Goal: Task Accomplishment & Management: Use online tool/utility

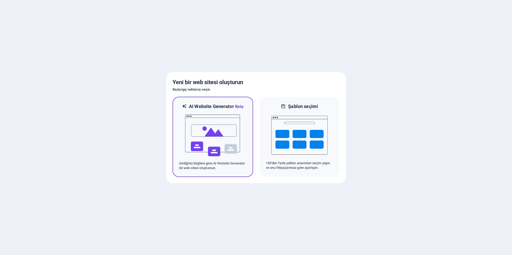
click at [206, 132] on img at bounding box center [212, 135] width 56 height 51
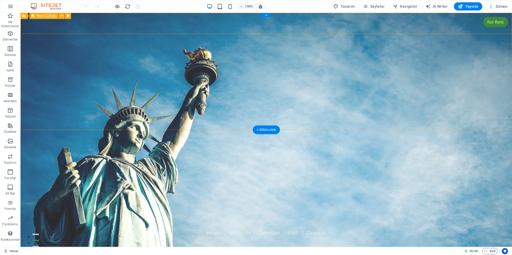
click at [125, 217] on div "Ecologischegemeenschap.nl Home About Us Services FAQ Contact" at bounding box center [265, 230] width 491 height 26
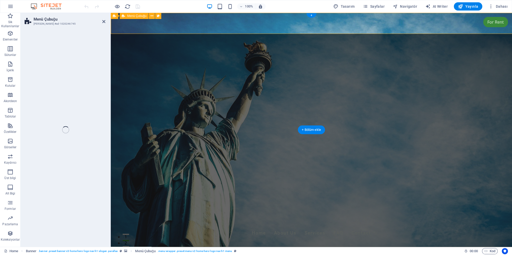
select select "rem"
select select "preset-menu-v2-home-hero-logo-nav-h1-menu"
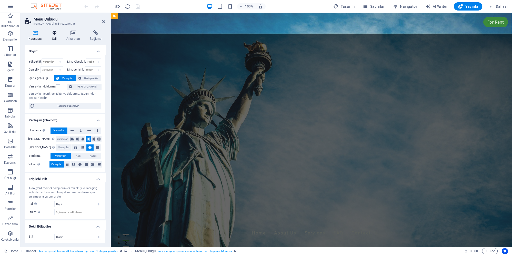
click at [56, 34] on icon at bounding box center [54, 32] width 12 height 5
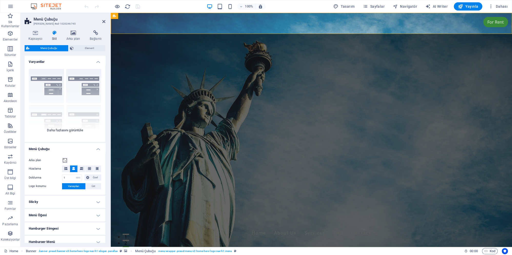
click at [76, 86] on div "Kenarlık Ortalandı Varsayılan Sabit Loki Tetikleyici Geniş XXL" at bounding box center [65, 103] width 81 height 77
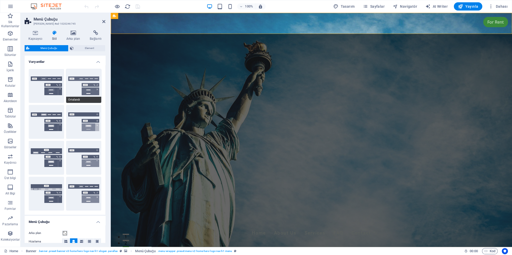
click at [78, 90] on button "Ortalandı" at bounding box center [83, 86] width 35 height 34
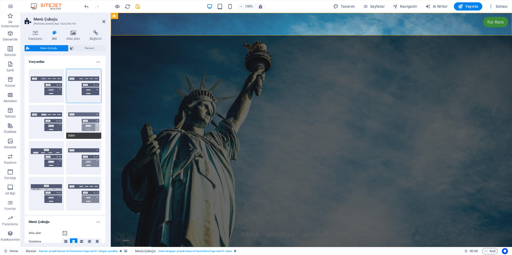
click at [79, 124] on button "Sabit" at bounding box center [83, 122] width 35 height 34
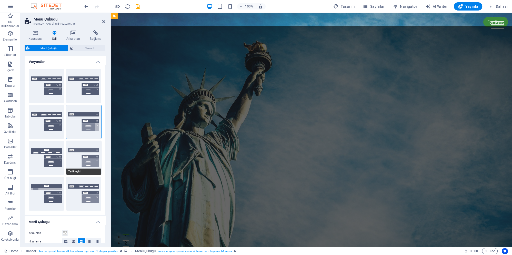
click at [83, 151] on button "Tetikleyici" at bounding box center [83, 158] width 35 height 34
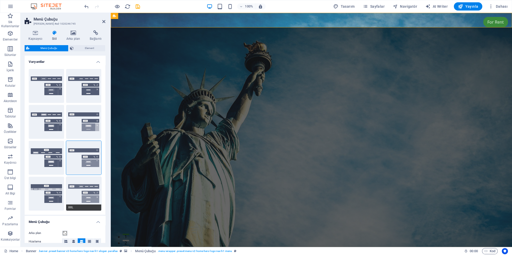
click at [82, 183] on button "XXL" at bounding box center [83, 194] width 35 height 34
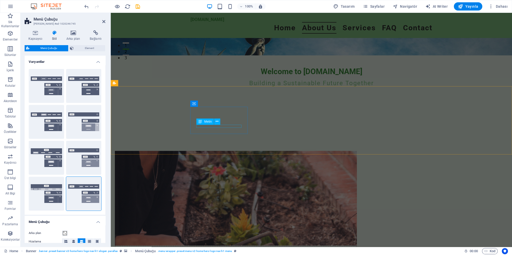
scroll to position [194, 0]
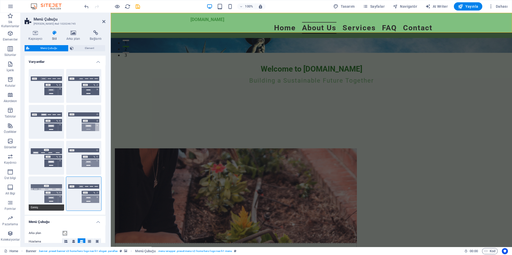
click at [50, 198] on button "Geniş" at bounding box center [46, 194] width 35 height 34
type input "0"
type input "2"
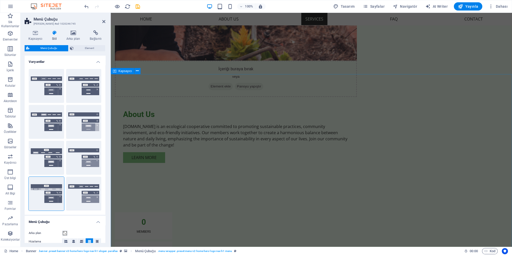
scroll to position [387, 0]
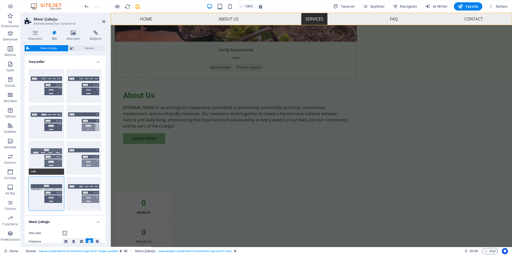
click at [51, 158] on button "Loki" at bounding box center [46, 158] width 35 height 34
type input "0"
select select "DISABLED_OPTION_VALUE"
type input "1"
type input "2"
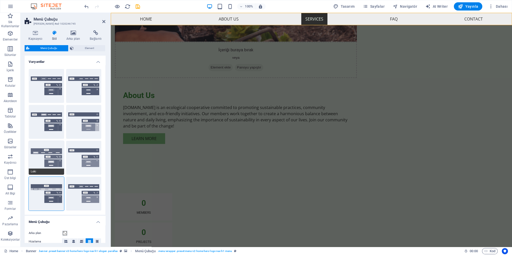
type input "1"
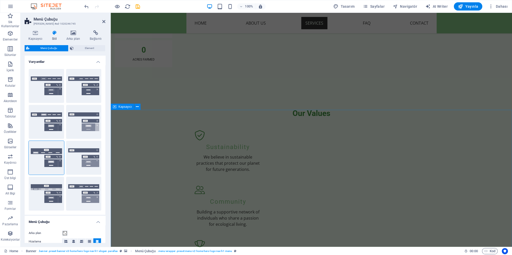
scroll to position [636, 0]
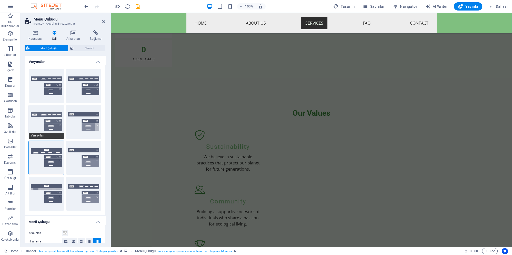
click at [47, 120] on button "Varsayılan" at bounding box center [46, 122] width 35 height 34
type input "1"
select select "rem"
type input "1"
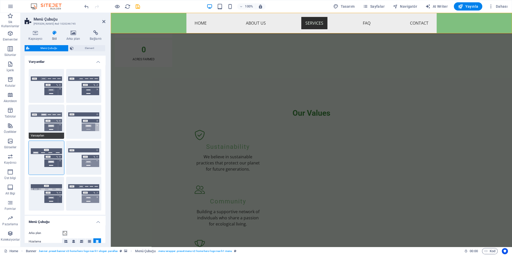
type input "0"
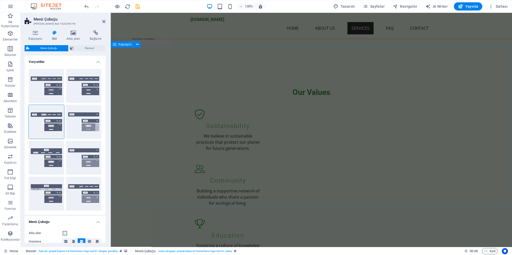
scroll to position [692, 0]
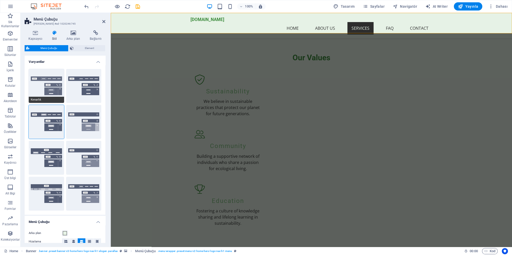
click at [49, 78] on button "Kenarlık" at bounding box center [46, 86] width 35 height 34
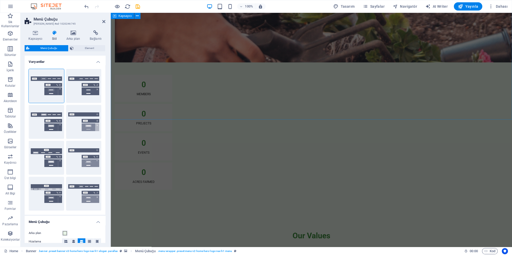
scroll to position [526, 0]
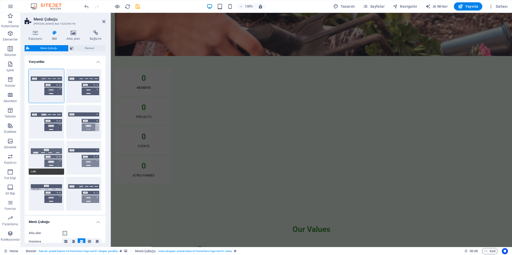
click at [41, 161] on button "Loki" at bounding box center [46, 158] width 35 height 34
type input "0"
select select "DISABLED_OPTION_VALUE"
type input "2"
type input "1"
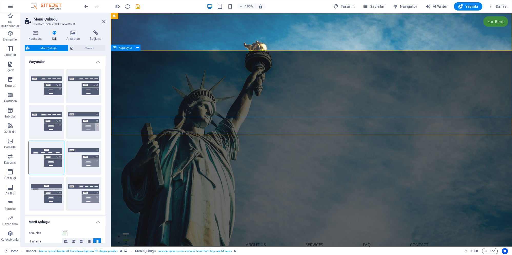
scroll to position [0, 0]
click at [82, 91] on button "Ortalandı" at bounding box center [83, 86] width 35 height 34
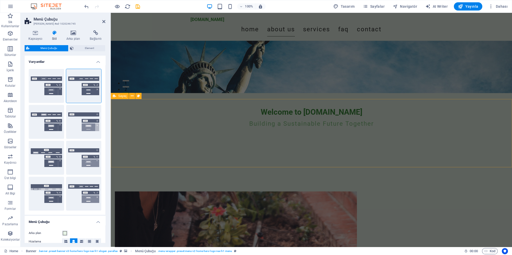
scroll to position [166, 0]
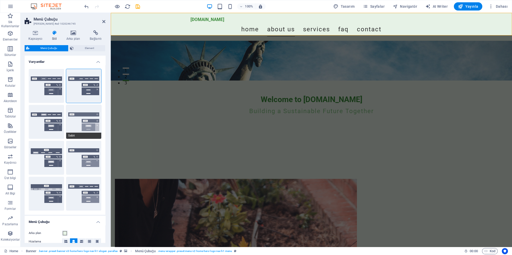
click at [76, 125] on button "Sabit" at bounding box center [83, 122] width 35 height 34
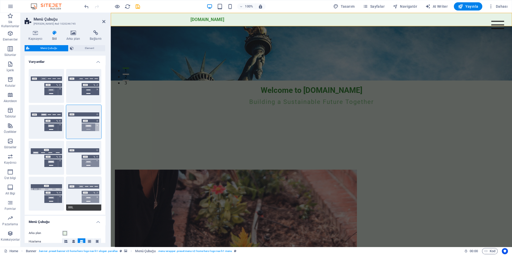
click at [85, 200] on button "XXL" at bounding box center [83, 194] width 35 height 34
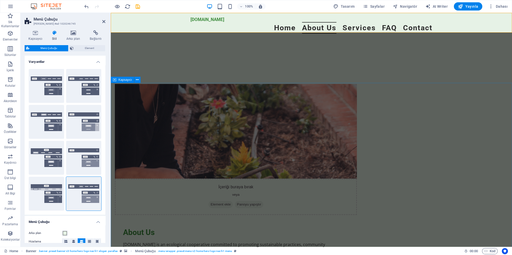
scroll to position [249, 0]
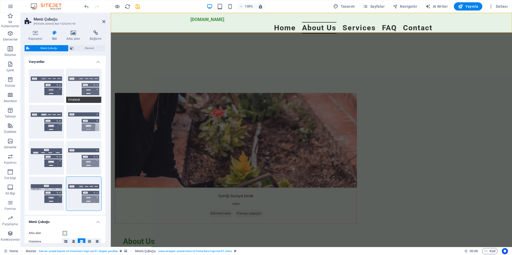
click at [75, 93] on button "Ortalandı" at bounding box center [83, 86] width 35 height 34
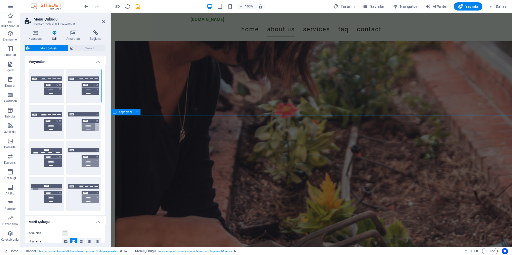
scroll to position [332, 0]
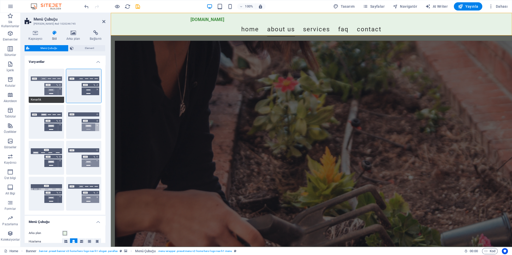
click at [43, 84] on button "Kenarlık" at bounding box center [46, 86] width 35 height 34
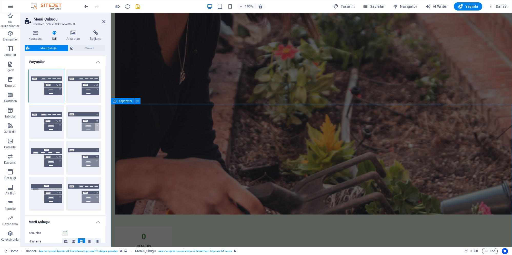
scroll to position [387, 0]
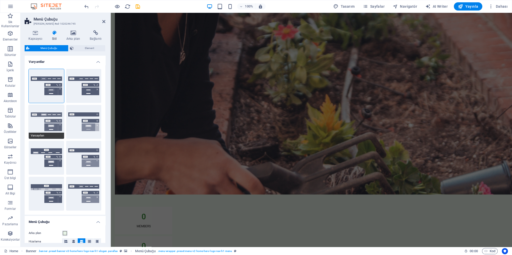
click at [47, 118] on button "Varsayılan" at bounding box center [46, 122] width 35 height 34
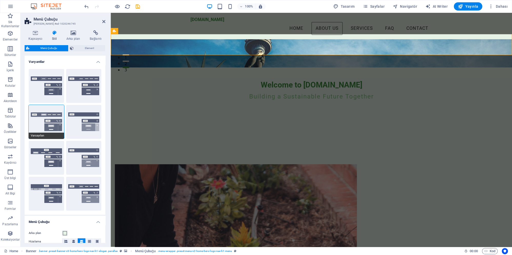
scroll to position [0, 0]
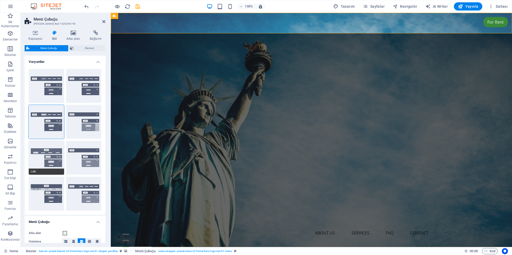
click at [43, 154] on button "Loki" at bounding box center [46, 158] width 35 height 34
type input "0"
select select "DISABLED_OPTION_VALUE"
type input "2"
type input "1"
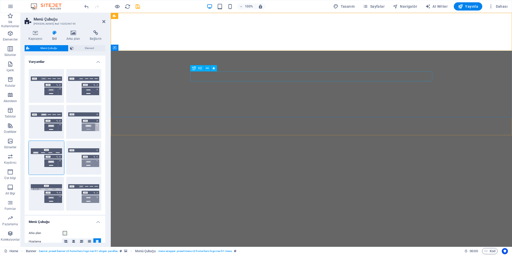
select select "rem"
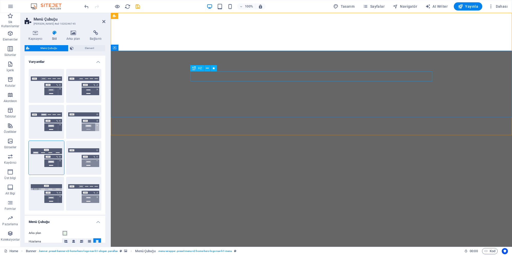
select select "rem"
select select "preset-menu-v2-home-hero-logo-nav-h1-menu"
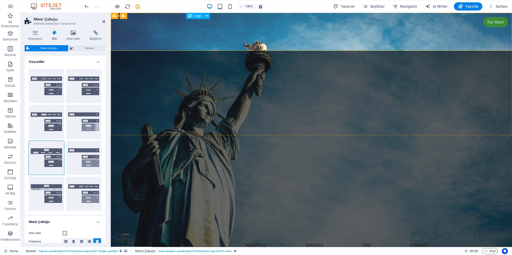
click at [307, 217] on div "Ecologischegemeenschap.nl" at bounding box center [311, 225] width 250 height 17
click at [307, 219] on div "Ecologischegemeenschap.nl" at bounding box center [311, 227] width 250 height 17
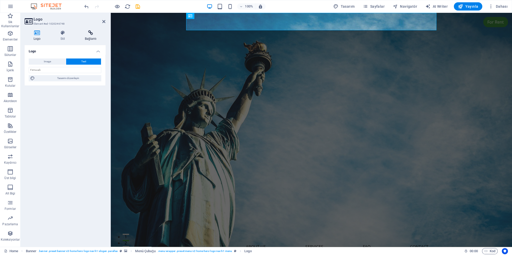
click at [91, 35] on icon at bounding box center [90, 32] width 29 height 5
click at [74, 61] on span "Harici" at bounding box center [74, 61] width 9 height 6
select select "blank"
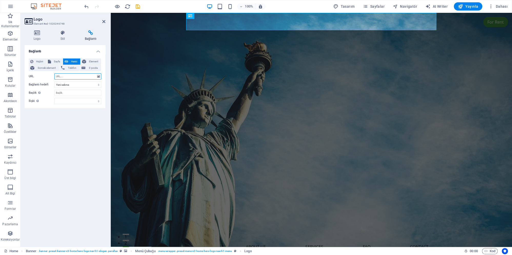
click at [69, 73] on input "URL" at bounding box center [77, 76] width 47 height 6
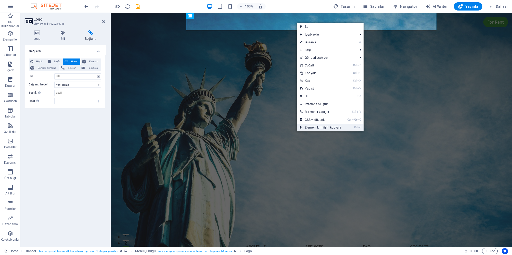
click at [312, 126] on link "Ctrl I Element kimliğini kopyala" at bounding box center [320, 127] width 48 height 8
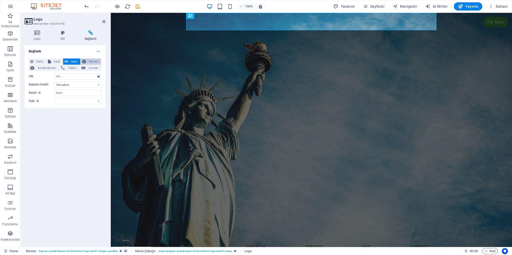
click at [89, 61] on span "Element" at bounding box center [94, 61] width 12 height 6
click at [54, 61] on span "Sayfa" at bounding box center [57, 61] width 9 height 6
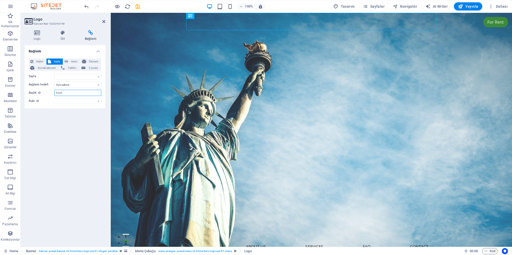
click at [67, 92] on input "Başlık Ek bağlantı tanımının bağlantı metniyle aynı olmaması gerekir. Başlık, g…" at bounding box center [77, 93] width 47 height 6
click at [54, 81] on select "Yeni sekme Aynı sekme Kaplama" at bounding box center [77, 84] width 47 height 6
click at [75, 86] on select "Yeni sekme Aynı sekme Kaplama" at bounding box center [77, 84] width 47 height 6
click at [54, 73] on select "Home Subpage Legal Notice Privacy" at bounding box center [77, 76] width 47 height 6
select select "0"
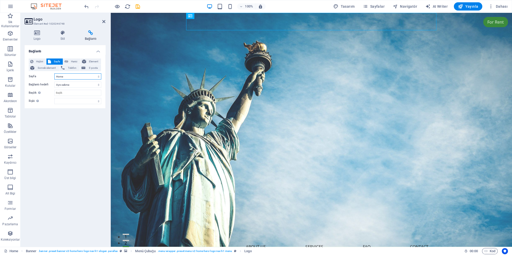
click option "Home" at bounding box center [0, 0] width 0 height 0
drag, startPoint x: 74, startPoint y: 118, endPoint x: 74, endPoint y: 121, distance: 3.3
click at [74, 118] on div "Bağlantı Hiçbiri Sayfa Harici Element Sonraki element Telefon E-posta Sayfa Hom…" at bounding box center [65, 143] width 81 height 197
click at [54, 98] on select "alternate oluşturan bookmark harici yardım lisans ileri nofollow noreferrer noo…" at bounding box center [77, 101] width 47 height 6
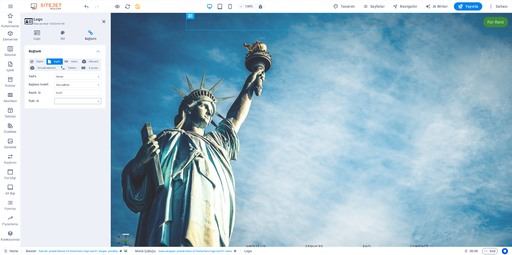
click at [45, 132] on div "Bağlantı Hiçbiri Sayfa Harici Element Sonraki element Telefon E-posta Sayfa Hom…" at bounding box center [65, 143] width 81 height 197
click at [51, 69] on span "Sonraki element" at bounding box center [47, 68] width 22 height 6
click at [54, 88] on select "alternate oluşturan bookmark harici yardım lisans ileri nofollow noreferrer noo…" at bounding box center [77, 91] width 47 height 6
click at [67, 91] on select "alternate oluşturan bookmark harici yardım lisans ileri nofollow noreferrer noo…" at bounding box center [77, 91] width 47 height 6
click at [70, 60] on button "Harici" at bounding box center [71, 61] width 17 height 6
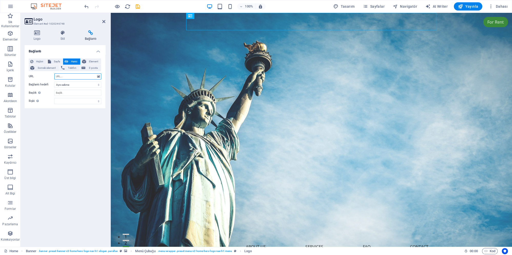
select select "blank"
click at [70, 91] on input "Başlık Ek bağlantı tanımının bağlantı metniyle aynı olmaması gerekir. Başlık, g…" at bounding box center [77, 93] width 47 height 6
paste input "#ed-1020246748"
type input "#ed-1020246748"
click at [73, 129] on div "Bağlantı Hiçbiri Sayfa Harici Element Sonraki element Telefon E-posta Sayfa Hom…" at bounding box center [65, 143] width 81 height 197
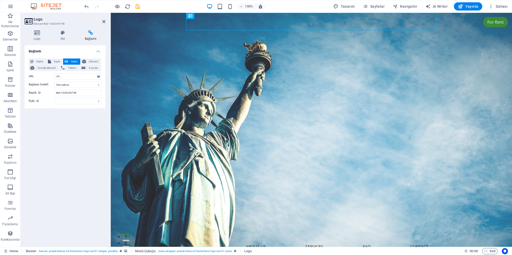
click at [74, 128] on div "Bağlantı Hiçbiri Sayfa Harici Element Sonraki element Telefon E-posta Sayfa Hom…" at bounding box center [65, 143] width 81 height 197
click at [71, 92] on input "#ed-1020246748" at bounding box center [77, 93] width 47 height 6
click at [85, 6] on icon "undo" at bounding box center [87, 7] width 6 height 6
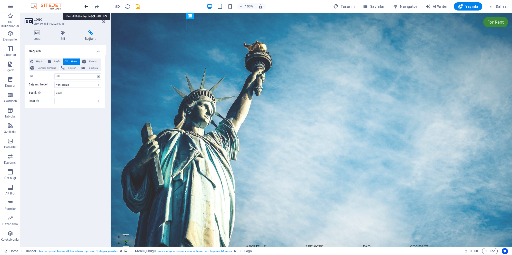
click at [87, 6] on icon "undo" at bounding box center [87, 7] width 6 height 6
select select
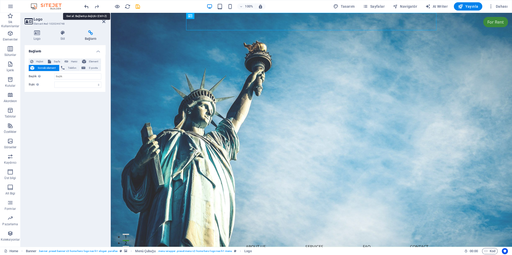
click at [87, 6] on icon "undo" at bounding box center [87, 7] width 6 height 6
select select
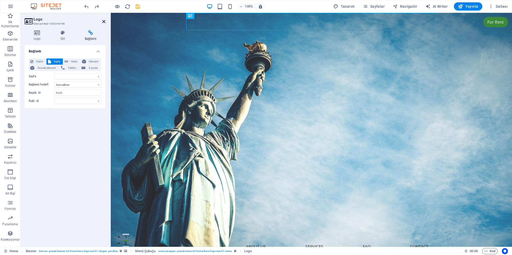
click at [103, 20] on icon at bounding box center [103, 21] width 3 height 4
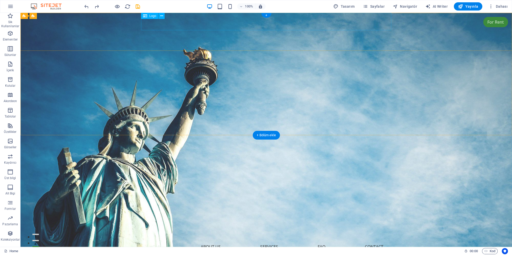
click at [230, 219] on div "Ecologischegemeenschap.nl" at bounding box center [266, 227] width 250 height 17
click at [229, 219] on div "Ecologischegemeenschap.nl" at bounding box center [266, 227] width 250 height 17
select select
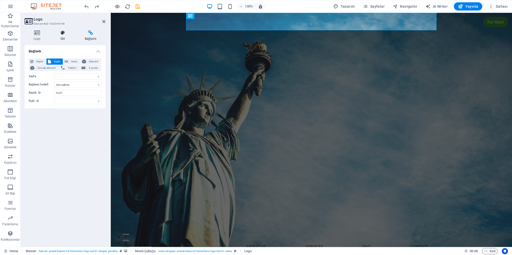
click at [64, 35] on h4 "Stil" at bounding box center [63, 35] width 24 height 11
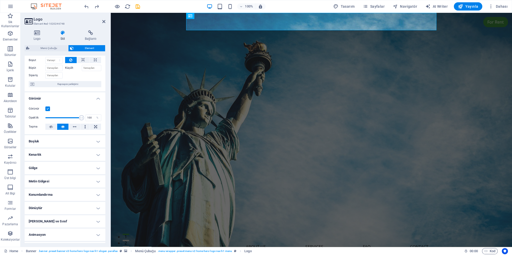
scroll to position [30, 0]
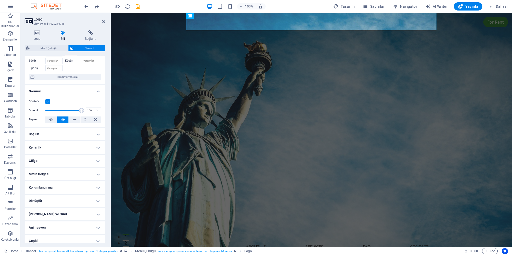
click at [61, 187] on h4 "Konumlandırma" at bounding box center [65, 187] width 81 height 12
click at [94, 194] on span "Sticky" at bounding box center [95, 197] width 7 height 6
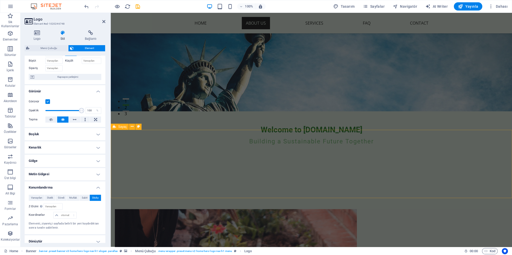
scroll to position [138, 0]
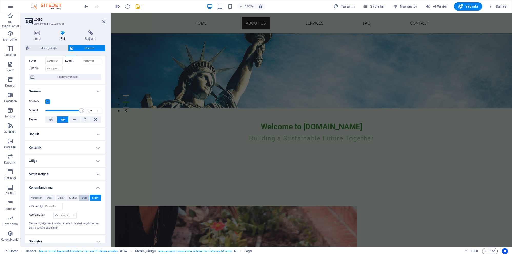
click at [82, 194] on span "Sabit" at bounding box center [85, 197] width 6 height 6
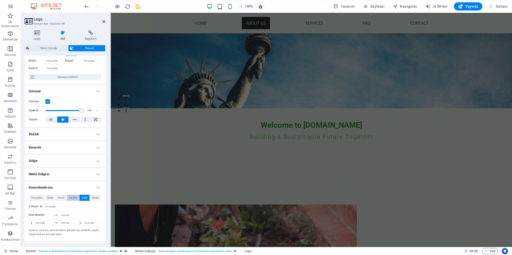
click at [73, 195] on span "Mutlak" at bounding box center [73, 197] width 8 height 6
click at [60, 194] on span "Göreli" at bounding box center [61, 197] width 6 height 6
click at [50, 194] on span "Statik" at bounding box center [50, 197] width 6 height 6
click at [39, 194] on span "Varsayılan" at bounding box center [36, 197] width 11 height 6
click at [51, 194] on span "Statik" at bounding box center [50, 197] width 6 height 6
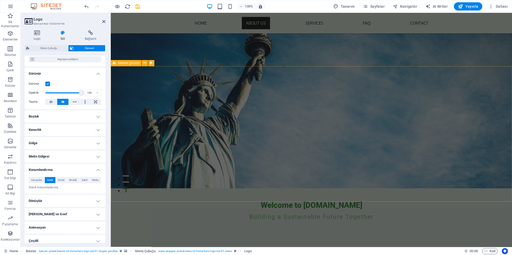
scroll to position [0, 0]
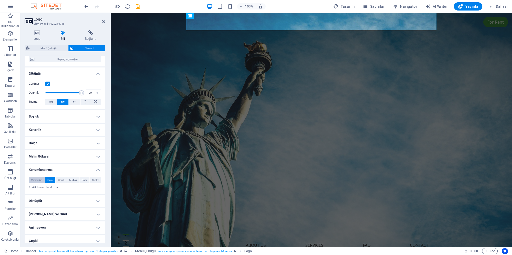
click at [36, 177] on span "Varsayılan" at bounding box center [36, 180] width 11 height 6
click at [71, 222] on h4 "Animasyon" at bounding box center [65, 227] width 81 height 12
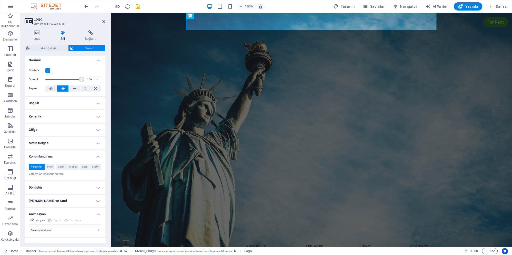
scroll to position [64, 0]
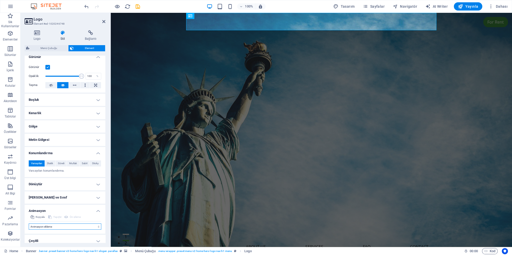
select select "move-left-to-right"
click option "Soldan sağa kaydır" at bounding box center [0, 0] width 0 height 0
type input "0.5"
select select "scroll"
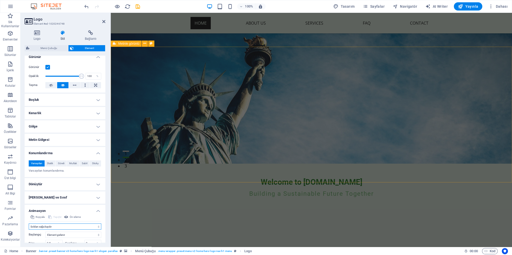
scroll to position [0, 0]
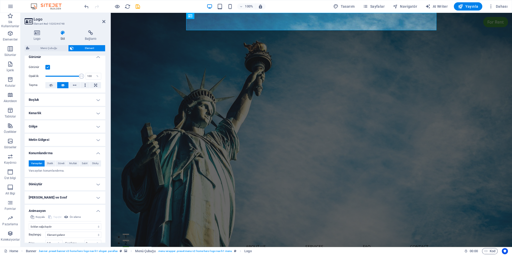
click at [140, 6] on icon "save" at bounding box center [138, 7] width 6 height 6
checkbox input "false"
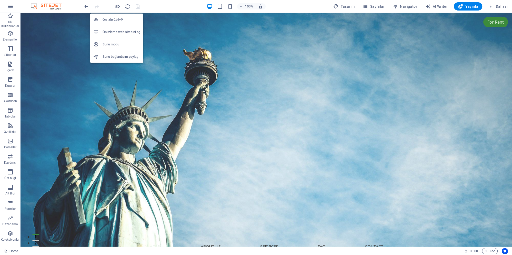
click at [119, 32] on h6 "Ön izleme web sitesini aç" at bounding box center [121, 32] width 38 height 6
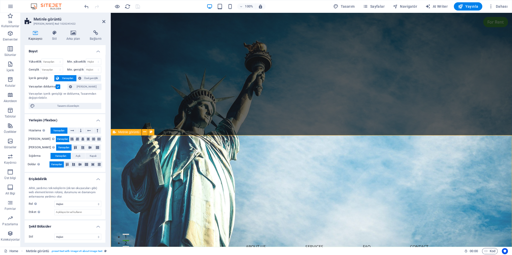
click at [55, 32] on icon at bounding box center [54, 32] width 12 height 5
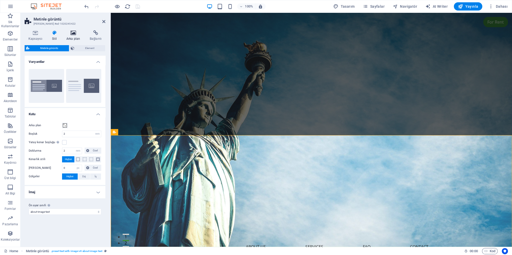
click at [71, 34] on icon at bounding box center [73, 32] width 21 height 5
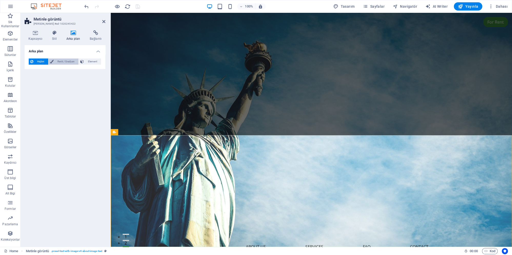
click at [69, 60] on span "Renk / Gradyan" at bounding box center [66, 61] width 22 height 6
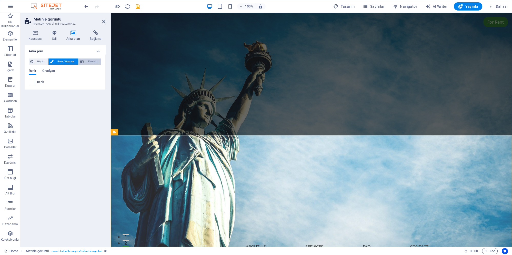
click at [90, 61] on span "Element" at bounding box center [92, 61] width 14 height 6
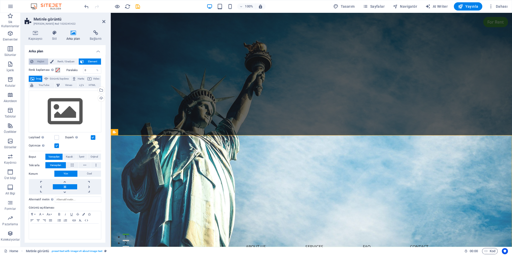
click at [37, 60] on span "Hiçbiri" at bounding box center [41, 61] width 12 height 6
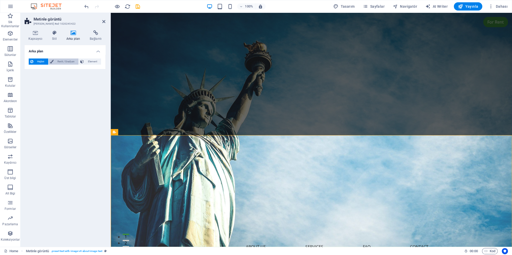
click at [67, 63] on span "Renk / Gradyan" at bounding box center [66, 61] width 22 height 6
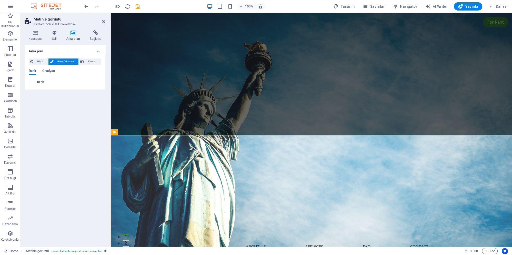
click at [44, 81] on span "Renk" at bounding box center [40, 82] width 7 height 4
click at [33, 82] on span at bounding box center [32, 82] width 6 height 6
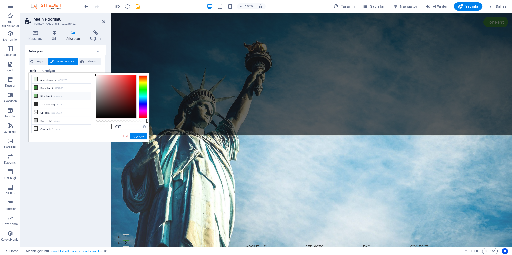
click at [37, 95] on span at bounding box center [36, 96] width 4 height 4
type input "#7fbf7f"
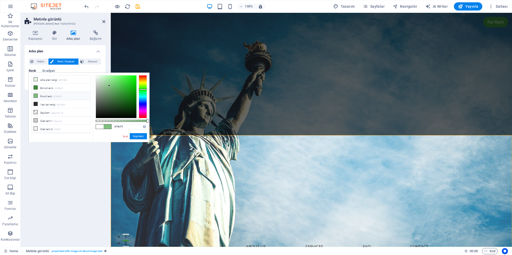
click at [65, 166] on div "Arka plan Hiçbiri Renk / Gradyan Element Arka planı tam genişliğe genişlet Renk…" at bounding box center [65, 143] width 81 height 197
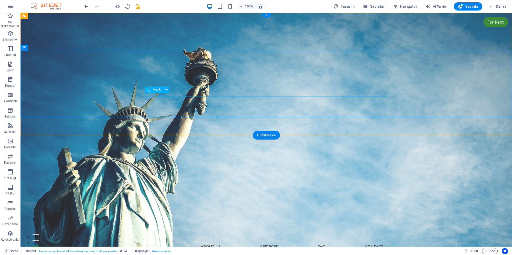
select select "px"
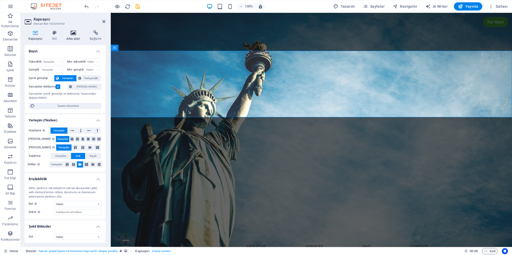
click at [75, 35] on icon at bounding box center [73, 32] width 21 height 5
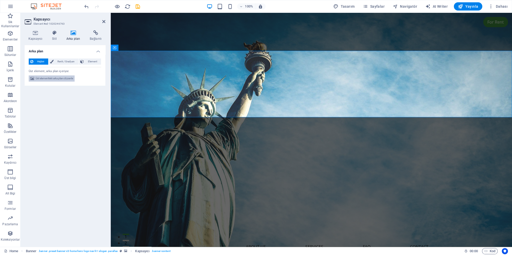
click at [60, 78] on span "Üst elementteki arka planı düzenle" at bounding box center [54, 78] width 37 height 6
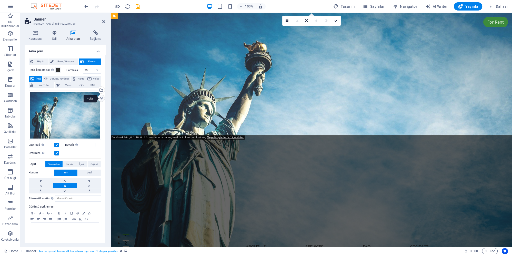
click at [99, 99] on div "Yükle" at bounding box center [101, 99] width 8 height 8
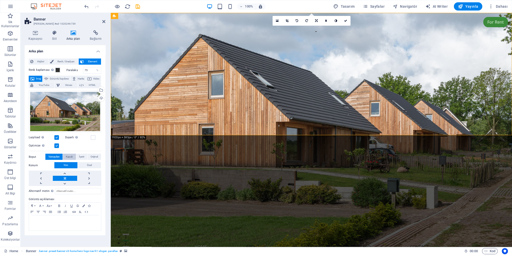
click at [69, 156] on span "Kapak" at bounding box center [69, 156] width 7 height 6
click at [80, 156] on span "İçerir" at bounding box center [81, 156] width 5 height 6
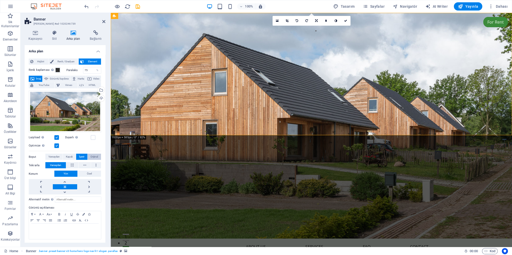
click at [92, 156] on span "Orijinal" at bounding box center [93, 156] width 7 height 6
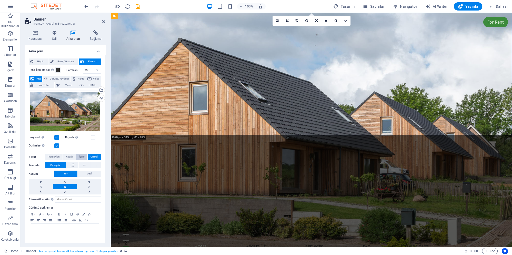
click at [77, 156] on button "İçerir" at bounding box center [81, 156] width 11 height 6
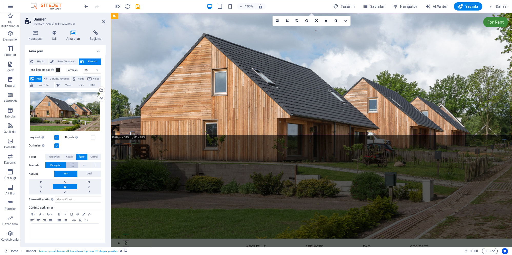
click at [72, 165] on icon at bounding box center [72, 165] width 3 height 6
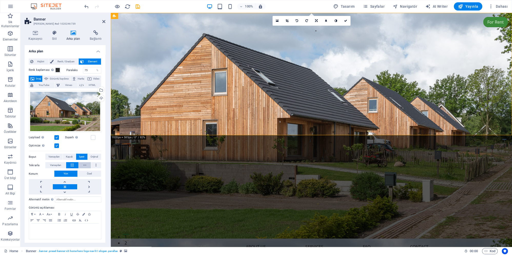
click at [81, 166] on button at bounding box center [85, 165] width 12 height 6
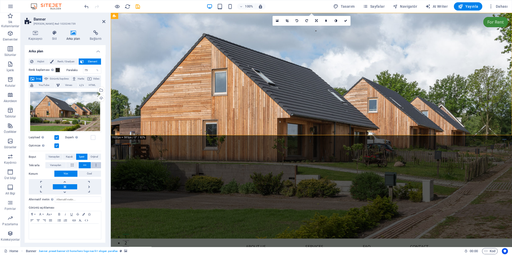
click at [98, 166] on button at bounding box center [96, 165] width 10 height 6
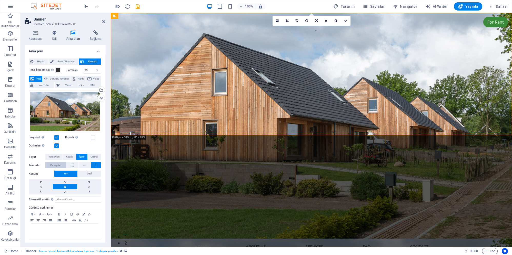
click at [54, 163] on span "Varsayılan" at bounding box center [55, 165] width 11 height 6
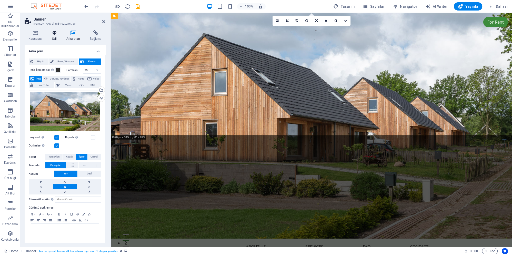
click at [55, 33] on icon at bounding box center [54, 32] width 12 height 5
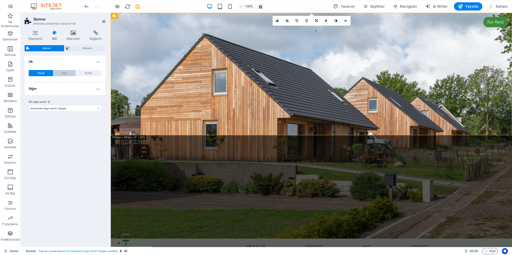
click at [70, 75] on button "Düz" at bounding box center [64, 73] width 22 height 6
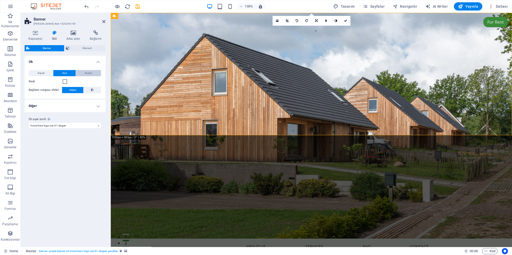
click at [85, 73] on span "Kutulu" at bounding box center [88, 73] width 7 height 6
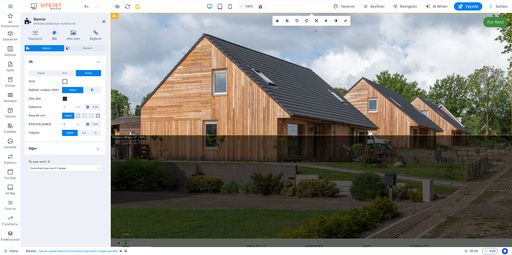
click at [65, 81] on span at bounding box center [65, 81] width 4 height 4
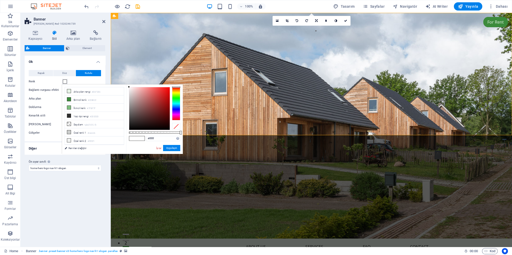
click at [65, 81] on span at bounding box center [65, 81] width 4 height 4
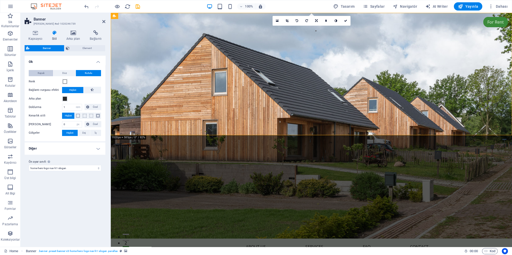
click at [44, 73] on span "Kapalı" at bounding box center [41, 73] width 7 height 6
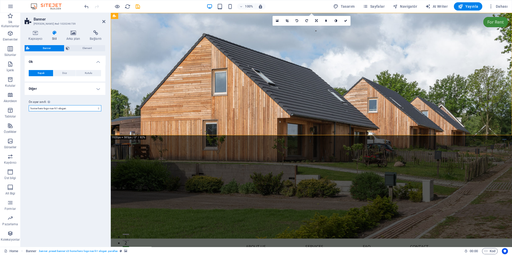
click at [29, 105] on select "default home-hero-logo-nav-h1-slogan home-hero-logo-nav-h1 home-logo-nav-h1-ima…" at bounding box center [65, 108] width 72 height 6
click at [52, 108] on select "default home-hero-logo-nav-h1-slogan home-hero-logo-nav-h1 home-logo-nav-h1-ima…" at bounding box center [65, 108] width 72 height 6
click at [58, 151] on div "Varyantlar Varsayılan Ok Kapalı Düz Kutulu Renk Bağlantı vurgusu efekti Hiçbiri…" at bounding box center [65, 149] width 81 height 187
click at [137, 7] on icon "save" at bounding box center [138, 7] width 6 height 6
checkbox input "false"
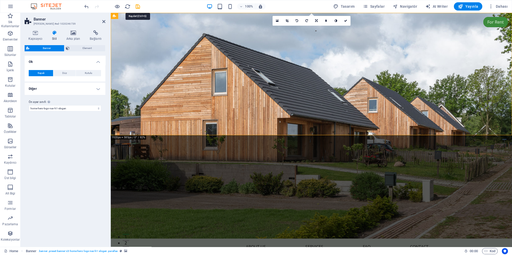
checkbox input "false"
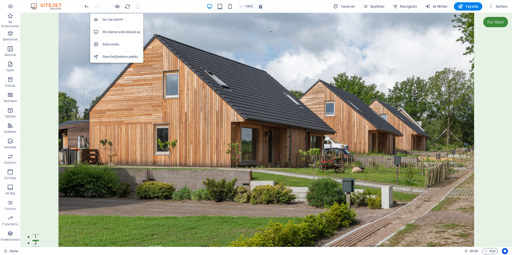
click at [120, 32] on h6 "Ön izleme web sitesini aç" at bounding box center [121, 32] width 38 height 6
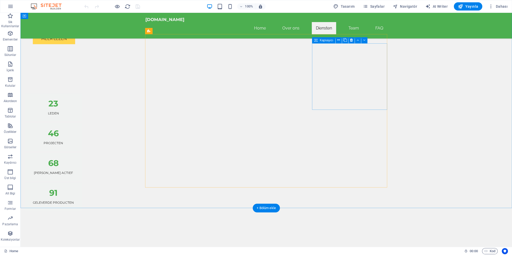
scroll to position [581, 0]
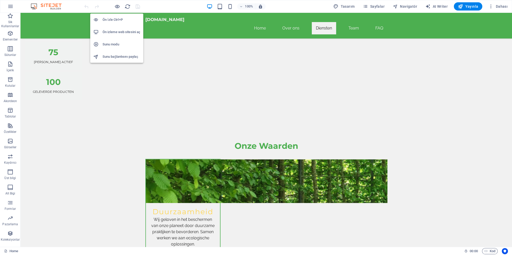
click at [116, 44] on h6 "Sunu modu" at bounding box center [121, 44] width 38 height 6
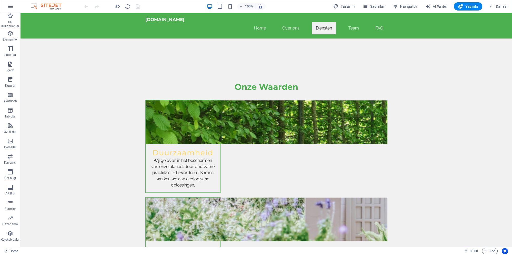
scroll to position [664, 0]
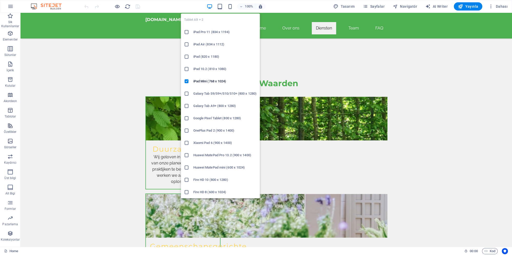
click at [220, 93] on h6 "Galaxy Tab S9/S9+/S10/S10+ (800 x 1280)" at bounding box center [225, 93] width 64 height 6
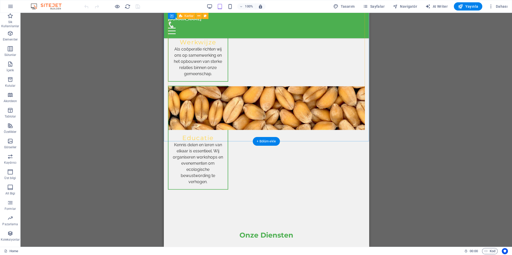
scroll to position [855, 0]
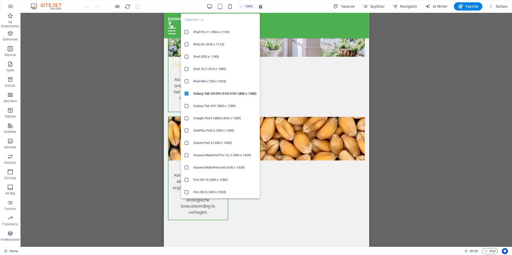
click at [214, 81] on h6 "iPad Mini (768 x 1024)" at bounding box center [225, 81] width 64 height 6
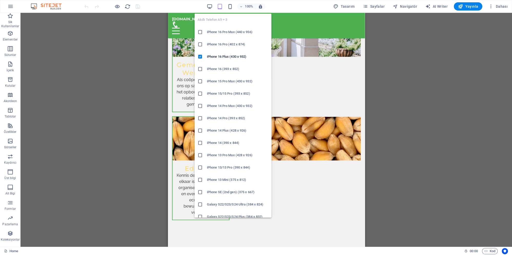
click at [235, 34] on h6 "iPhone 16 Pro Max (440 x 956)" at bounding box center [236, 32] width 61 height 6
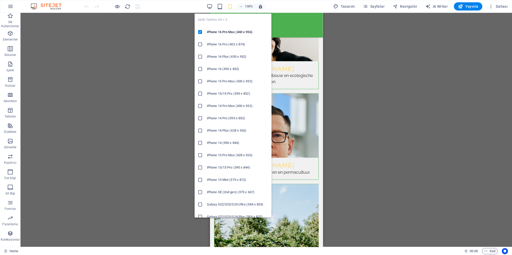
scroll to position [120, 0]
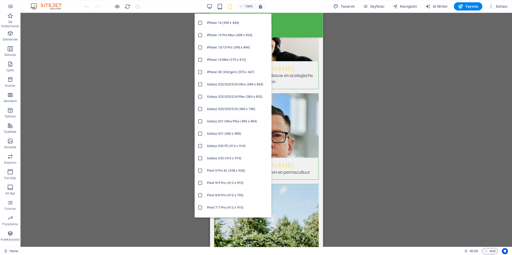
drag, startPoint x: 220, startPoint y: 194, endPoint x: 10, endPoint y: 182, distance: 210.1
click at [220, 194] on h6 "Pixel 8/8 Pro (412 x 732)" at bounding box center [236, 195] width 61 height 6
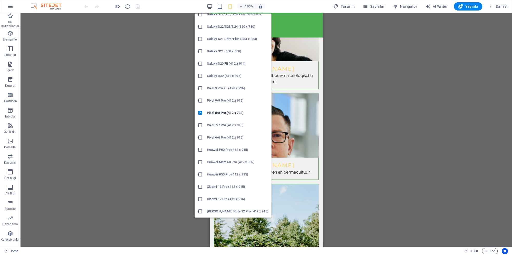
click at [223, 174] on h6 "Huawei P50 Pro (412 x 915)" at bounding box center [236, 174] width 61 height 6
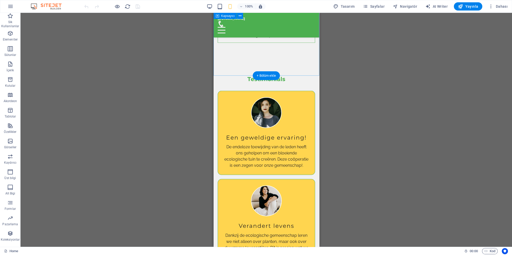
scroll to position [2149, 0]
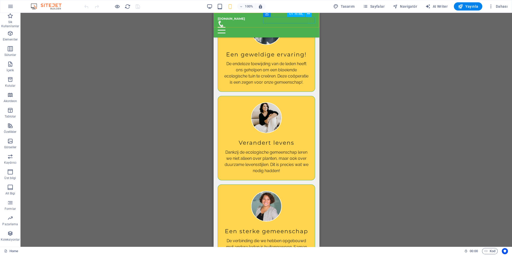
click at [312, 27] on div at bounding box center [265, 30] width 97 height 6
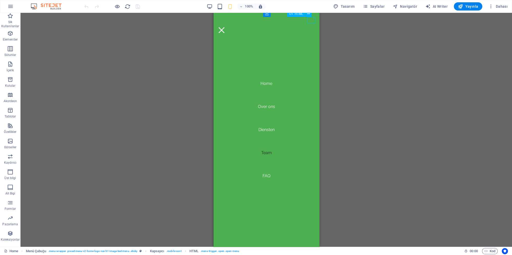
click at [225, 27] on div at bounding box center [221, 30] width 8 height 6
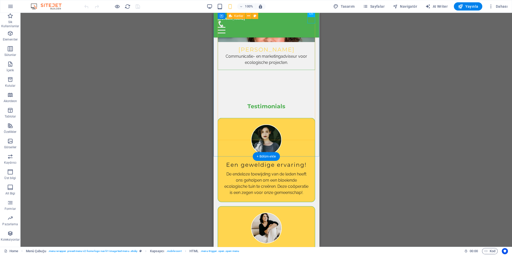
scroll to position [2039, 0]
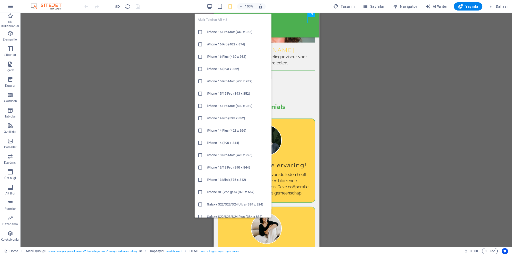
click at [228, 70] on h6 "iPhone 16 (393 x 852)" at bounding box center [236, 69] width 61 height 6
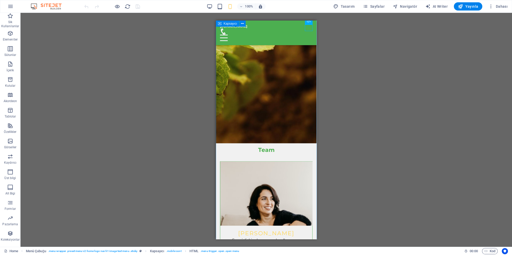
scroll to position [1392, 0]
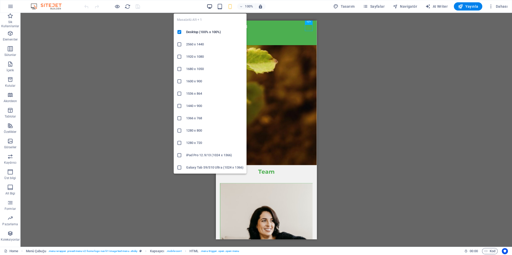
click at [210, 7] on icon "button" at bounding box center [209, 7] width 6 height 6
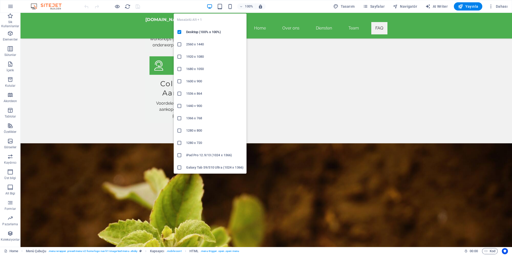
scroll to position [1398, 0]
click at [180, 44] on icon at bounding box center [179, 44] width 5 height 5
click at [194, 58] on h6 "1920 x 1080" at bounding box center [214, 57] width 57 height 6
click at [201, 83] on h6 "1600 x 900" at bounding box center [214, 81] width 57 height 6
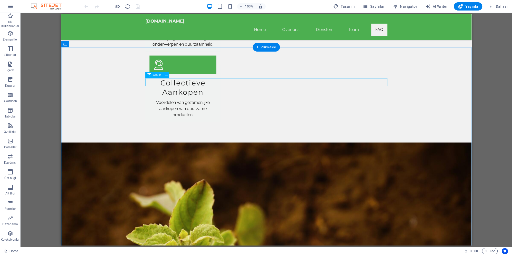
scroll to position [1382, 0]
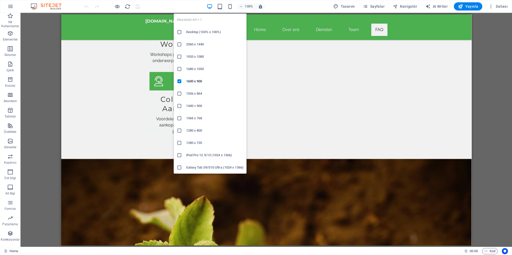
click at [196, 95] on h6 "1536 x 864" at bounding box center [214, 93] width 57 height 6
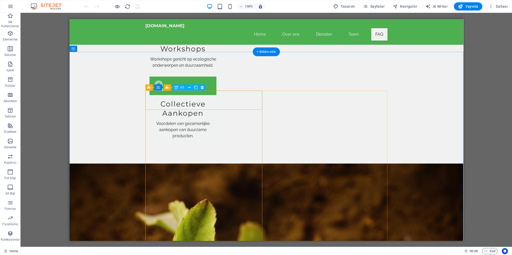
scroll to position [1379, 0]
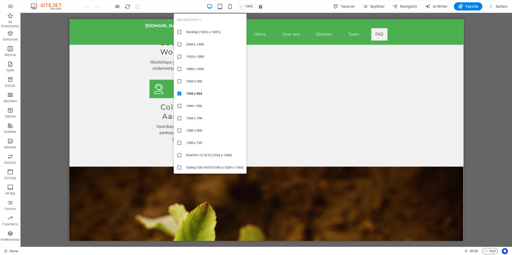
drag, startPoint x: 188, startPoint y: 129, endPoint x: 86, endPoint y: 104, distance: 105.1
click at [188, 129] on h6 "1280 x 800" at bounding box center [214, 130] width 57 height 6
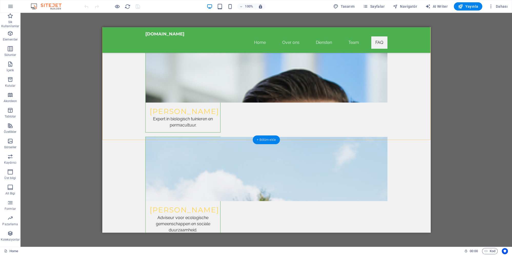
scroll to position [1855, 0]
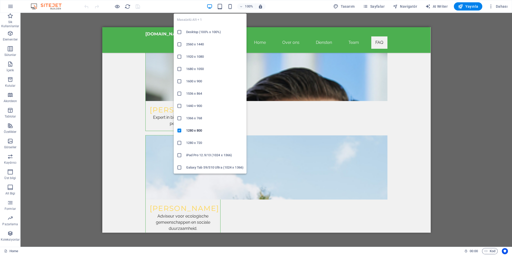
click at [183, 154] on div at bounding box center [181, 154] width 9 height 5
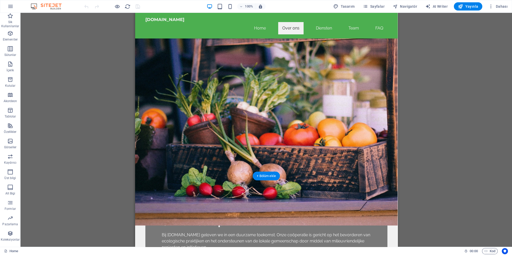
scroll to position [15, 0]
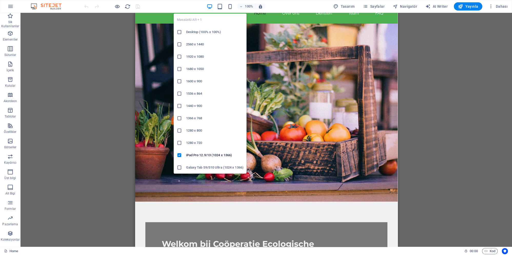
click at [187, 32] on h6 "Desktop (100% x 100%)" at bounding box center [214, 32] width 57 height 6
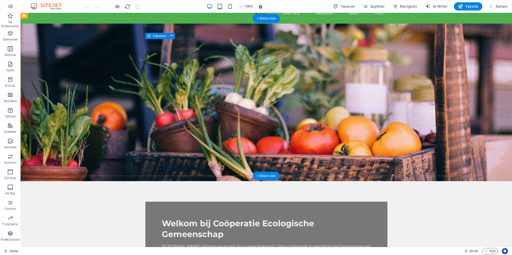
scroll to position [0, 0]
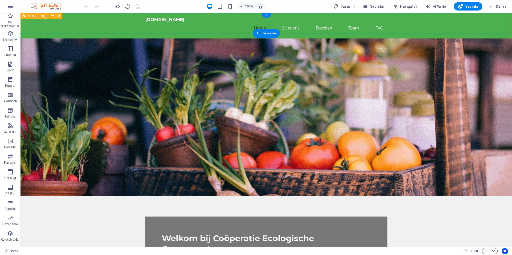
click at [159, 26] on div "ecologischegemeenschap.nl Home Over ons Diensten Team FAQ" at bounding box center [265, 26] width 491 height 26
select select "header"
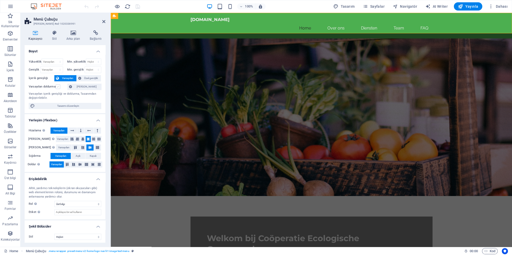
click at [58, 86] on label at bounding box center [58, 86] width 5 height 5
click at [0, 0] on input "Varsayılan doldurma" at bounding box center [0, 0] width 0 height 0
click at [58, 86] on label at bounding box center [58, 86] width 5 height 5
click at [0, 0] on input "Varsayılan doldurma" at bounding box center [0, 0] width 0 height 0
click at [87, 87] on span "[PERSON_NAME]" at bounding box center [87, 87] width 26 height 6
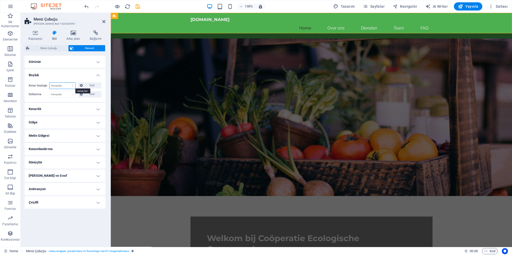
click at [49, 82] on select "Varsayılan otomatik px % rem vw vh Özel" at bounding box center [62, 85] width 26 height 6
click option "otomatik" at bounding box center [0, 0] width 0 height 0
click at [49, 82] on select "Varsayılan otomatik px % rem vw vh Özel" at bounding box center [62, 85] width 26 height 6
select select "px"
click option "px" at bounding box center [0, 0] width 0 height 0
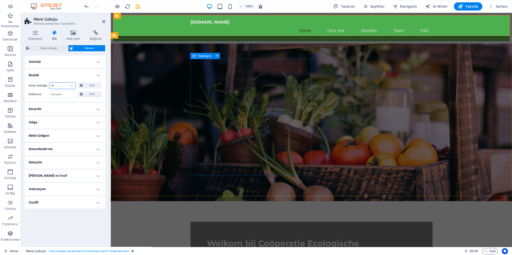
type input "10"
drag, startPoint x: 193, startPoint y: 91, endPoint x: 186, endPoint y: 93, distance: 6.9
click at [193, 221] on div "Welkom bij Coöperatie Ecologische Gemeenschap Bij ecologischegemeenschap.nl gel…" at bounding box center [311, 259] width 242 height 77
drag, startPoint x: 103, startPoint y: 22, endPoint x: 151, endPoint y: 100, distance: 92.2
click at [103, 22] on icon at bounding box center [103, 21] width 3 height 4
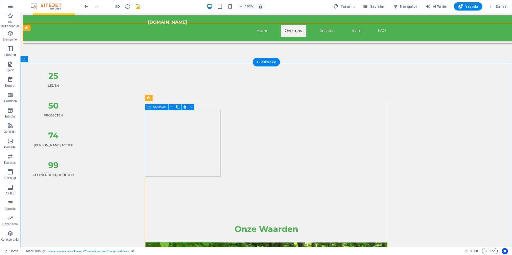
scroll to position [387, 0]
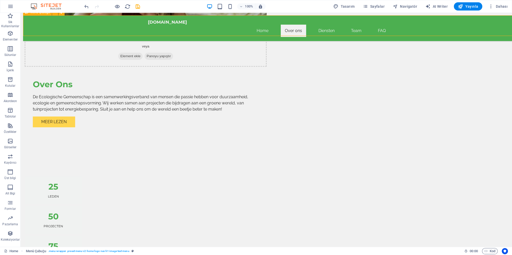
click at [122, 30] on div "ecologischegemeenschap.nl Home Over ons Diensten Team FAQ" at bounding box center [268, 28] width 491 height 26
click at [122, 26] on div "ecologischegemeenschap.nl Home Over ons Diensten Team FAQ" at bounding box center [268, 28] width 491 height 26
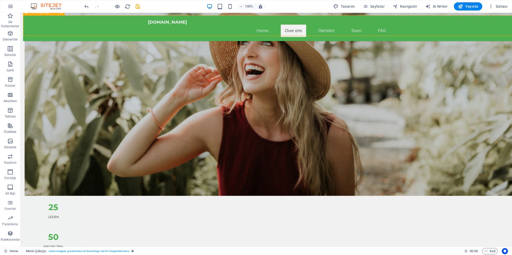
select select "px"
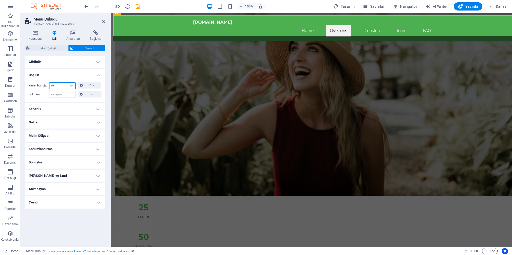
click at [60, 86] on input "10" at bounding box center [62, 85] width 26 height 6
click at [61, 85] on input "10" at bounding box center [62, 85] width 26 height 6
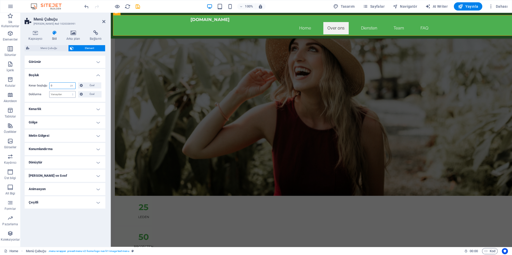
type input "0"
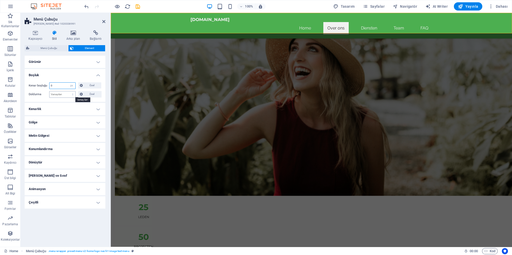
click at [65, 86] on input "0" at bounding box center [62, 85] width 26 height 6
select select "auto"
click option "otomatik" at bounding box center [0, 0] width 0 height 0
select select "DISABLED_OPTION_VALUE"
click at [45, 97] on div "Kenar boşluğu Varsayılan otomatik px % rem vw vh Özel Özel otomatik px % rem vw…" at bounding box center [65, 90] width 81 height 24
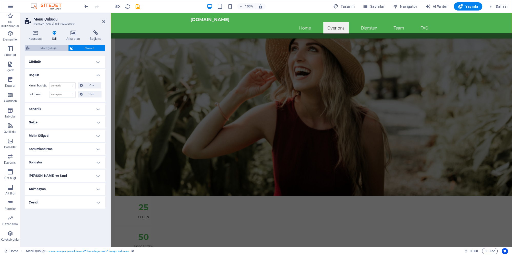
click at [54, 49] on span "Menü Çubuğu" at bounding box center [49, 48] width 36 height 6
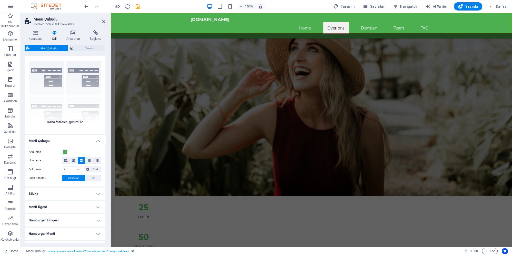
scroll to position [0, 0]
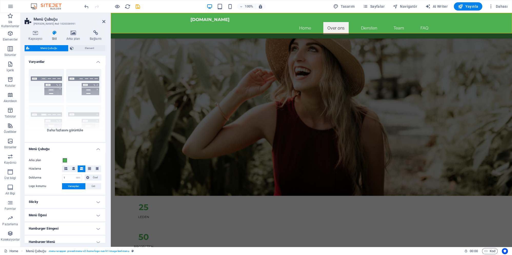
click at [65, 131] on div "Kenarlık Ortalandı Varsayılan Sabit Loki Tetikleyici Geniş XXL" at bounding box center [65, 103] width 81 height 77
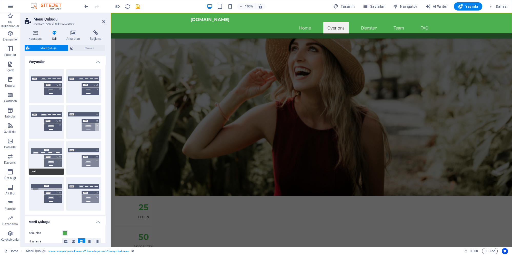
click at [49, 153] on button "Loki" at bounding box center [46, 158] width 35 height 34
type input "0"
select select "DISABLED_OPTION_VALUE"
type input "2"
type input "1"
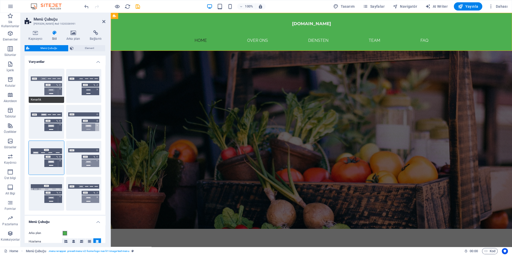
click at [48, 81] on button "Kenarlık" at bounding box center [46, 86] width 35 height 34
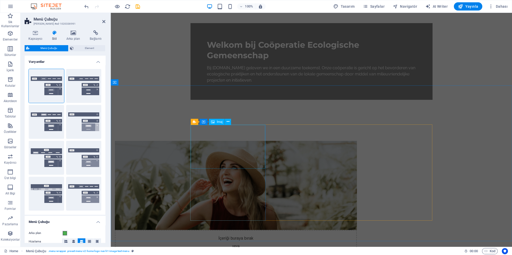
scroll to position [304, 0]
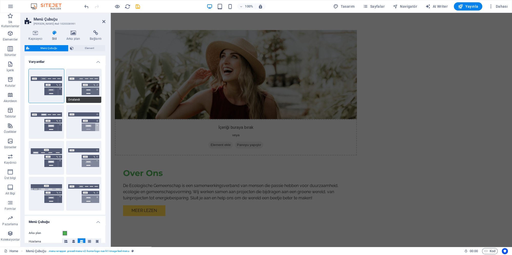
click at [85, 90] on button "Ortalandı" at bounding box center [83, 86] width 35 height 34
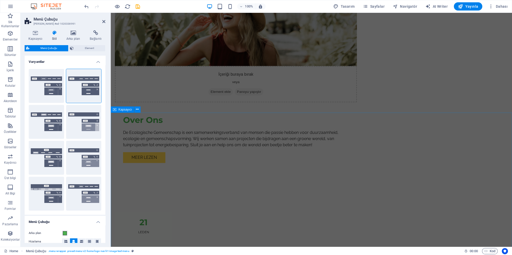
scroll to position [360, 0]
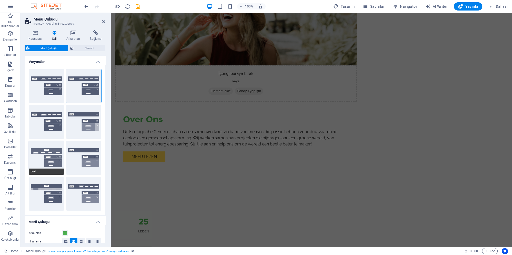
click at [48, 162] on button "Loki" at bounding box center [46, 158] width 35 height 34
type input "0"
select select "DISABLED_OPTION_VALUE"
type input "2"
type input "1"
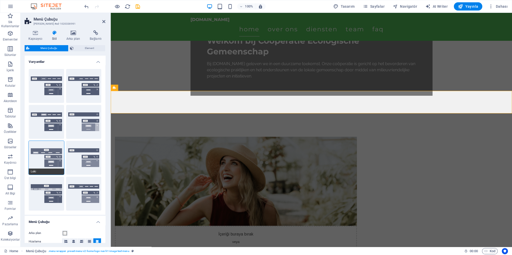
scroll to position [0, 0]
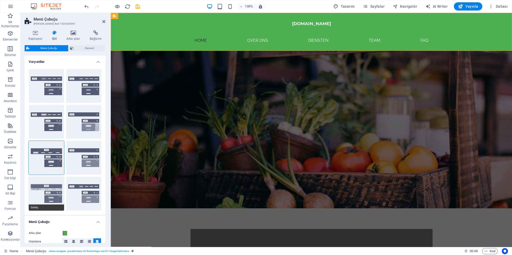
click at [47, 193] on button "Geniş" at bounding box center [46, 194] width 35 height 34
type input "0"
type input "2"
select select "rem"
type input "2"
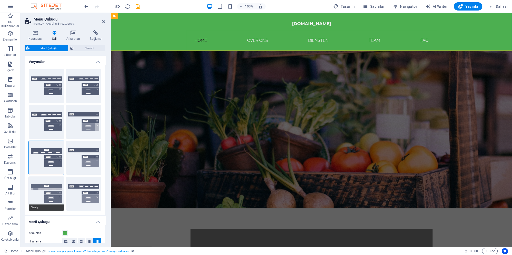
type input "2"
type input "0"
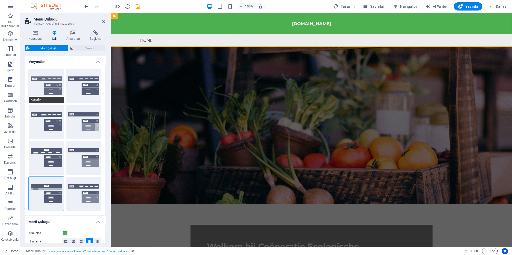
click at [43, 91] on button "Kenarlık" at bounding box center [46, 86] width 35 height 34
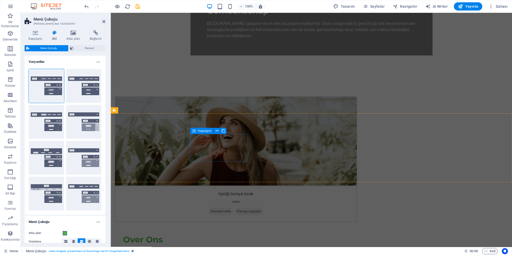
scroll to position [249, 0]
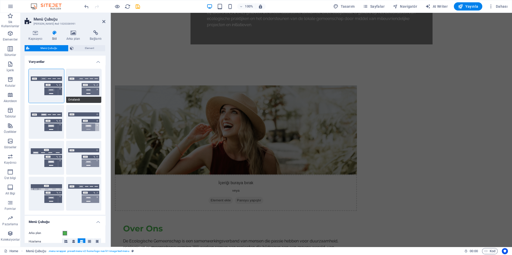
click at [82, 90] on button "Ortalandı" at bounding box center [83, 86] width 35 height 34
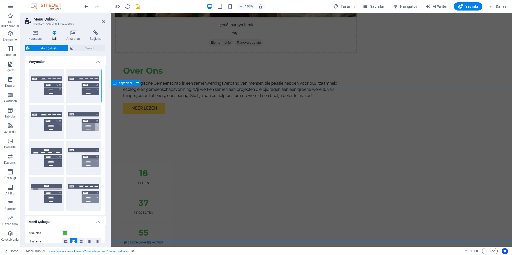
scroll to position [415, 0]
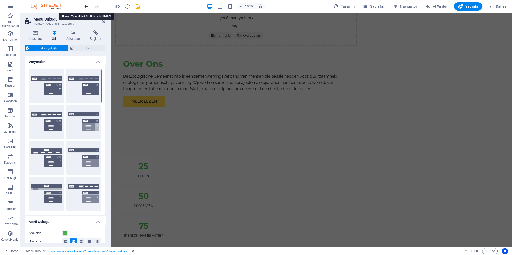
click at [87, 7] on icon "undo" at bounding box center [87, 7] width 6 height 6
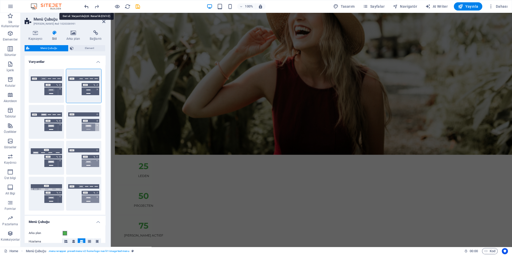
scroll to position [219, 0]
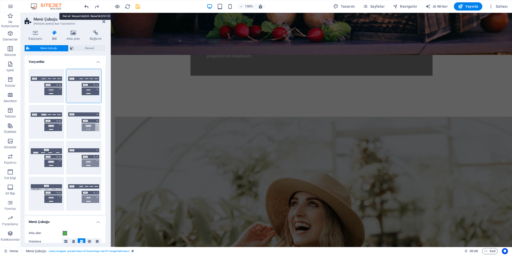
click at [87, 7] on icon "undo" at bounding box center [87, 7] width 6 height 6
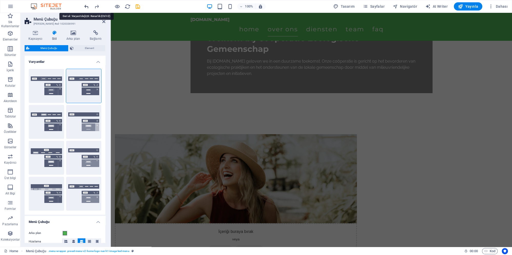
type input "0"
type input "2"
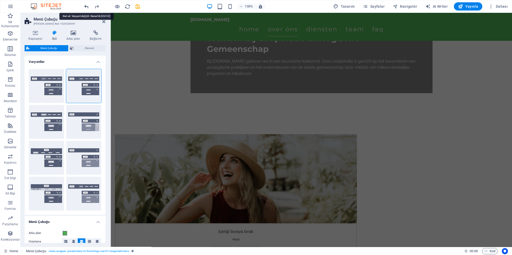
type input "2"
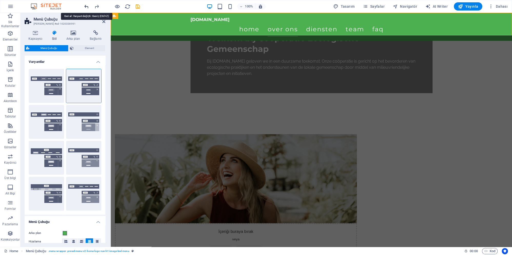
scroll to position [0, 0]
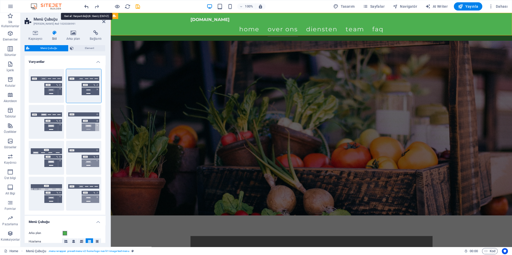
click at [87, 7] on icon "undo" at bounding box center [87, 7] width 6 height 6
select select "DISABLED_OPTION_VALUE"
type input "1"
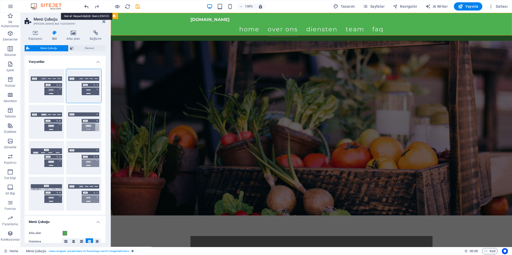
type input "1"
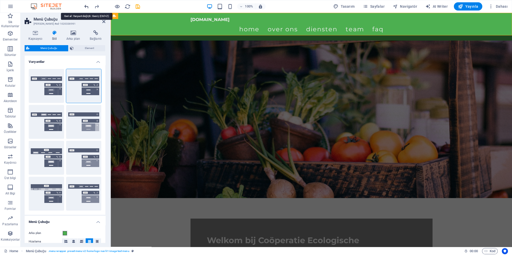
click at [87, 7] on icon "undo" at bounding box center [87, 7] width 6 height 6
type input "0"
select select "DISABLED_OPTION_VALUE"
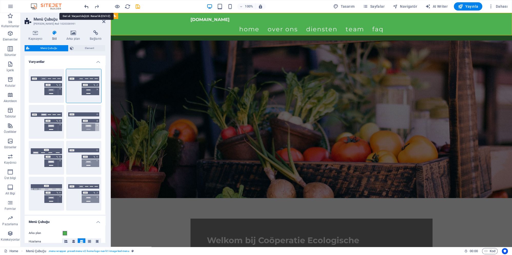
type input "2"
type input "1"
click at [87, 7] on icon "undo" at bounding box center [87, 7] width 6 height 6
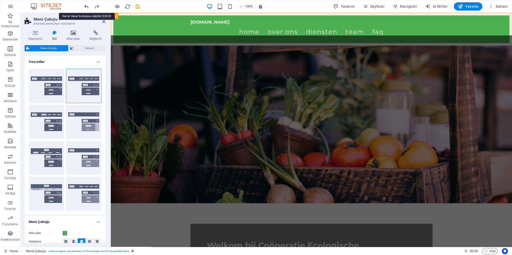
click at [87, 7] on icon "undo" at bounding box center [87, 7] width 6 height 6
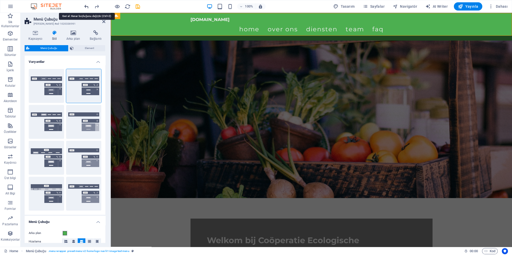
click at [87, 7] on icon "undo" at bounding box center [87, 7] width 6 height 6
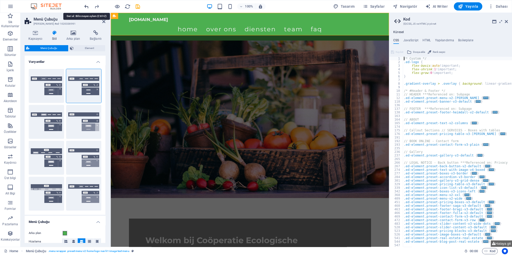
click at [87, 7] on icon "undo" at bounding box center [87, 7] width 6 height 6
click at [87, 7] on div at bounding box center [111, 6] width 57 height 8
click at [506, 20] on icon at bounding box center [505, 21] width 3 height 4
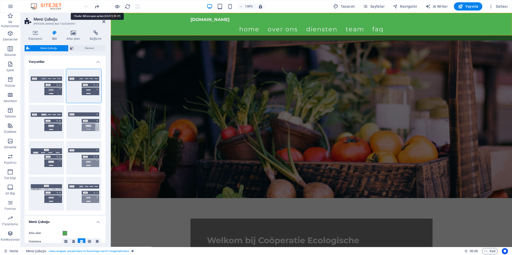
click at [95, 7] on icon "redo" at bounding box center [97, 7] width 6 height 6
click at [87, 7] on icon "undo" at bounding box center [87, 7] width 6 height 6
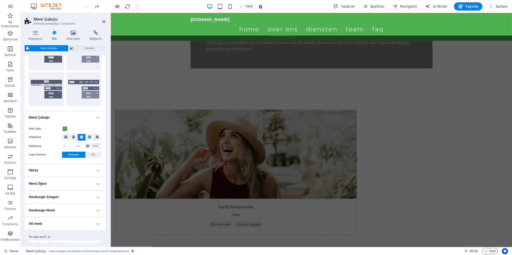
scroll to position [112, 0]
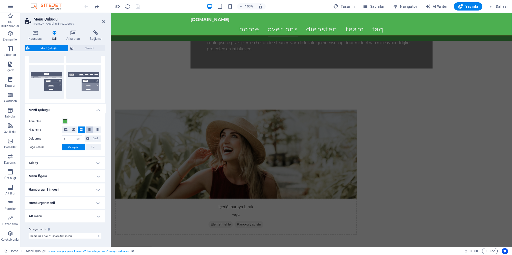
click at [90, 129] on icon at bounding box center [89, 129] width 3 height 3
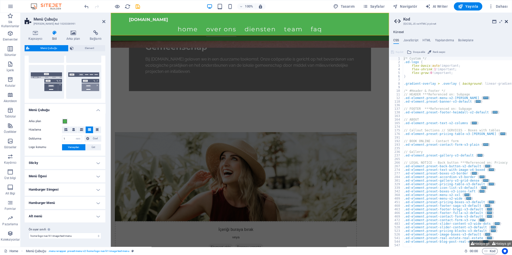
drag, startPoint x: 506, startPoint y: 21, endPoint x: 269, endPoint y: 41, distance: 237.0
click at [506, 21] on icon at bounding box center [505, 21] width 3 height 4
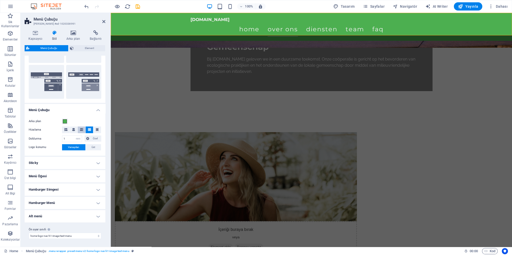
click at [82, 130] on icon at bounding box center [81, 129] width 3 height 3
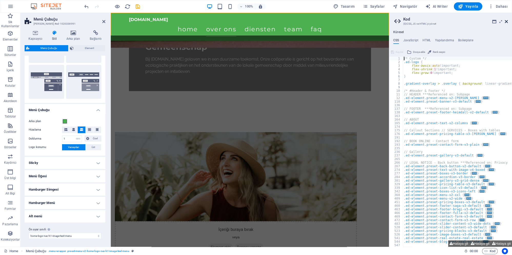
click at [505, 21] on icon at bounding box center [505, 21] width 3 height 4
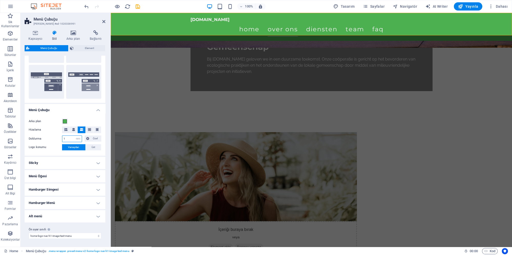
click at [72, 139] on input "1" at bounding box center [71, 139] width 19 height 6
type input "2"
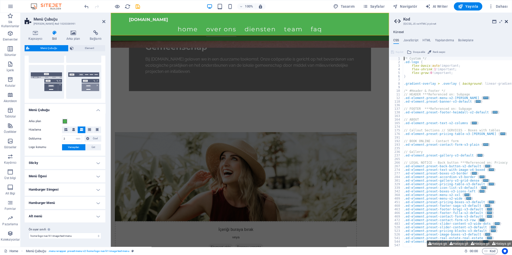
click at [505, 22] on icon at bounding box center [505, 21] width 3 height 4
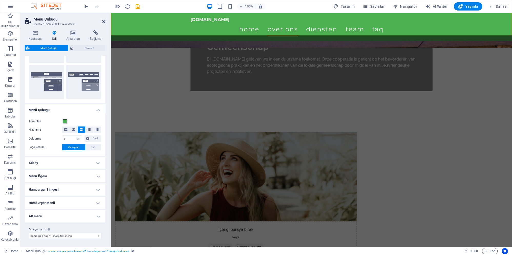
drag, startPoint x: 103, startPoint y: 21, endPoint x: 74, endPoint y: 35, distance: 32.9
click at [103, 21] on icon at bounding box center [103, 21] width 3 height 4
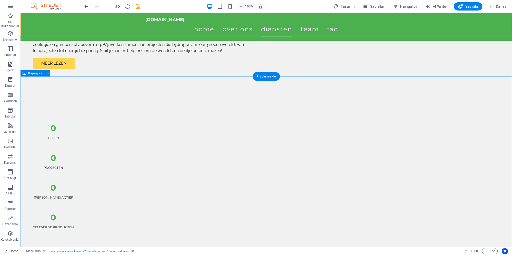
scroll to position [609, 0]
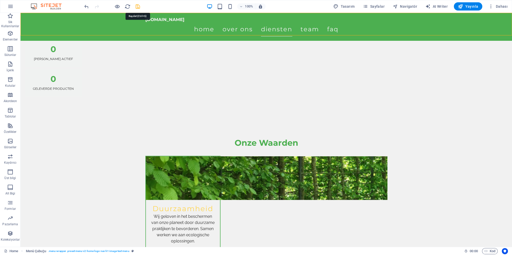
click at [139, 7] on icon "save" at bounding box center [138, 7] width 6 height 6
checkbox input "false"
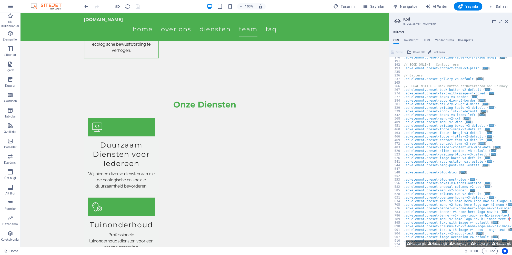
scroll to position [0, 0]
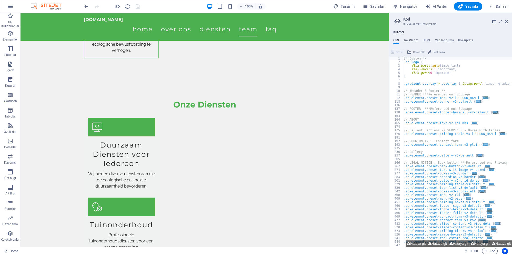
click at [409, 39] on h4 "JavaScript" at bounding box center [410, 41] width 15 height 6
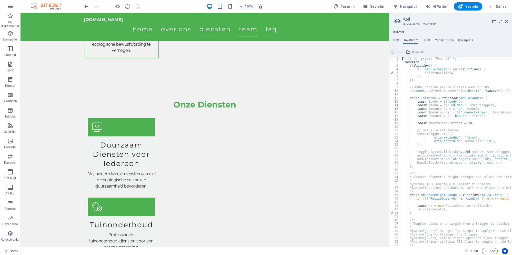
type textarea "/* JS for preset "Menu V2" */"
click at [427, 41] on h4 "HTML" at bounding box center [426, 41] width 8 height 6
type textarea "<a href="#main-content" class="wv-link-content button">Skip to main content</a>"
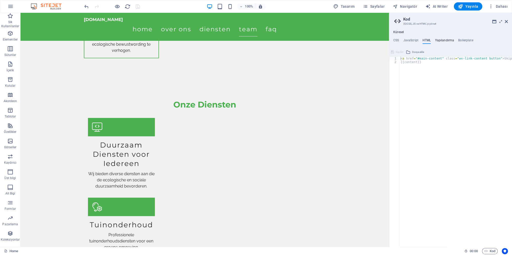
click at [443, 41] on h4 "Yapılandırma" at bounding box center [443, 41] width 19 height 6
type textarea "$color-background: #F1F1F1;"
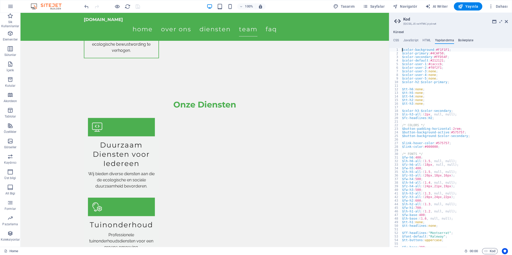
click at [468, 42] on h4 "Boilerplate" at bounding box center [465, 41] width 15 height 6
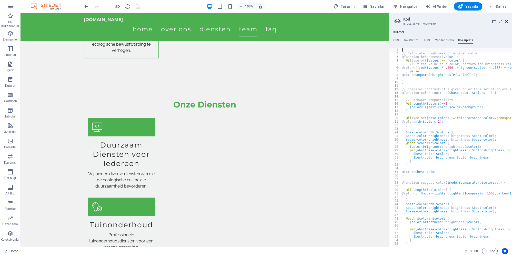
click at [506, 20] on icon at bounding box center [505, 21] width 3 height 4
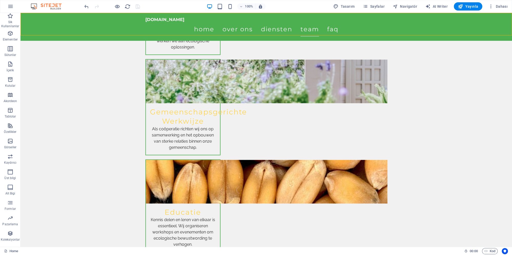
click at [140, 26] on div "ecologischegemeenschap.nl Home Over ons Diensten Team FAQ" at bounding box center [265, 27] width 491 height 28
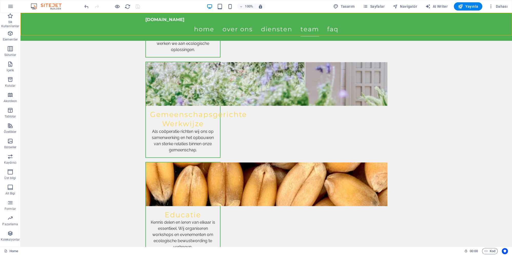
click at [140, 26] on div "ecologischegemeenschap.nl Home Over ons Diensten Team FAQ" at bounding box center [265, 27] width 491 height 28
click at [134, 26] on div "ecologischegemeenschap.nl Home Over ons Diensten Team FAQ" at bounding box center [265, 27] width 491 height 28
select select "rem"
select select "preset-menu-v2-home-logo-nav-h1-image-text-menu"
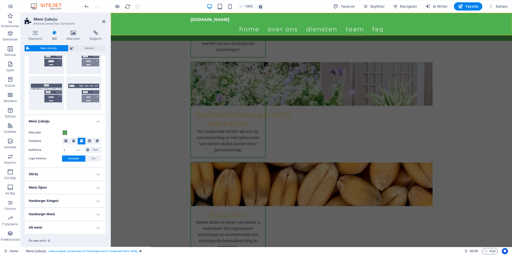
scroll to position [112, 0]
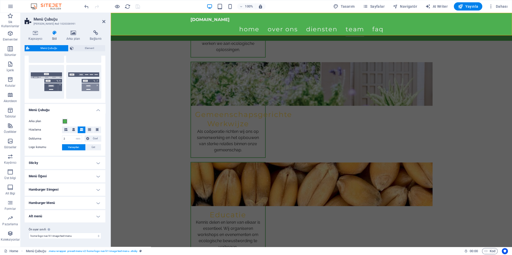
click at [77, 164] on h4 "Sticky" at bounding box center [65, 163] width 81 height 12
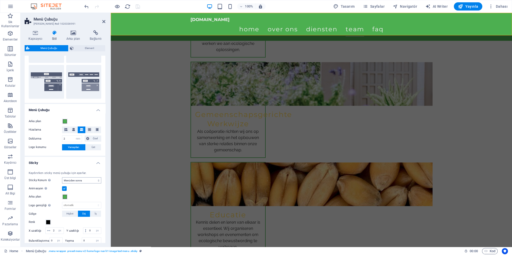
click at [81, 173] on div "Kaydırırken sticky menü çubuğu için ayarlar." at bounding box center [65, 173] width 72 height 4
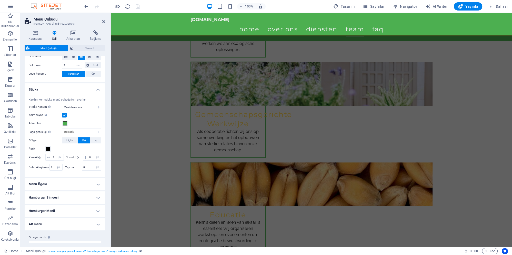
scroll to position [193, 0]
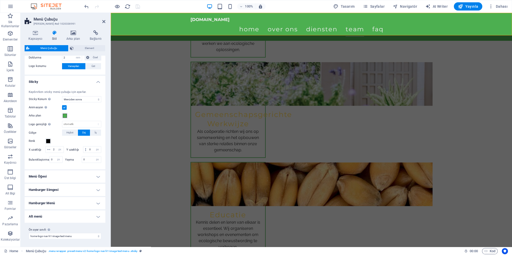
click at [74, 190] on h4 "Hamburger Simgesi" at bounding box center [65, 189] width 81 height 12
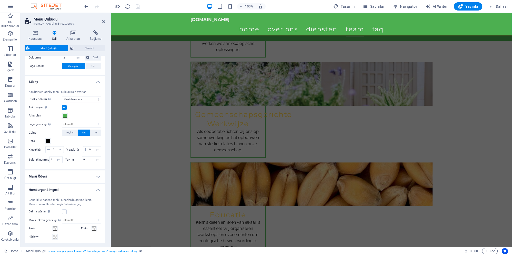
scroll to position [241, 0]
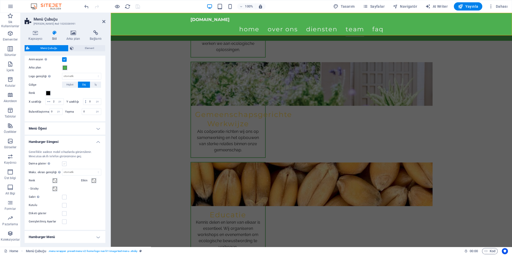
click at [65, 163] on label at bounding box center [64, 163] width 5 height 5
click at [0, 0] on input "Daima göster Tüm görünüm pencereleri için tetikleyiciyi gösterir." at bounding box center [0, 0] width 0 height 0
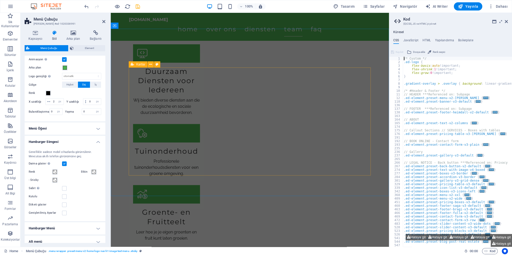
scroll to position [1076, 0]
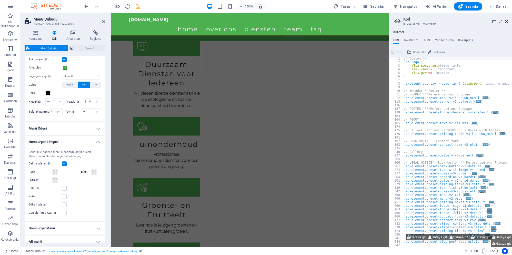
drag, startPoint x: 505, startPoint y: 20, endPoint x: 331, endPoint y: 33, distance: 174.9
click at [505, 20] on icon at bounding box center [505, 21] width 3 height 4
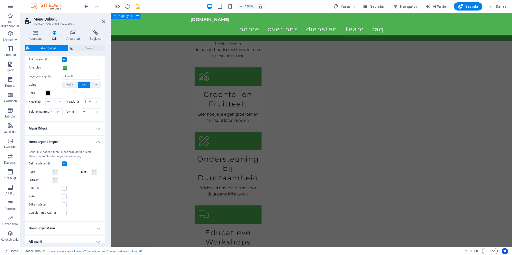
scroll to position [1325, 0]
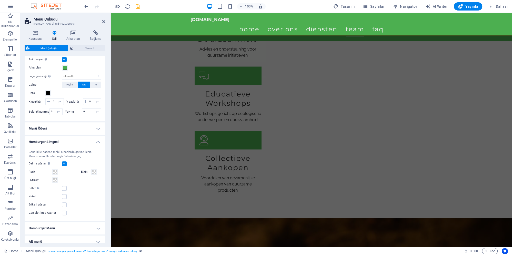
click at [62, 161] on label "Daima göster Tüm görünüm pencereleri için tetikleyiciyi gösterir." at bounding box center [45, 163] width 33 height 6
click at [0, 0] on input "Daima göster Tüm görünüm pencereleri için tetikleyiciyi gösterir." at bounding box center [0, 0] width 0 height 0
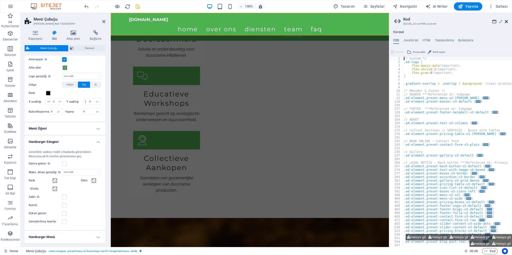
click at [506, 20] on icon at bounding box center [505, 21] width 3 height 4
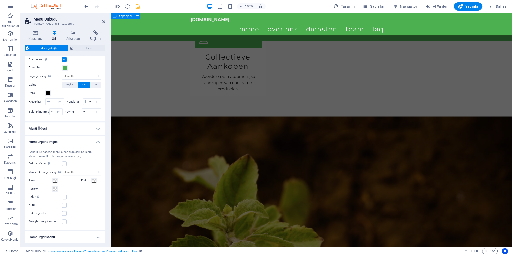
scroll to position [1436, 0]
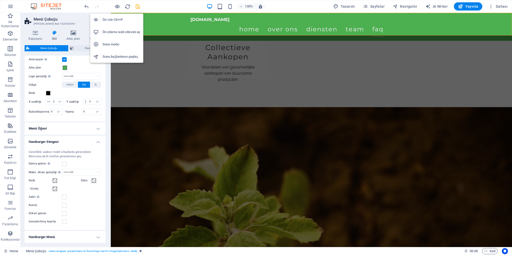
click at [119, 32] on h6 "Ön izleme web sitesini aç" at bounding box center [121, 32] width 38 height 6
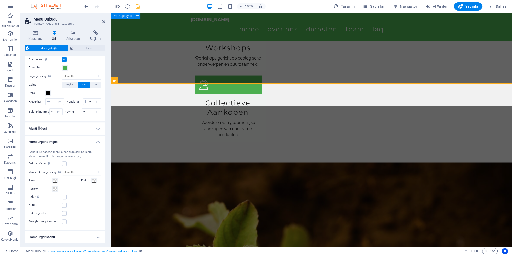
scroll to position [1353, 0]
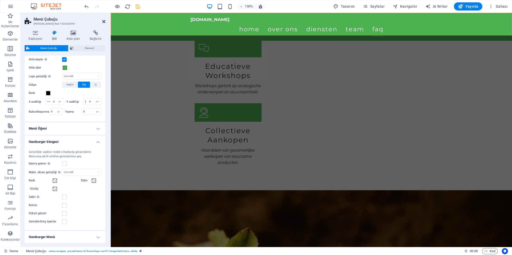
click at [104, 23] on icon at bounding box center [103, 21] width 3 height 4
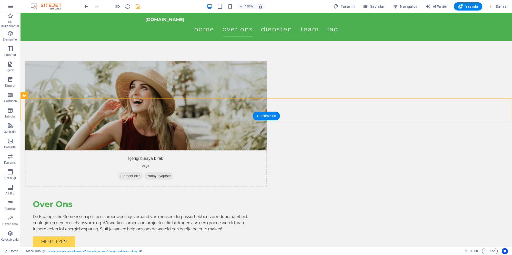
scroll to position [154, 0]
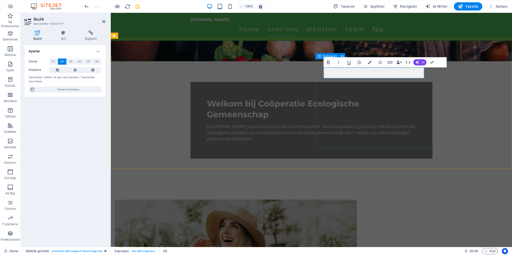
drag, startPoint x: 357, startPoint y: 73, endPoint x: 318, endPoint y: 72, distance: 38.7
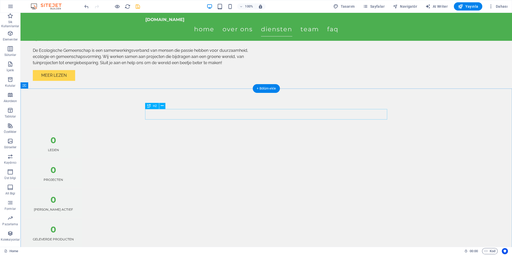
scroll to position [514, 0]
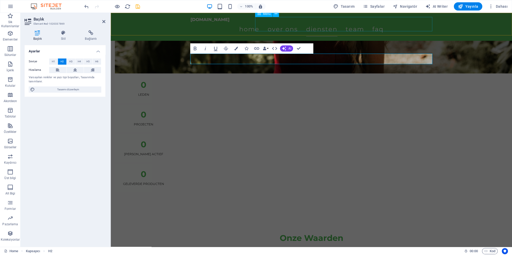
click at [347, 24] on nav "Home Over ons Diensten Team FAQ" at bounding box center [311, 29] width 242 height 14
select select
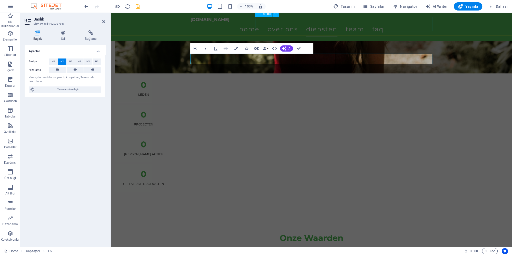
select select
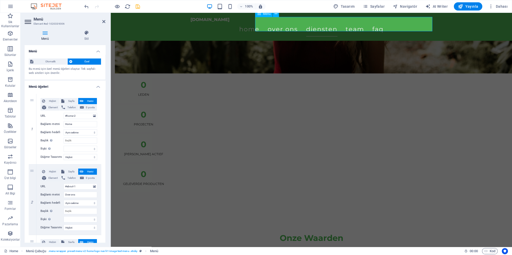
click at [349, 24] on nav "Home Over ons Diensten Team FAQ" at bounding box center [311, 29] width 242 height 14
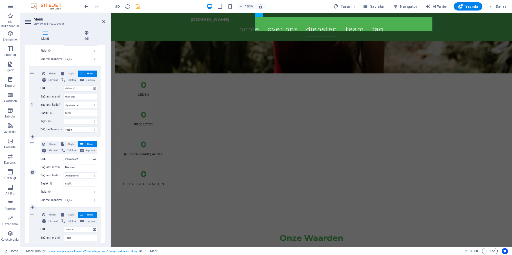
scroll to position [120, 0]
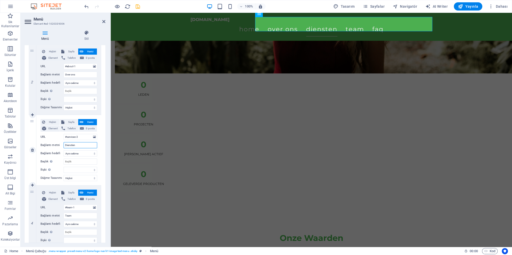
drag, startPoint x: 81, startPoint y: 145, endPoint x: 47, endPoint y: 144, distance: 34.1
click at [64, 144] on input "Diensten" at bounding box center [81, 145] width 34 height 6
type input "Onze projecten"
select select
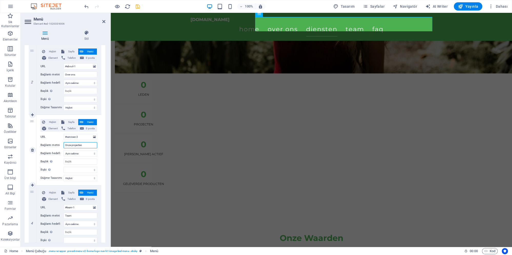
select select
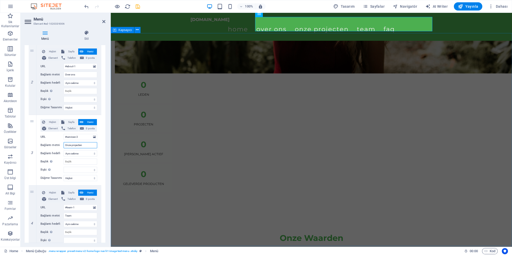
type input "Onze projecten"
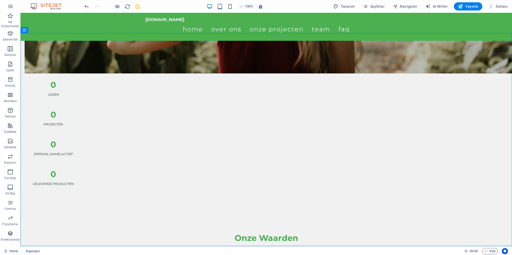
click at [139, 6] on icon "save" at bounding box center [138, 7] width 6 height 6
checkbox input "false"
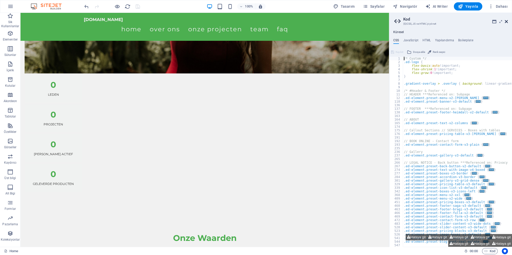
drag, startPoint x: 506, startPoint y: 22, endPoint x: 484, endPoint y: 11, distance: 24.6
click at [506, 22] on icon at bounding box center [505, 21] width 3 height 4
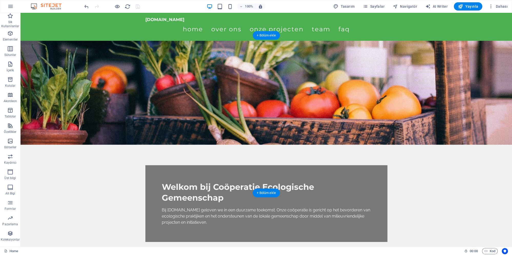
scroll to position [55, 0]
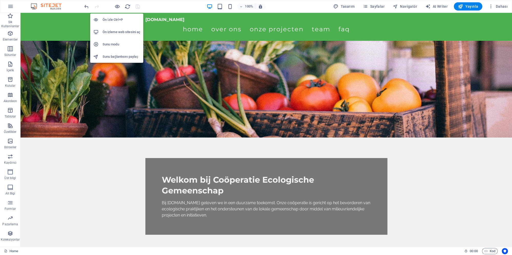
click at [119, 35] on li "Ön izleme web sitesini aç" at bounding box center [116, 32] width 53 height 12
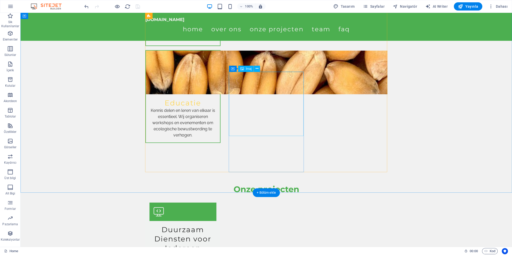
scroll to position [775, 0]
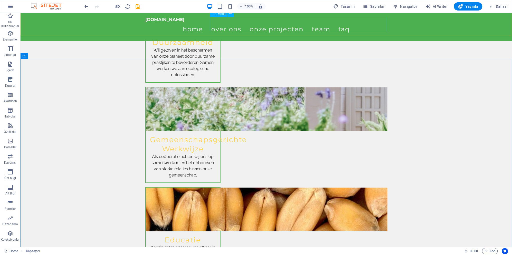
click at [357, 24] on nav "Home Over ons Onze projecten Team FAQ" at bounding box center [266, 29] width 242 height 14
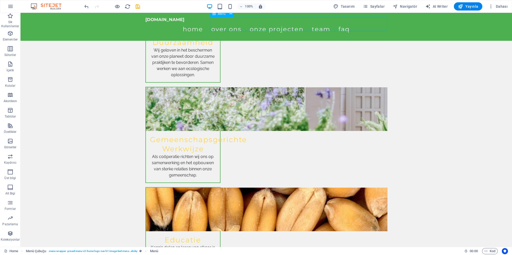
click at [357, 24] on nav "Home Over ons Onze projecten Team FAQ" at bounding box center [266, 29] width 242 height 14
select select
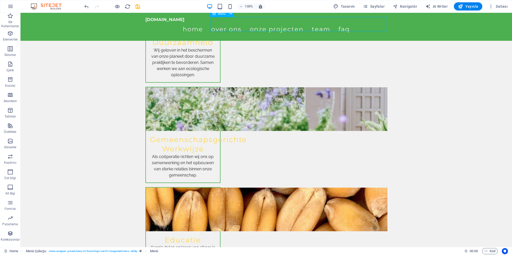
select select
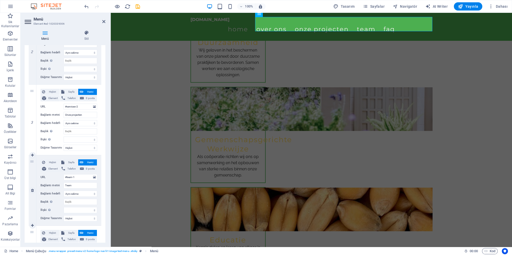
scroll to position [168, 0]
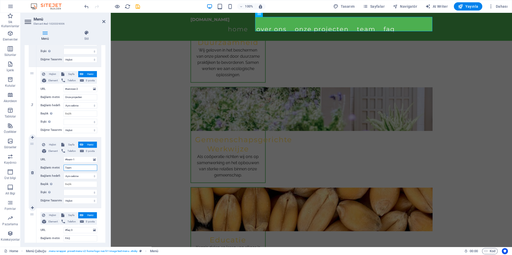
click at [78, 167] on input "Team" at bounding box center [81, 167] width 34 height 6
type input "Samenwerken"
select select
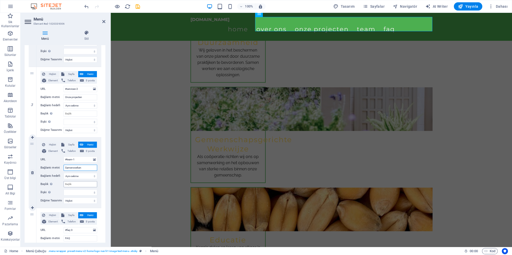
select select
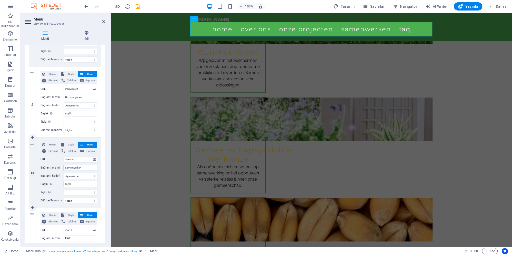
scroll to position [780, 0]
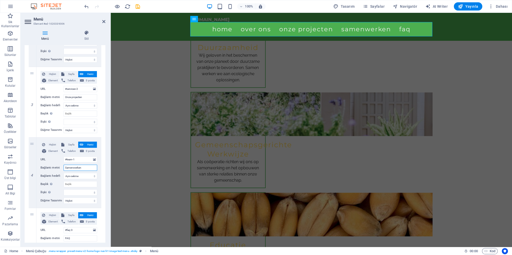
type input "Samenwerken"
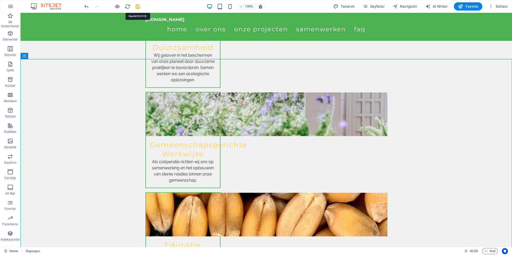
click at [138, 5] on icon "save" at bounding box center [138, 7] width 6 height 6
checkbox input "false"
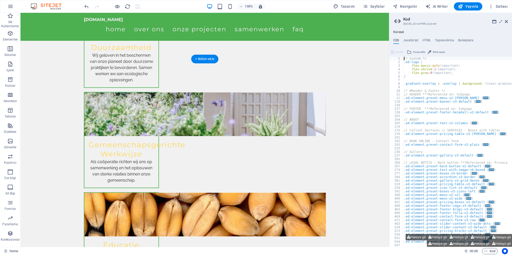
scroll to position [863, 0]
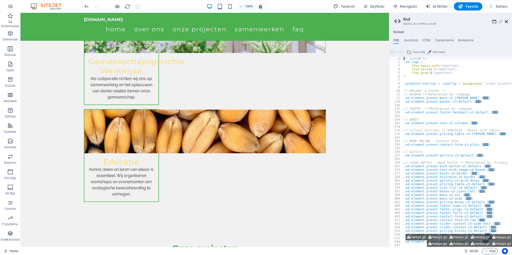
click at [506, 21] on icon at bounding box center [505, 21] width 3 height 4
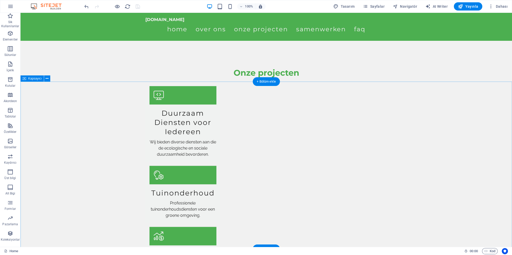
scroll to position [1029, 0]
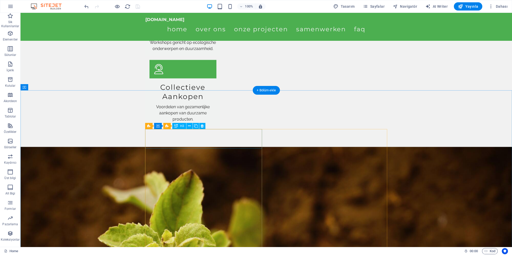
scroll to position [1416, 0]
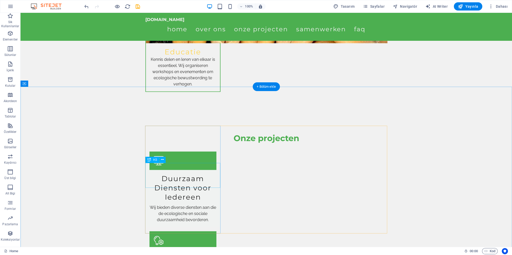
scroll to position [1024, 0]
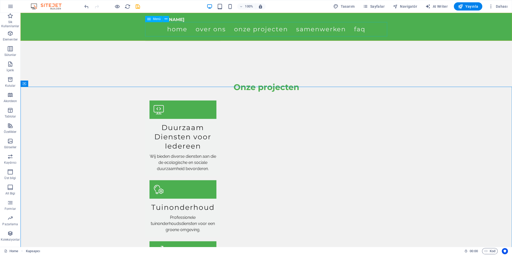
click at [358, 30] on nav "Home Over ons Onze projecten Samenwerken FAQ" at bounding box center [266, 29] width 242 height 14
select select
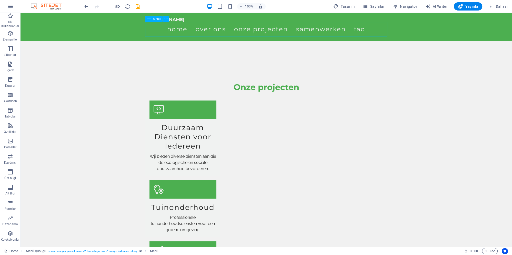
select select
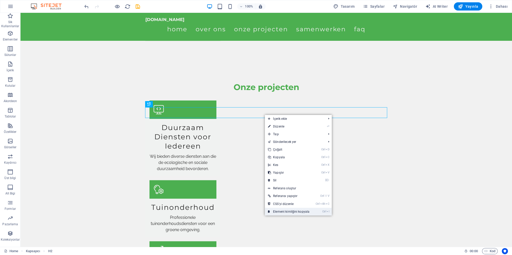
click at [279, 211] on link "Ctrl I Element kimliğini kopyala" at bounding box center [289, 211] width 48 height 8
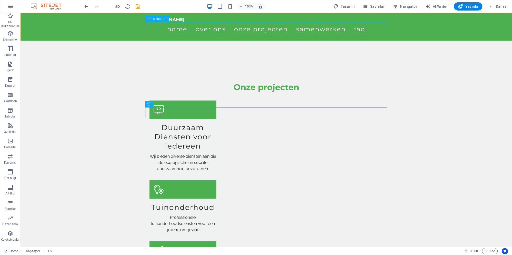
click at [359, 31] on nav "Home Over ons Onze projecten Samenwerken FAQ" at bounding box center [266, 29] width 242 height 14
click at [357, 29] on nav "Home Over ons Onze projecten Samenwerken FAQ" at bounding box center [266, 29] width 242 height 14
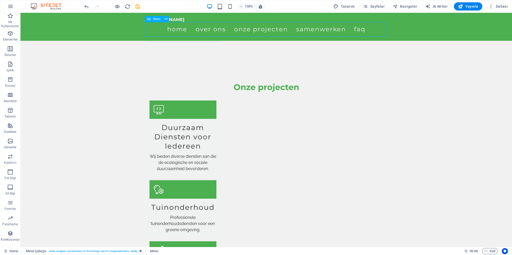
select select
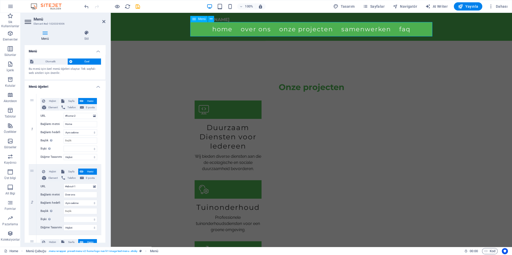
click at [357, 29] on nav "Home Over ons Onze projecten Samenwerken FAQ" at bounding box center [311, 29] width 242 height 14
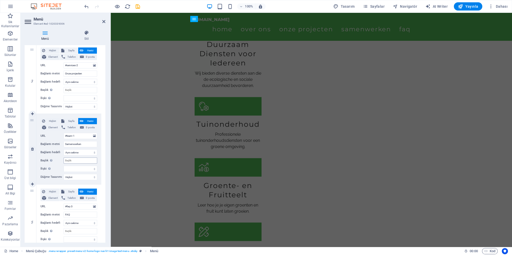
scroll to position [192, 0]
drag, startPoint x: 73, startPoint y: 213, endPoint x: 41, endPoint y: 214, distance: 32.0
click at [64, 214] on input "FAQ" at bounding box center [81, 214] width 34 height 6
drag, startPoint x: 75, startPoint y: 205, endPoint x: 51, endPoint y: 205, distance: 23.6
click at [64, 205] on input "#faq-3" at bounding box center [81, 206] width 34 height 6
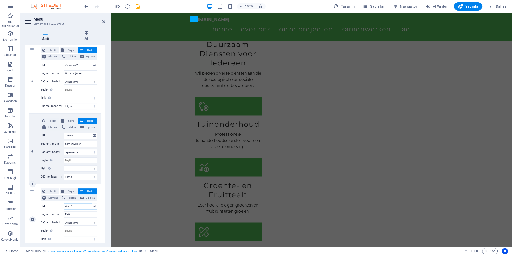
paste input "ed-1020339777"
type input "#ed-1020339777"
select select
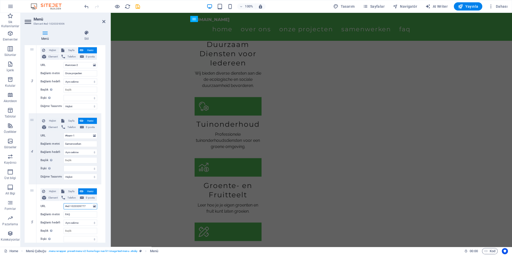
select select
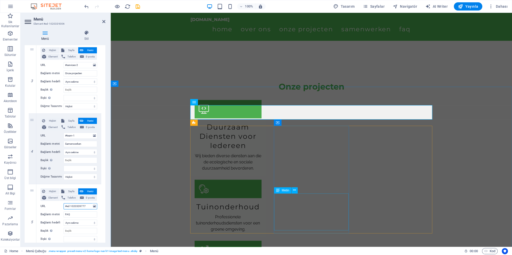
scroll to position [1024, 0]
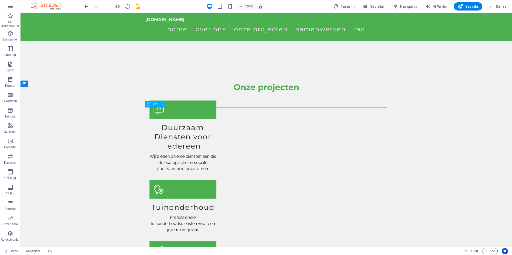
drag, startPoint x: 269, startPoint y: 112, endPoint x: 314, endPoint y: 110, distance: 44.9
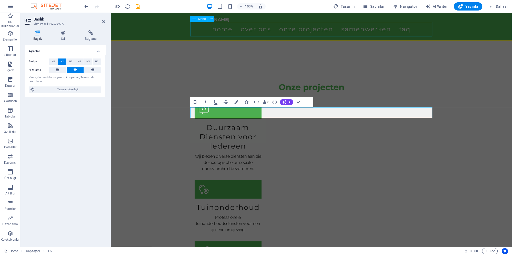
click at [402, 30] on nav "Home Over ons Onze projecten Samenwerken FAQ" at bounding box center [311, 29] width 242 height 14
select select
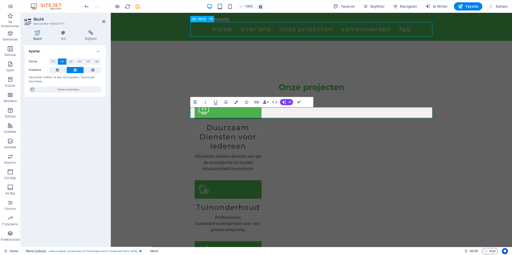
select select
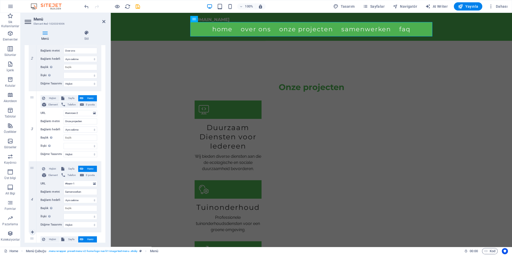
scroll to position [218, 0]
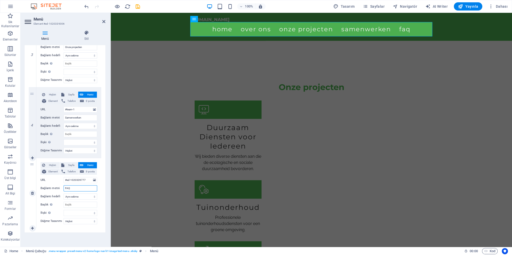
click at [76, 186] on input "FAQ" at bounding box center [81, 188] width 34 height 6
paste input "Duurzame principes"
type input "Duurzame principes"
select select
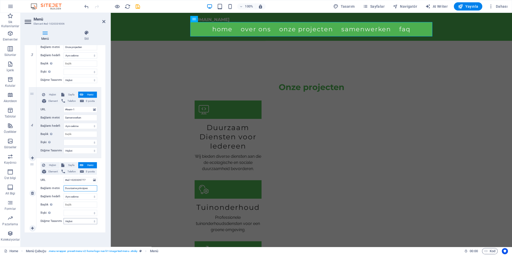
select select
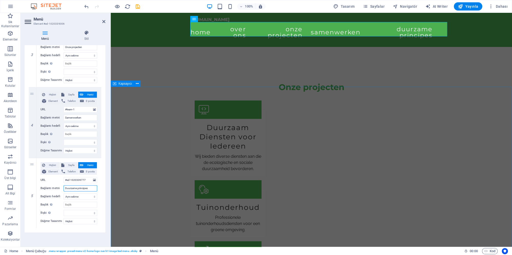
type input "Duurzame principes"
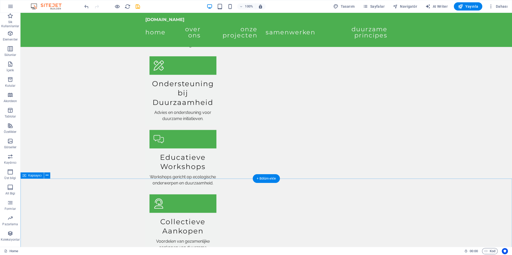
scroll to position [1328, 0]
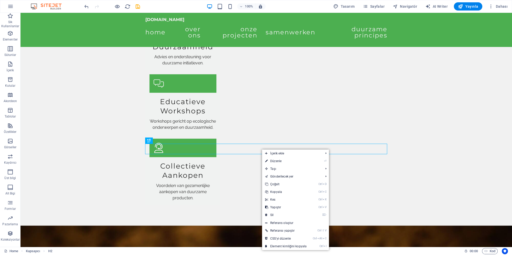
click at [281, 247] on link "Ctrl I Element kimliğini kopyala" at bounding box center [286, 246] width 48 height 8
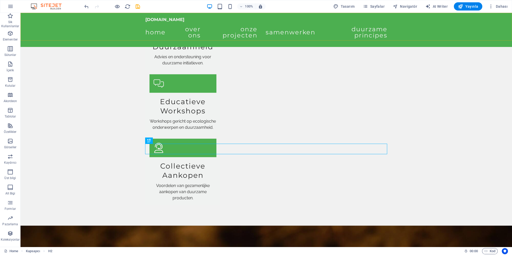
click at [114, 30] on div "ecologischegemeenschap.nl Home Over ons Onze projecten Samenwerken Duurzame pri…" at bounding box center [265, 30] width 491 height 34
select select "rem"
select select "sticky_menu"
select select "px"
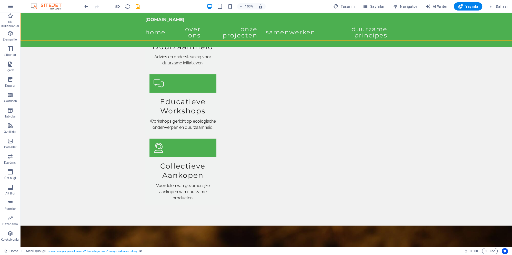
select select "px"
select select "preset-menu-v2-home-logo-nav-h1-image-text-menu"
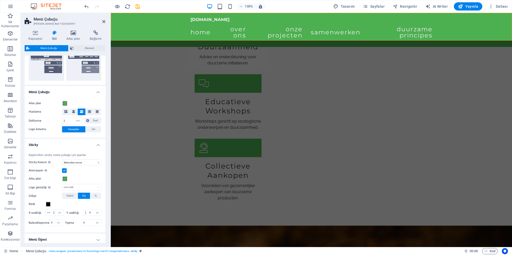
scroll to position [144, 0]
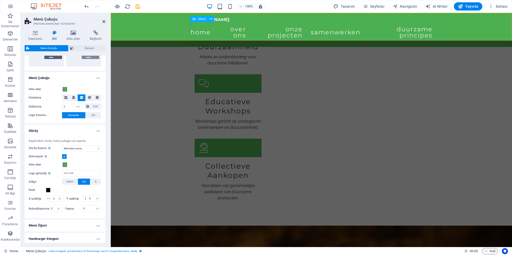
click at [410, 32] on nav "Home Over ons Onze projecten Samenwerken Duurzame principes" at bounding box center [311, 32] width 242 height 20
select select
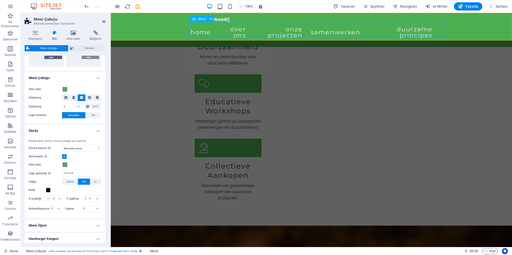
select select
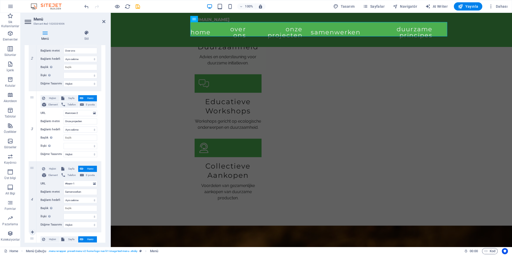
scroll to position [218, 0]
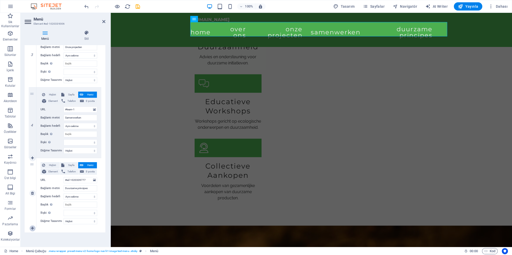
click at [32, 226] on icon at bounding box center [32, 228] width 3 height 4
select select
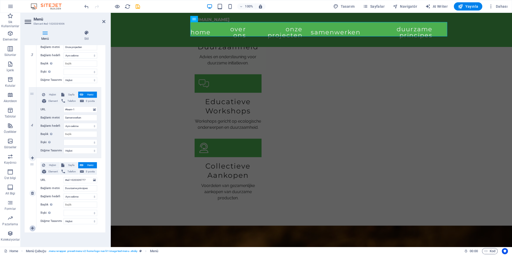
select select
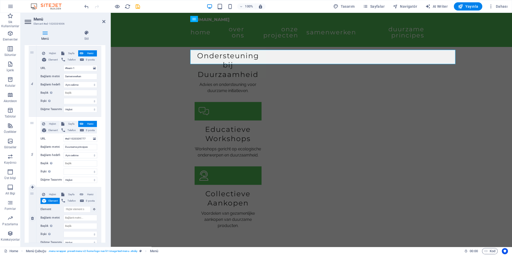
scroll to position [280, 0]
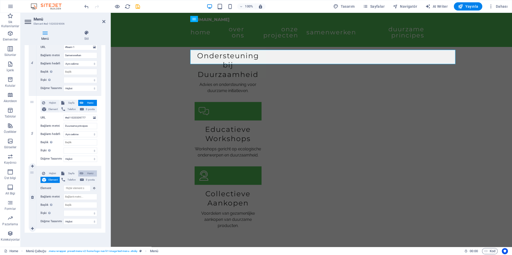
click at [84, 171] on button "Harici" at bounding box center [87, 173] width 19 height 6
select select
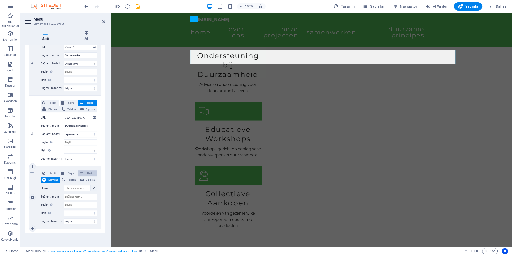
select select
select select "blank"
select select
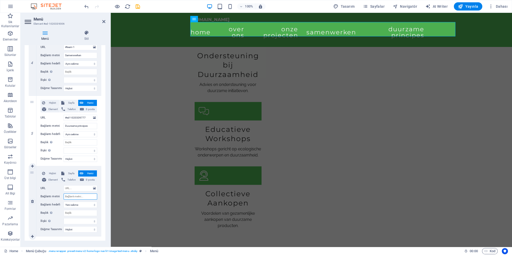
click at [79, 195] on input "Bağlantı metni" at bounding box center [81, 196] width 34 height 6
click at [78, 189] on input "URL" at bounding box center [81, 188] width 34 height 6
paste input "#ed-1020339891"
type input "#ed-1020339891"
select select
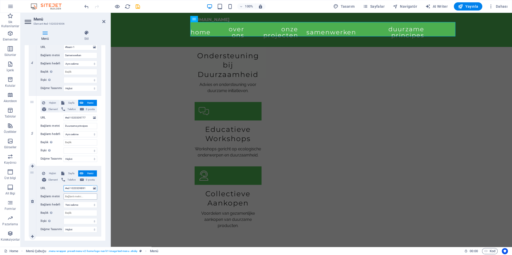
select select
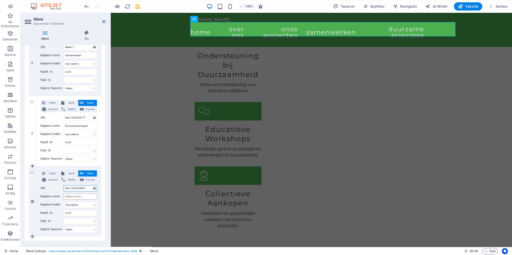
type input "#ed-1020339891"
click at [79, 197] on input "Bağlantı metni" at bounding box center [81, 196] width 34 height 6
paste input "Nieuws & Inspiratie"
type input "Nieuws & Inspiratie"
select select
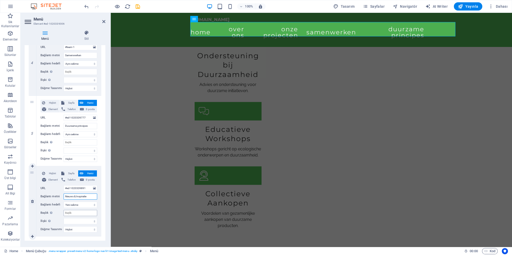
select select
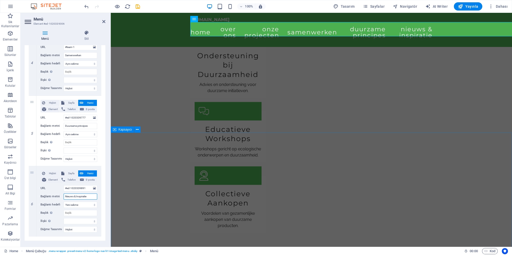
type input "Nieuws & Inspiratie"
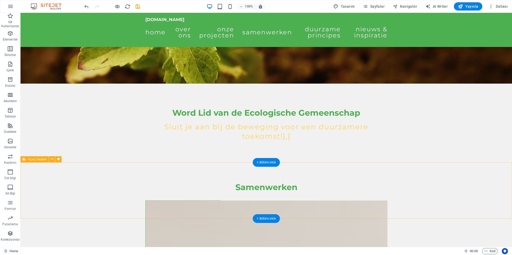
scroll to position [1715, 0]
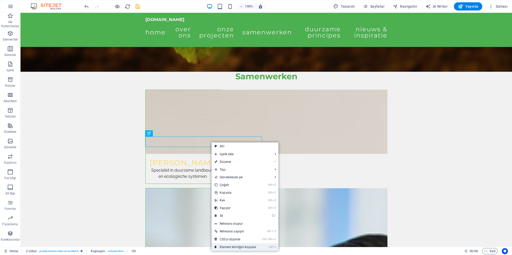
drag, startPoint x: 231, startPoint y: 246, endPoint x: 210, endPoint y: 233, distance: 24.6
click at [231, 246] on link "Ctrl I Element kimliğini kopyala" at bounding box center [235, 247] width 48 height 8
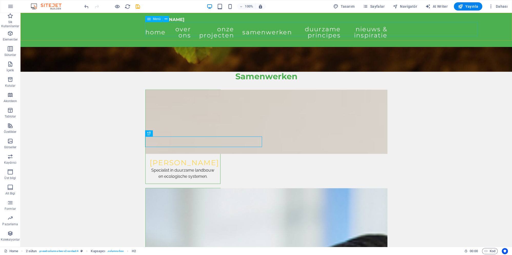
click at [190, 30] on nav "Home Over ons Onze projecten Samenwerken Duurzame principes Nieuws & Inspiratie" at bounding box center [266, 32] width 242 height 20
click at [191, 30] on nav "Home Over ons Onze projecten Samenwerken Duurzame principes Nieuws & Inspiratie" at bounding box center [266, 32] width 242 height 20
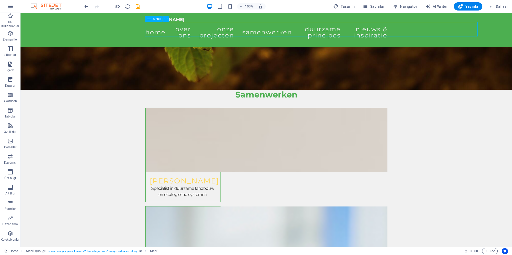
select select
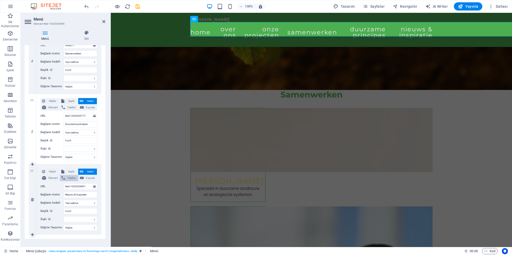
scroll to position [288, 0]
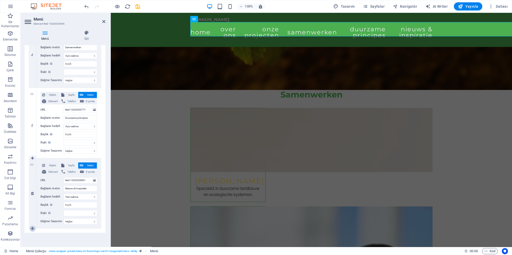
click at [31, 229] on icon at bounding box center [32, 228] width 3 height 4
select select
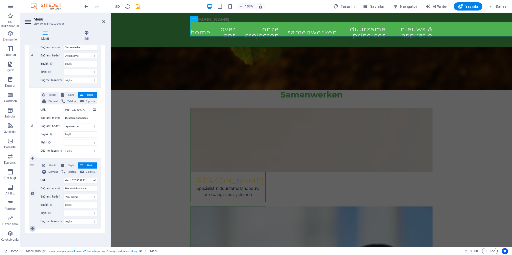
select select
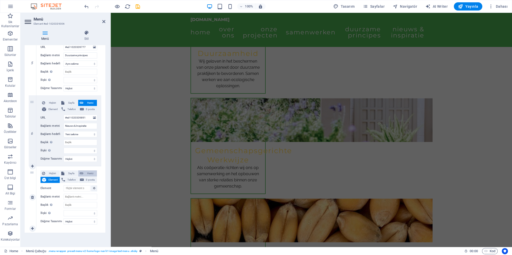
scroll to position [1669, 0]
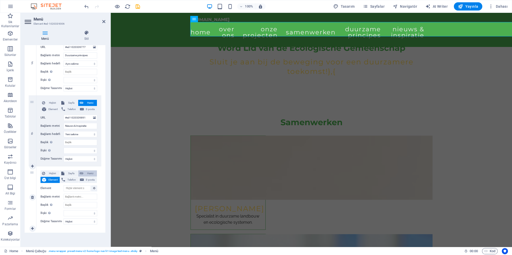
click at [89, 171] on span "Harici" at bounding box center [90, 173] width 11 height 6
select select
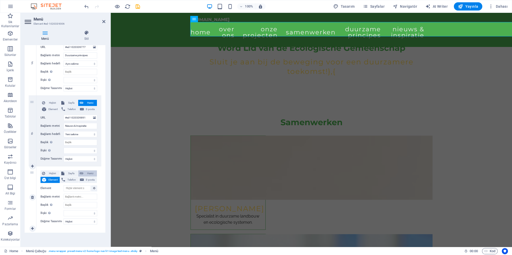
select select
select select "blank"
select select
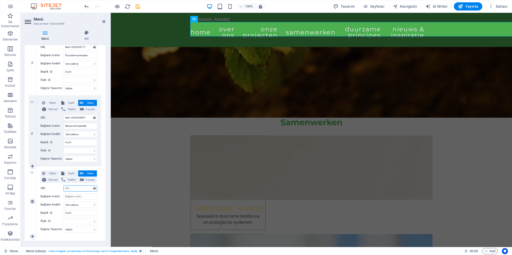
click at [76, 188] on input "URL" at bounding box center [81, 188] width 34 height 6
paste input "#ed-1020340143"
type input "#ed-1020340143"
select select
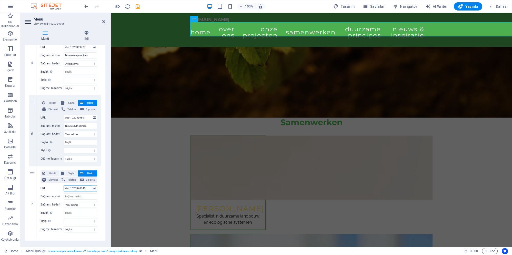
select select
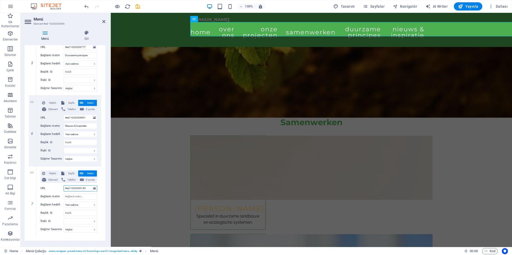
type input "#ed-1020340143"
click at [79, 195] on input "Bağlantı metni" at bounding box center [81, 196] width 34 height 6
paste input "Contact"
type input "Contact"
select select
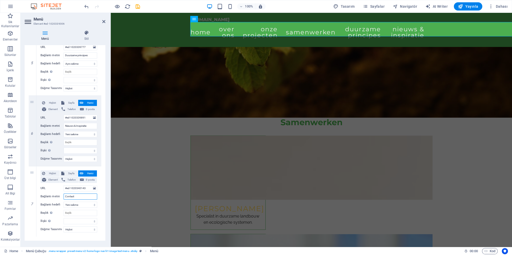
select select
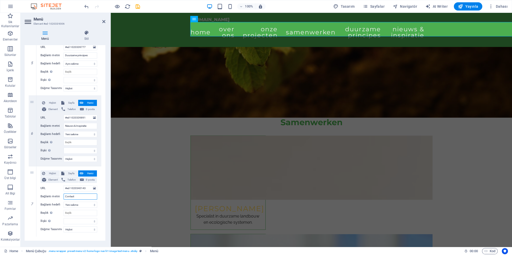
select select
type input "Contact"
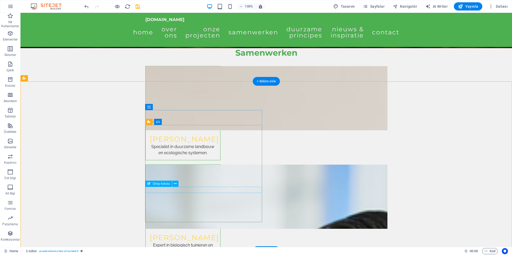
scroll to position [1688, 0]
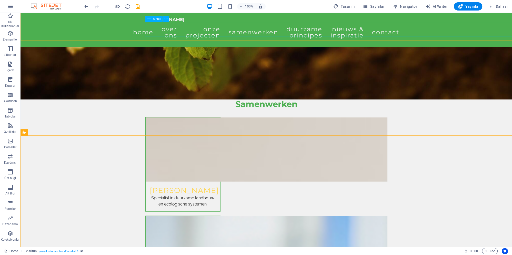
click at [145, 30] on nav "Home Over ons Onze projecten Samenwerken Duurzame principes Nieuws & Inspiratie…" at bounding box center [266, 32] width 242 height 20
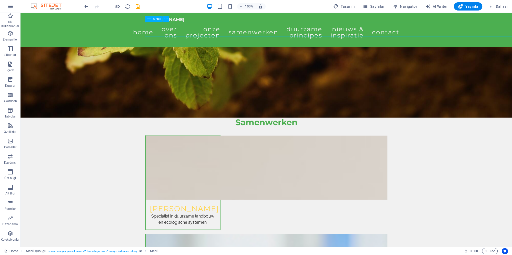
select select
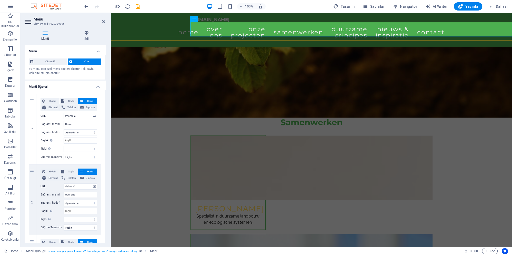
click at [149, 27] on div "ecologischegemeenschap.nl Home Over ons Onze projecten Samenwerken Duurzame pri…" at bounding box center [311, 30] width 401 height 34
select select "rem"
select select "sticky_menu"
select select "px"
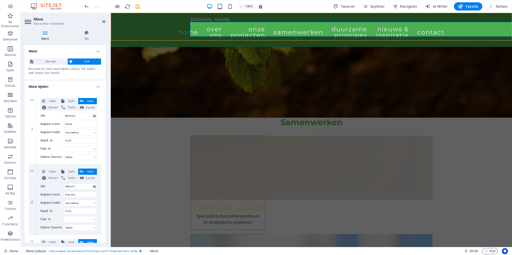
select select "px"
select select "preset-menu-v2-home-logo-nav-h1-image-text-menu"
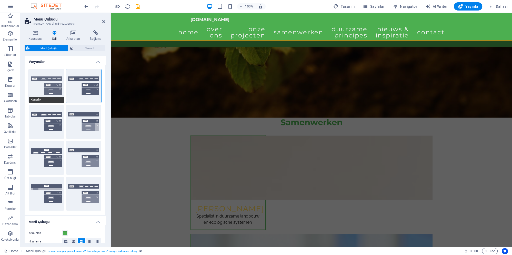
click at [47, 97] on button "Kenarlık" at bounding box center [46, 86] width 35 height 34
type input "1"
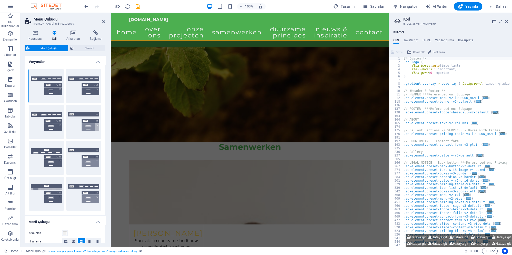
click at [503, 19] on h2 "Kod" at bounding box center [455, 19] width 105 height 5
click at [505, 23] on icon at bounding box center [505, 21] width 3 height 4
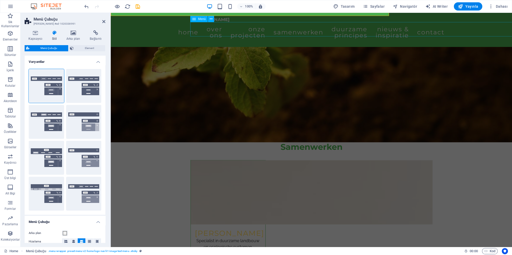
scroll to position [1669, 0]
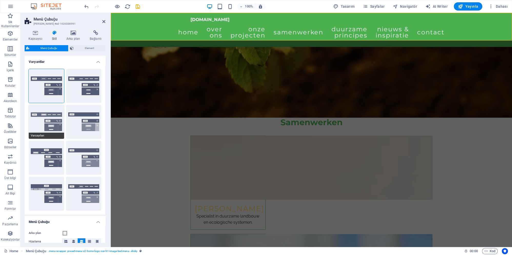
click at [47, 127] on button "Varsayılan" at bounding box center [46, 122] width 35 height 34
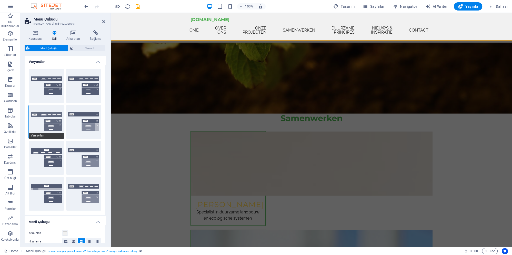
scroll to position [1667, 0]
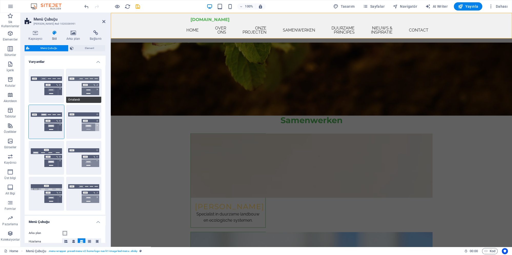
click at [78, 92] on button "Ortalandı" at bounding box center [83, 86] width 35 height 34
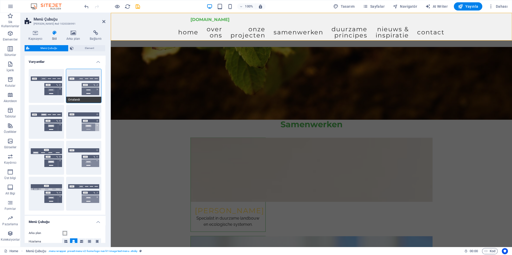
scroll to position [1669, 0]
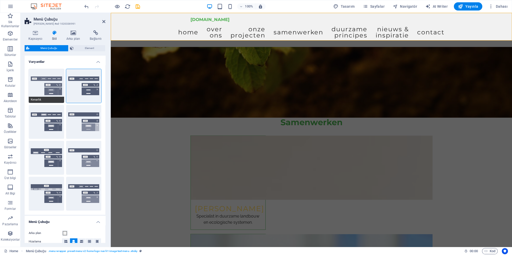
click at [41, 90] on button "Kenarlık" at bounding box center [46, 86] width 35 height 34
select select "sticky_reverse"
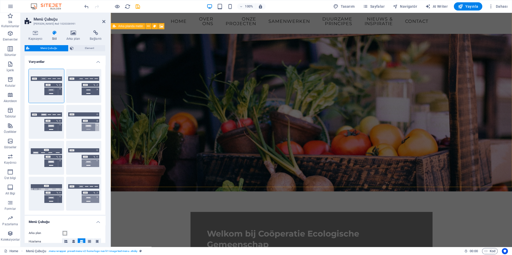
scroll to position [0, 0]
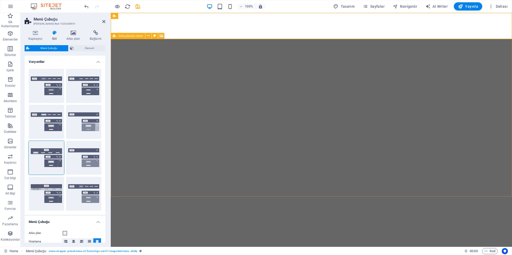
select select "rem"
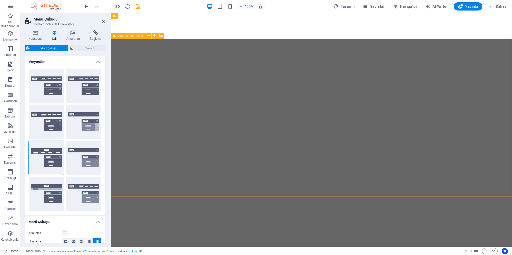
select select "rem"
select select "sticky_menu"
select select "px"
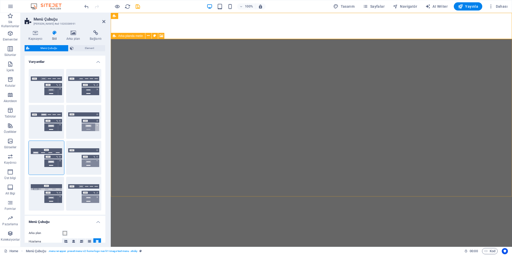
select select "px"
select select "preset-menu-v2-home-logo-nav-h1-image-text-menu"
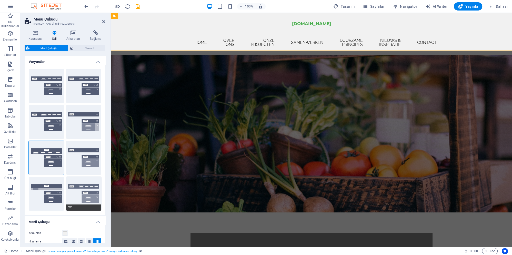
click at [78, 192] on button "XXL" at bounding box center [83, 194] width 35 height 34
type input "1"
type input "0"
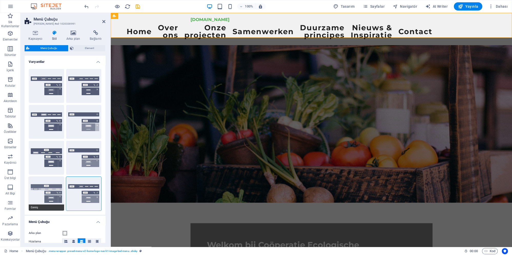
click at [56, 199] on button "Geniş" at bounding box center [46, 194] width 35 height 34
type input "0"
type input "2"
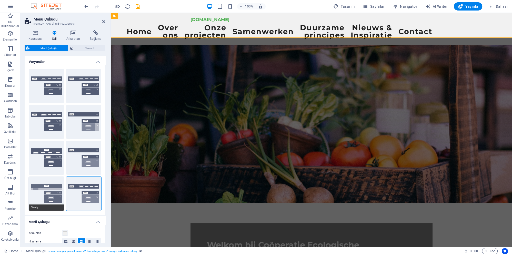
type input "2"
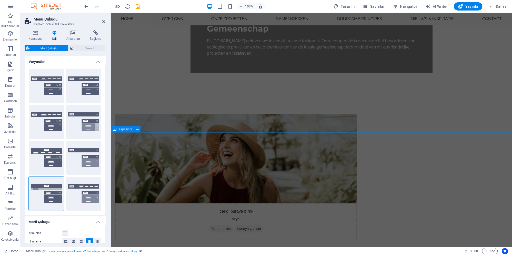
scroll to position [249, 0]
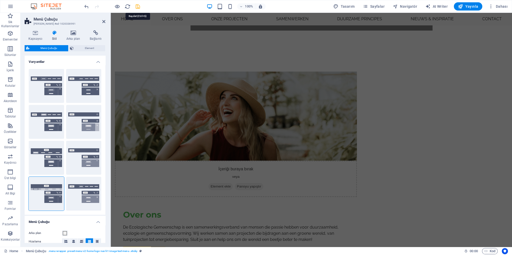
click at [138, 6] on icon "save" at bounding box center [138, 7] width 6 height 6
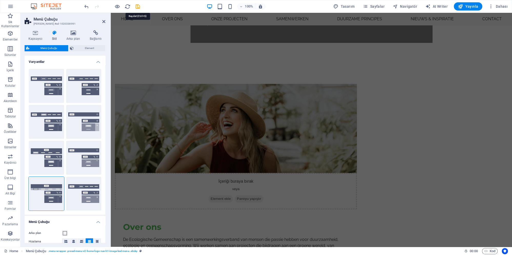
checkbox input "false"
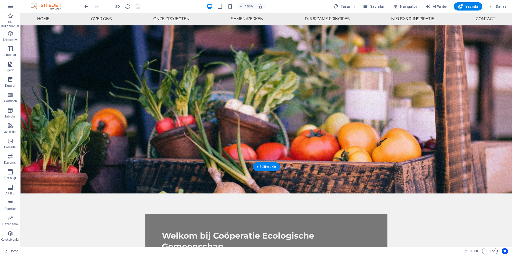
scroll to position [0, 0]
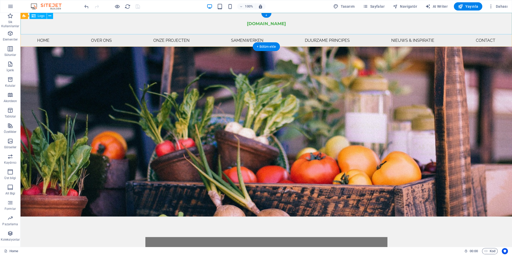
click at [143, 22] on div "[DOMAIN_NAME]" at bounding box center [265, 24] width 491 height 22
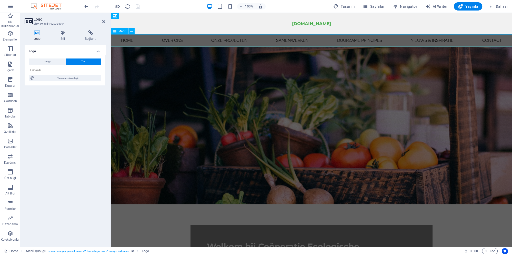
click at [155, 39] on nav "Home Over ons Onze projecten Samenwerken Duurzame principes Nieuws & Inspiratie…" at bounding box center [311, 40] width 401 height 12
select select
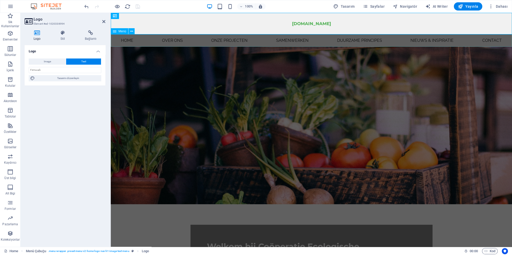
select select
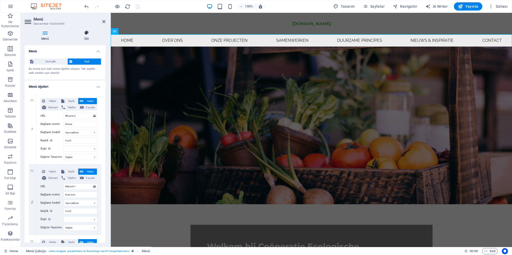
click at [89, 36] on h4 "Stil" at bounding box center [87, 35] width 38 height 11
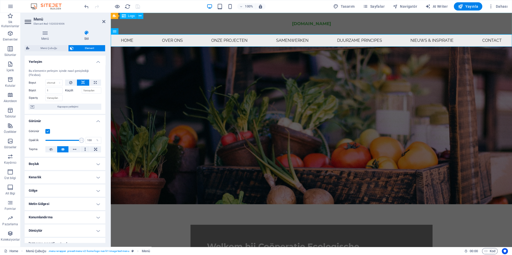
click at [210, 29] on div "[DOMAIN_NAME]" at bounding box center [311, 24] width 401 height 22
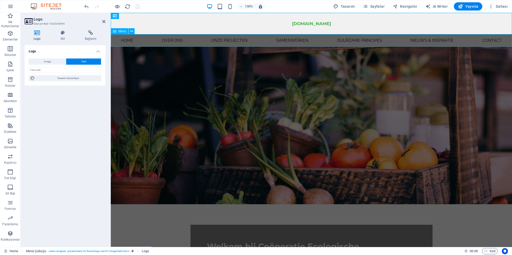
click at [389, 41] on nav "Home Over ons Onze projecten Samenwerken Duurzame principes Nieuws & Inspiratie…" at bounding box center [311, 40] width 401 height 12
select select
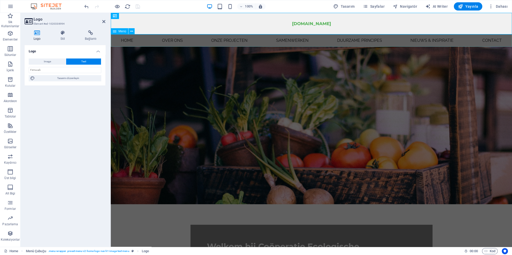
select select
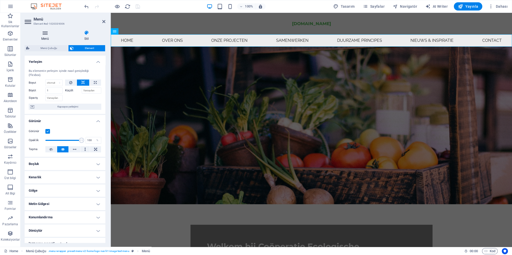
click at [45, 32] on icon at bounding box center [45, 32] width 41 height 5
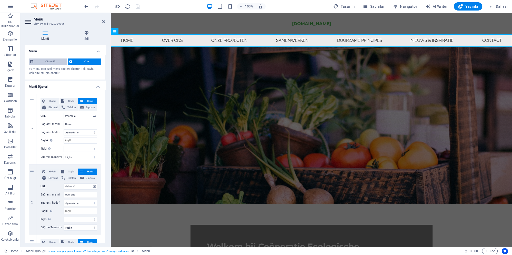
click at [53, 60] on span "Otomatik" at bounding box center [50, 61] width 31 height 6
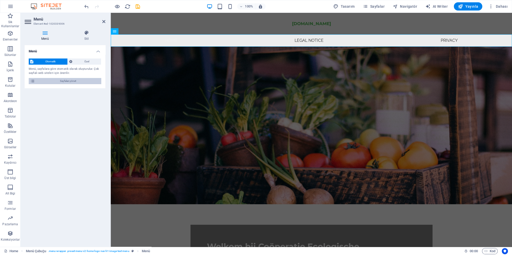
click at [57, 79] on span "Sayfaları yönet" at bounding box center [67, 81] width 63 height 6
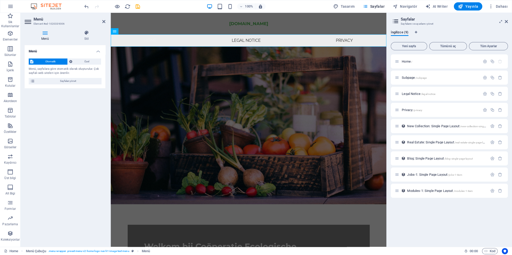
click at [504, 20] on h2 "Sayfalar" at bounding box center [453, 19] width 107 height 5
click at [508, 21] on aside "Sayfalar Sayfalarını ve ayarlarını yönet İngilizce (9) Yeni sayfa Tümünü aç Tüm…" at bounding box center [449, 130] width 126 height 234
click at [505, 22] on icon at bounding box center [505, 21] width 3 height 4
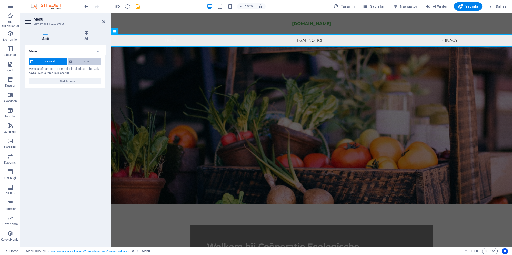
click at [92, 63] on span "Özel" at bounding box center [87, 61] width 26 height 6
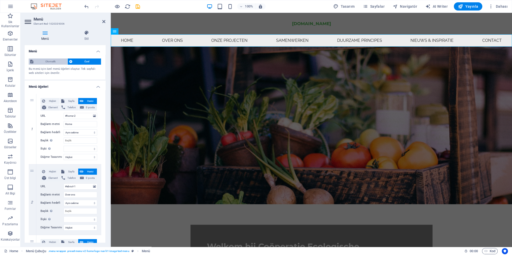
click at [58, 60] on span "Otomatik" at bounding box center [50, 61] width 31 height 6
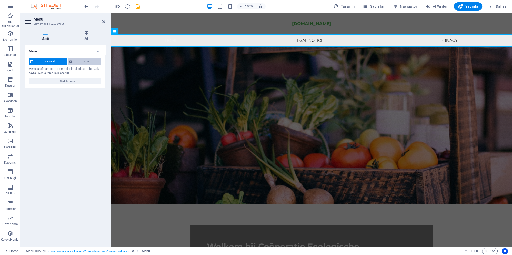
click at [77, 61] on span "Özel" at bounding box center [87, 61] width 26 height 6
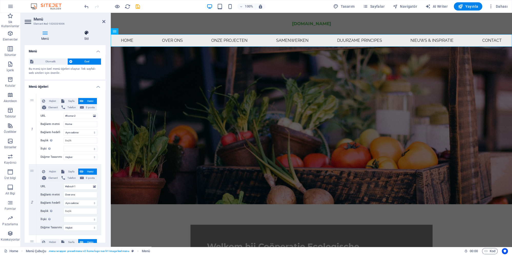
click at [84, 35] on h4 "Stil" at bounding box center [87, 35] width 38 height 11
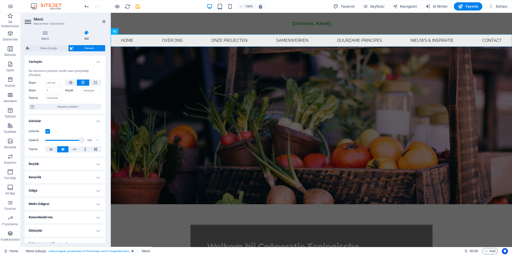
click at [37, 23] on h3 "Element #ed-1020339006" at bounding box center [64, 24] width 61 height 5
click at [31, 24] on icon at bounding box center [29, 22] width 8 height 8
click at [28, 22] on icon at bounding box center [29, 22] width 8 height 8
click at [28, 23] on icon at bounding box center [29, 22] width 8 height 8
click at [28, 22] on icon at bounding box center [29, 22] width 8 height 8
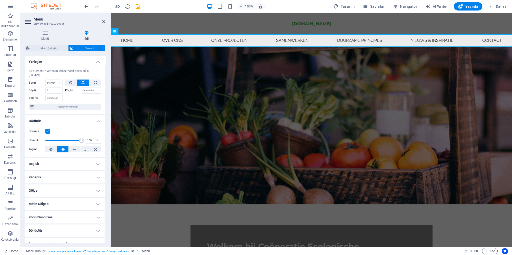
click at [28, 22] on icon at bounding box center [29, 22] width 8 height 8
click at [152, 41] on nav "Home Over ons Onze projecten Samenwerken Duurzame principes Nieuws & Inspiratie…" at bounding box center [311, 40] width 401 height 12
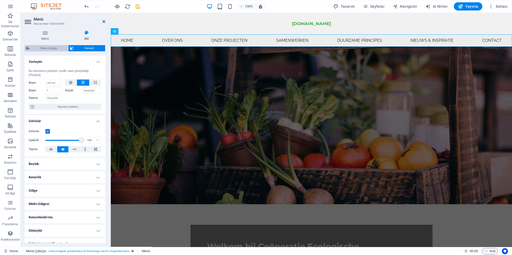
click at [49, 49] on span "Menü Çubuğu" at bounding box center [49, 48] width 36 height 6
select select "rem"
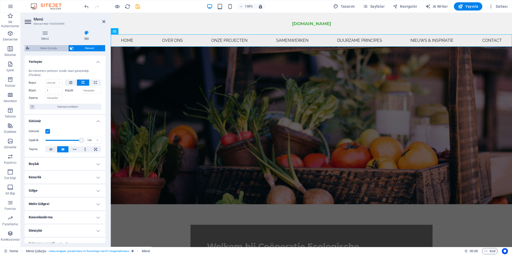
select select "rem"
select select "sticky_menu"
select select "px"
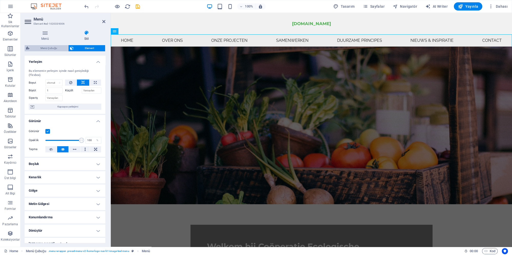
select select "px"
select select "rem"
select select "preset-menu-v2-home-logo-nav-h1-image-text-menu"
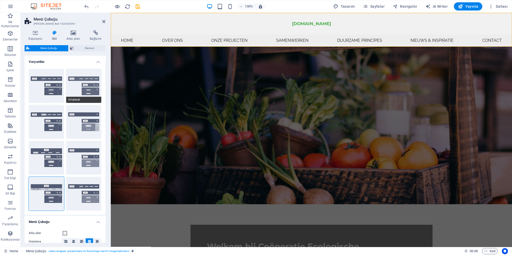
click at [76, 90] on button "Ortalandı" at bounding box center [83, 86] width 35 height 34
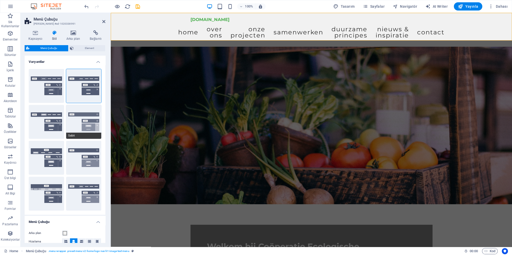
click at [86, 127] on button "Sabit" at bounding box center [83, 122] width 35 height 34
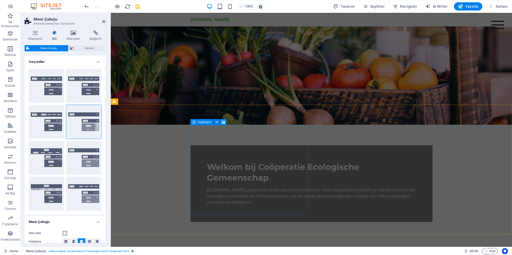
scroll to position [83, 0]
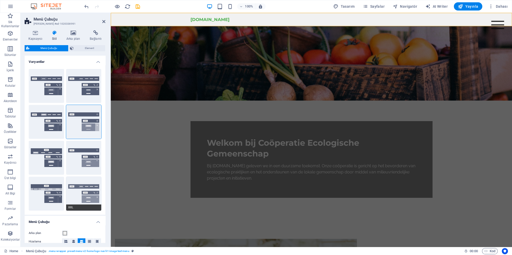
click at [86, 195] on button "XXL" at bounding box center [83, 194] width 35 height 34
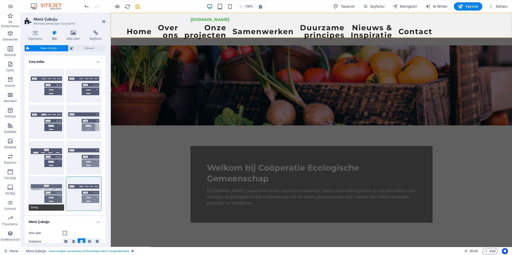
click at [45, 194] on button "Geniş" at bounding box center [46, 194] width 35 height 34
type input "0"
type input "2"
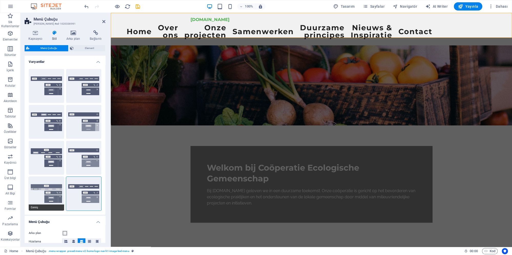
type input "2"
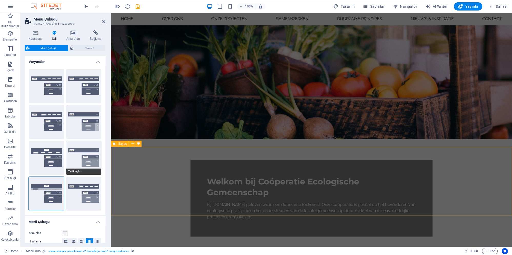
scroll to position [55, 0]
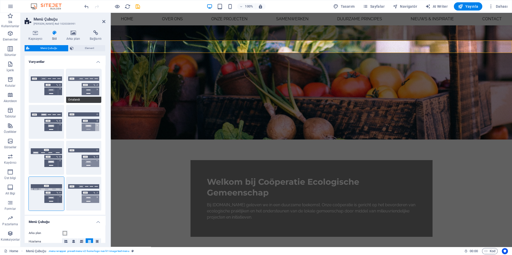
click at [78, 97] on button "Ortalandı" at bounding box center [83, 86] width 35 height 34
type input "1"
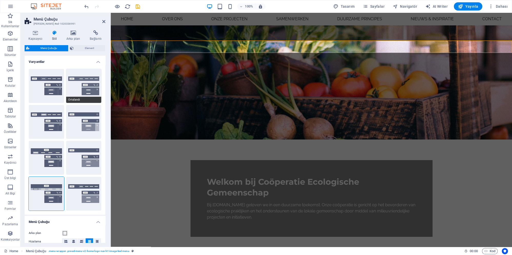
type input "1"
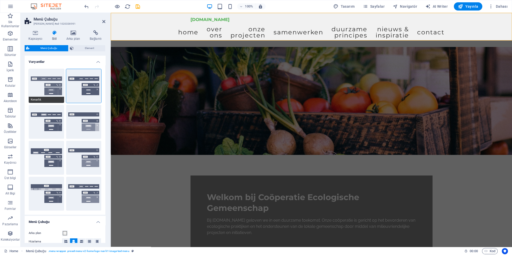
click at [46, 91] on button "Kenarlık" at bounding box center [46, 86] width 35 height 34
select select "sticky_reverse"
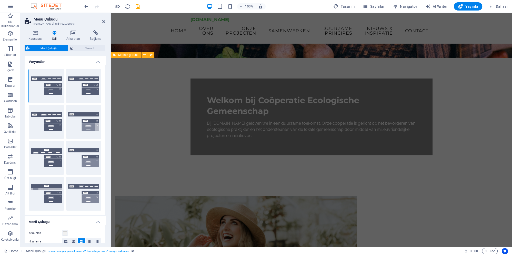
scroll to position [0, 0]
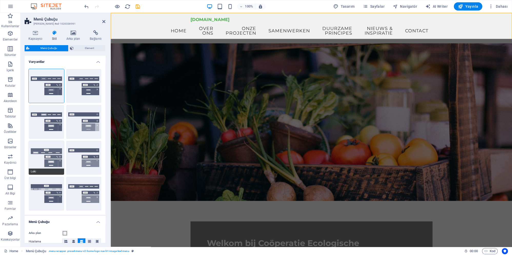
click at [43, 155] on button "Loki" at bounding box center [46, 158] width 35 height 34
type input "0"
select select "DISABLED_OPTION_VALUE"
type input "2"
type input "1"
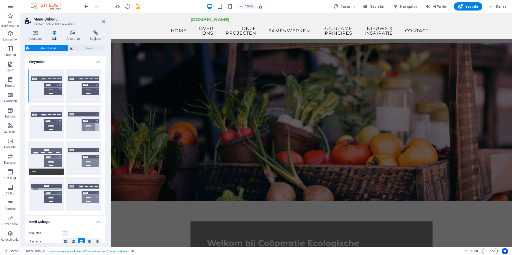
select select "sticky_menu"
type input "2"
type input "4"
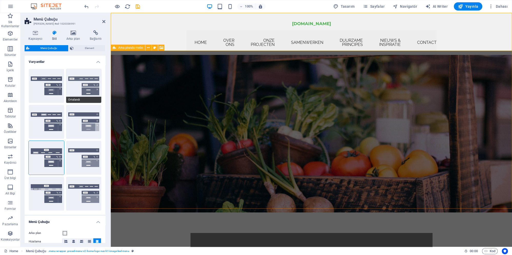
click at [81, 91] on button "Ortalandı" at bounding box center [83, 86] width 35 height 34
type input "1"
type input "0"
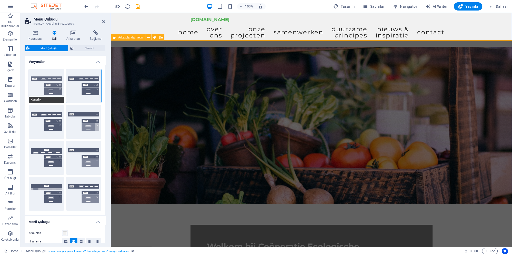
click at [45, 88] on button "Kenarlık" at bounding box center [46, 86] width 35 height 34
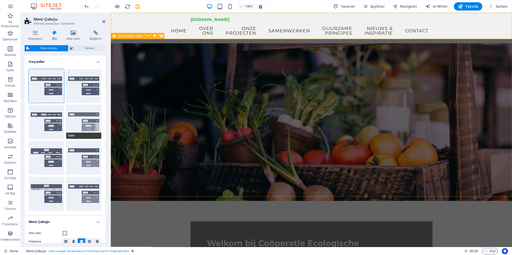
click at [79, 124] on button "Sabit" at bounding box center [83, 122] width 35 height 34
select select "sticky_menu"
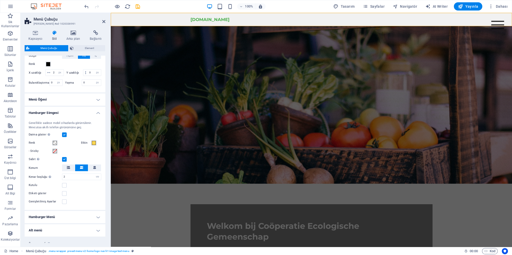
scroll to position [283, 0]
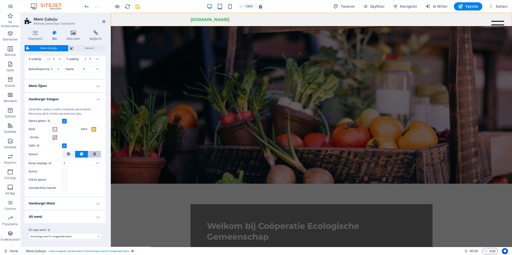
click at [96, 154] on icon at bounding box center [94, 153] width 3 height 3
click at [69, 152] on icon at bounding box center [68, 153] width 3 height 3
click at [79, 152] on button at bounding box center [81, 154] width 13 height 7
click at [68, 154] on icon at bounding box center [68, 153] width 3 height 3
click at [79, 153] on button at bounding box center [81, 154] width 13 height 7
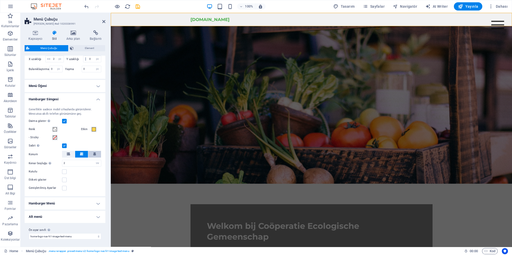
click at [96, 153] on icon at bounding box center [94, 153] width 3 height 3
click at [82, 154] on icon at bounding box center [81, 153] width 3 height 3
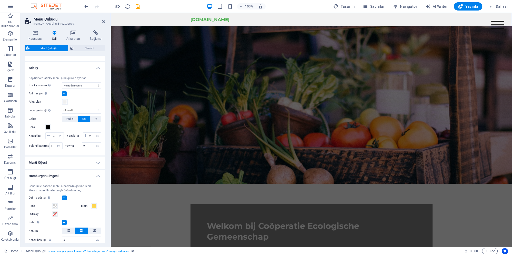
scroll to position [187, 0]
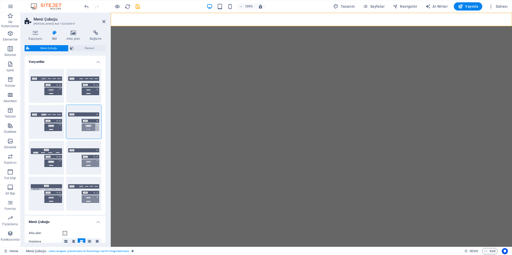
select select "rem"
select select "sticky_menu"
select select "px"
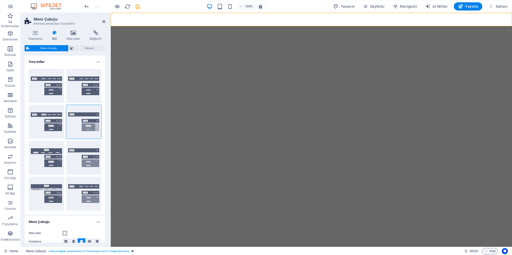
select select "px"
select select "hover_box_bottom"
select select "px"
select select "rem"
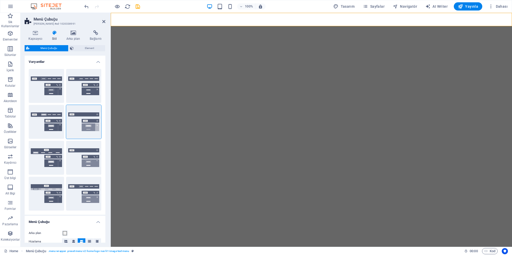
select select "rem"
select select "link-special-font"
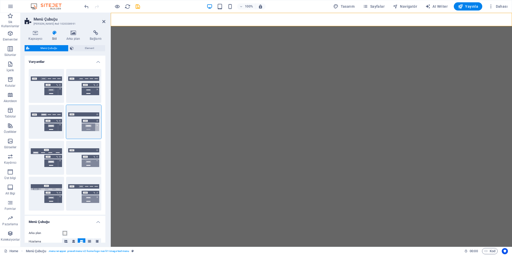
select select "rem"
select select "700"
select select "px"
select select "vw"
select select "preset-menu-v2-home-logo-nav-h1-image-text-menu"
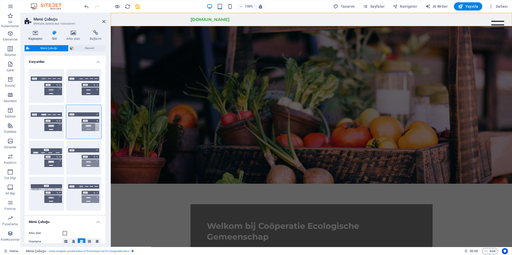
click at [34, 34] on icon at bounding box center [36, 32] width 22 height 5
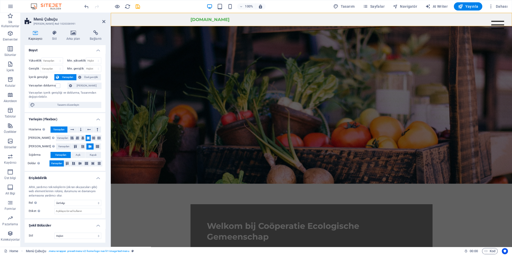
scroll to position [1, 0]
click at [54, 232] on select "Hiçbiri Üçgen Kare Çapraz Çokgen 1 Çokgen 2 Zikzak Çoklu Zikzaklar Dalgalar Çok…" at bounding box center [77, 235] width 47 height 6
drag, startPoint x: 73, startPoint y: 236, endPoint x: 52, endPoint y: 109, distance: 128.3
click at [48, 112] on ul "Boyut Yükseklik Varsayılan px rem % vh vw Min. yükseklik Hiçbiri px rem % vh vw…" at bounding box center [65, 143] width 81 height 199
click at [62, 105] on span "Tasarımı düzenleyin" at bounding box center [67, 105] width 63 height 6
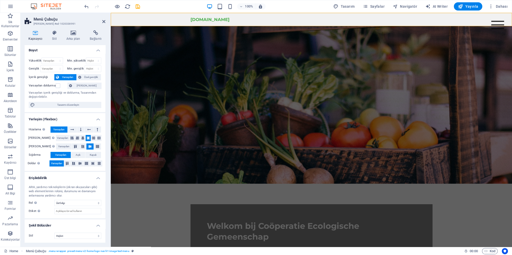
select select "px"
select select "200"
select select "px"
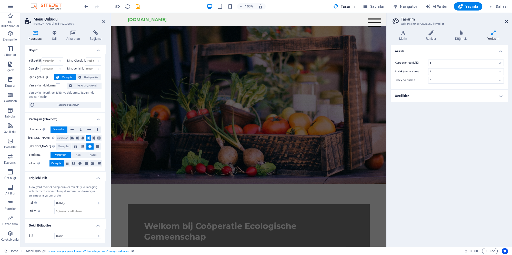
click at [506, 23] on icon at bounding box center [505, 21] width 3 height 4
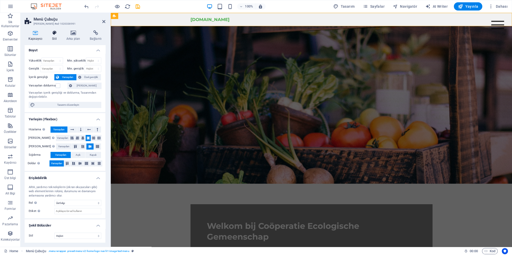
click at [55, 36] on h4 "Stil" at bounding box center [55, 35] width 14 height 11
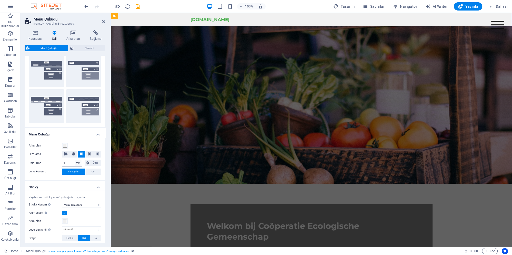
scroll to position [96, 0]
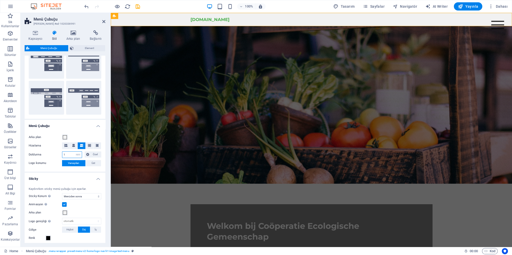
drag, startPoint x: 70, startPoint y: 155, endPoint x: 40, endPoint y: 155, distance: 30.0
click at [62, 155] on input "1" at bounding box center [71, 154] width 19 height 6
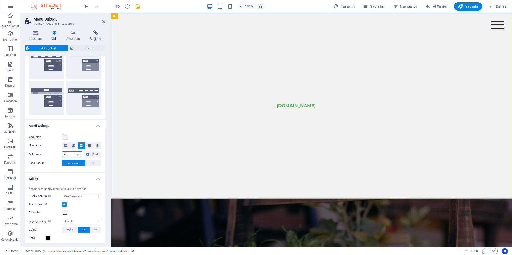
drag, startPoint x: 69, startPoint y: 155, endPoint x: 53, endPoint y: 153, distance: 16.2
click at [62, 153] on input "22" at bounding box center [71, 154] width 19 height 6
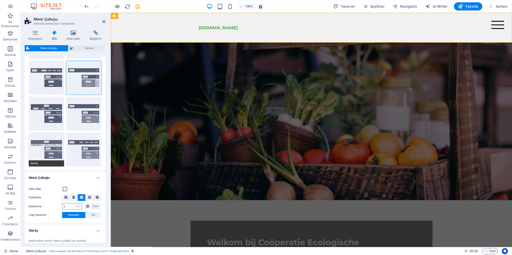
scroll to position [24, 0]
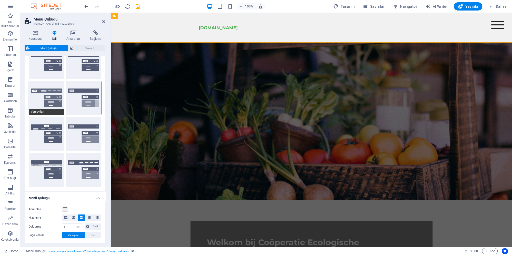
click at [51, 102] on button "Varsayılan" at bounding box center [46, 98] width 35 height 34
type input "1"
select select "link-default-font"
select select "px"
select select
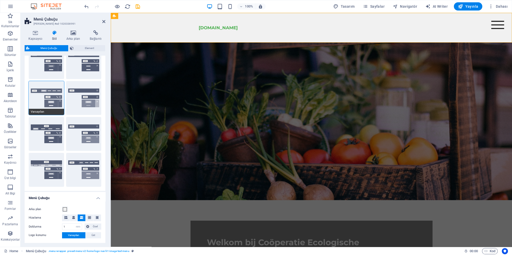
select select
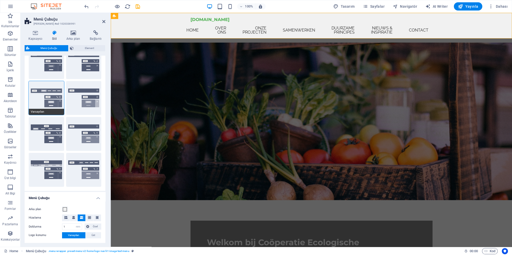
scroll to position [0, 0]
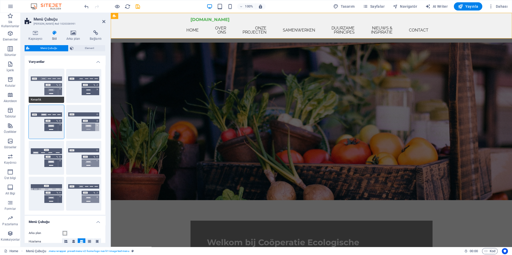
click at [50, 95] on button "Kenarlık" at bounding box center [46, 86] width 35 height 34
select select "sticky_reverse"
select select "hover_border"
type input "1"
type input "3"
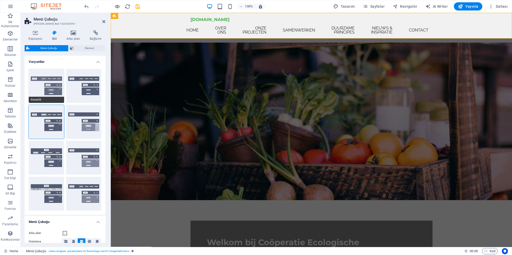
type input "1"
select select "link-special-font"
type input "1.1"
select select "rem"
select select
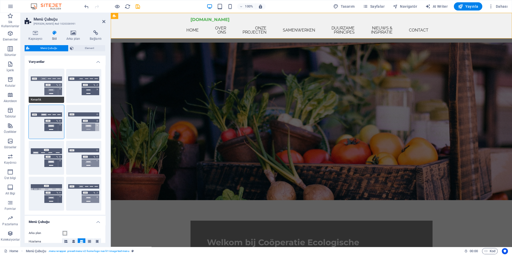
type input "1"
select select "200"
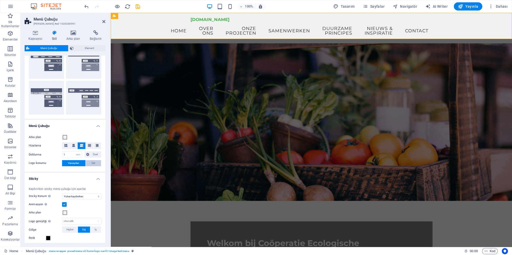
scroll to position [168, 0]
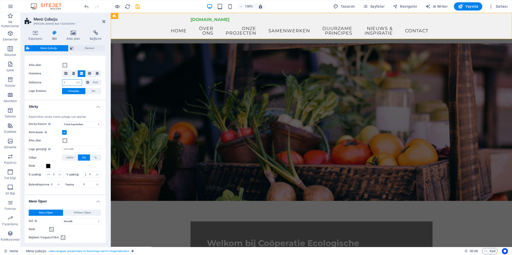
click at [71, 81] on input "1" at bounding box center [71, 82] width 19 height 6
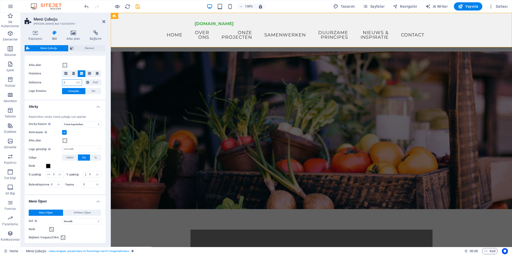
drag, startPoint x: 68, startPoint y: 81, endPoint x: 50, endPoint y: 82, distance: 18.0
click at [62, 82] on input "2" at bounding box center [71, 82] width 19 height 6
type input "1"
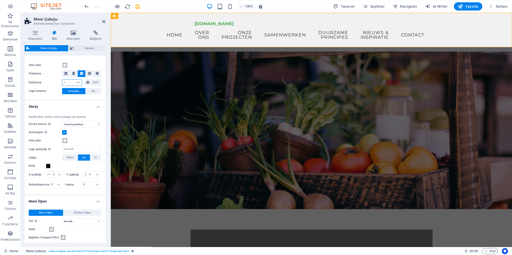
type input "1"
click at [93, 84] on span "Özel" at bounding box center [95, 82] width 9 height 6
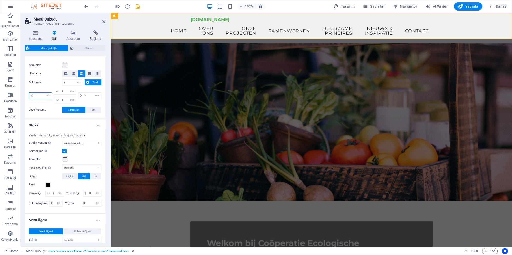
click at [42, 95] on input "1" at bounding box center [42, 95] width 17 height 6
drag, startPoint x: 43, startPoint y: 96, endPoint x: 30, endPoint y: 96, distance: 12.8
click at [34, 96] on input "1" at bounding box center [42, 95] width 17 height 6
type input "11"
select select "DISABLED_OPTION_VALUE"
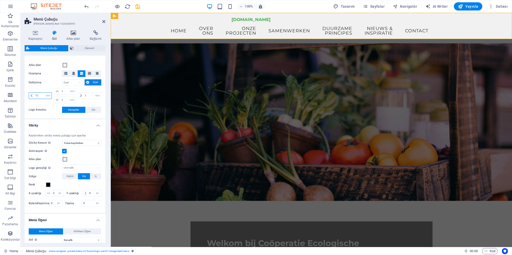
type input "1"
select select "rem"
click at [88, 93] on input "1" at bounding box center [92, 95] width 17 height 6
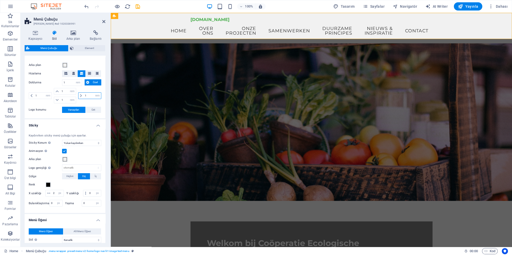
type input "11"
select select "DISABLED_OPTION_VALUE"
drag, startPoint x: 91, startPoint y: 94, endPoint x: 77, endPoint y: 95, distance: 14.6
click at [84, 95] on input "11" at bounding box center [92, 95] width 17 height 6
type input "5"
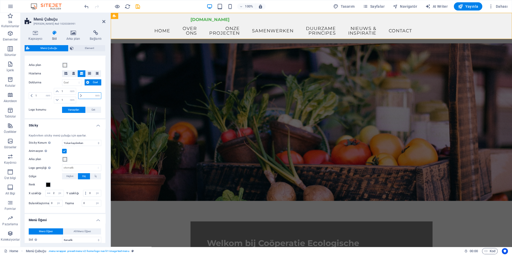
type input "6"
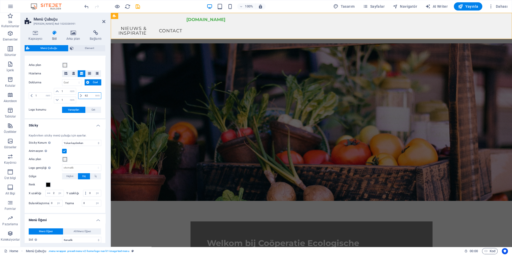
type input "6"
type input "2"
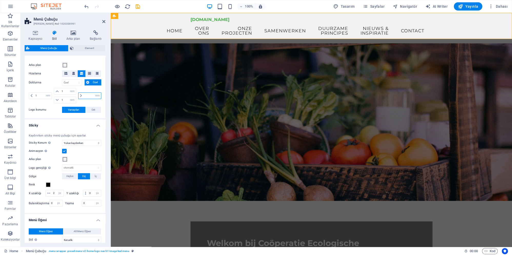
type input "3"
type input "1"
select select "rem"
click at [67, 98] on input "1" at bounding box center [67, 100] width 15 height 6
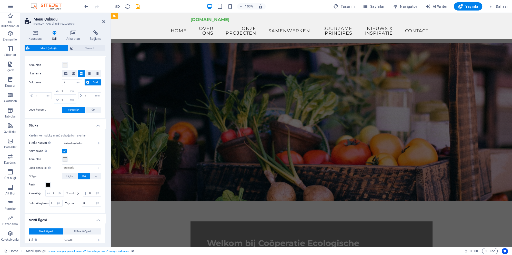
click at [66, 99] on input "1" at bounding box center [67, 100] width 15 height 6
click at [67, 100] on input "1" at bounding box center [67, 100] width 15 height 6
drag, startPoint x: 65, startPoint y: 99, endPoint x: 60, endPoint y: 99, distance: 4.9
click at [60, 99] on input "1" at bounding box center [67, 100] width 15 height 6
type input "3"
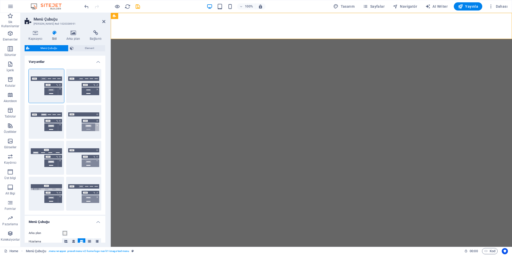
select select "rem"
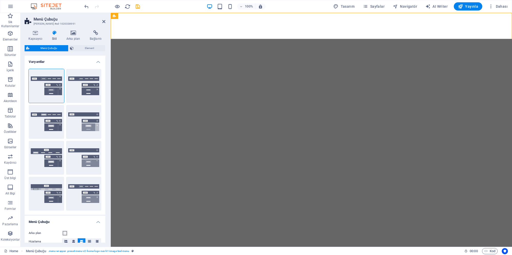
select select "sticky_reverse"
select select "px"
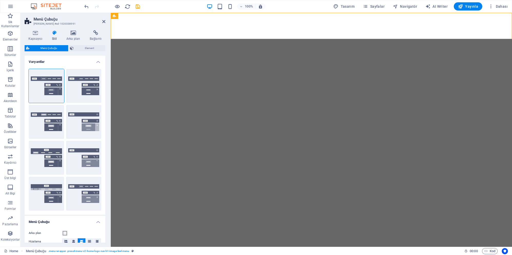
select select "hover_border"
select select "px"
select select "rem"
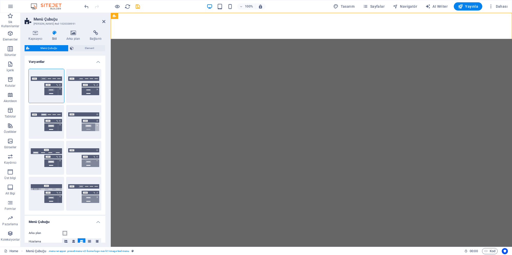
select select "rem"
select select "link-special-font"
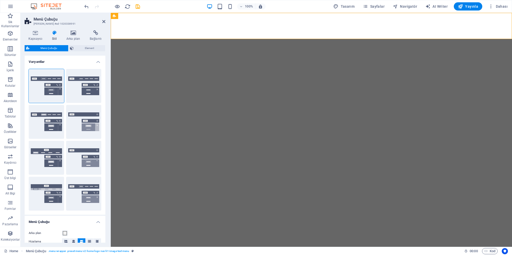
select select "rem"
select select "200"
select select "px"
select select "preset-menu-v2-home-logo-nav-h1-image-text-menu"
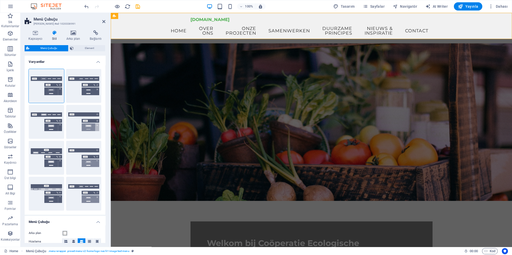
scroll to position [168, 0]
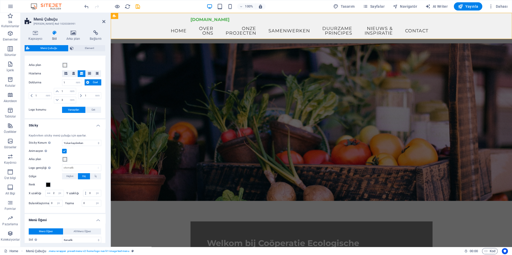
select select "DISABLED_OPTION_VALUE"
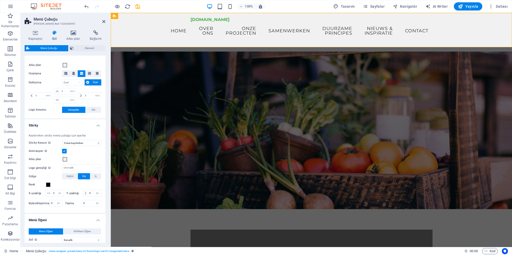
type input "1"
select select "rem"
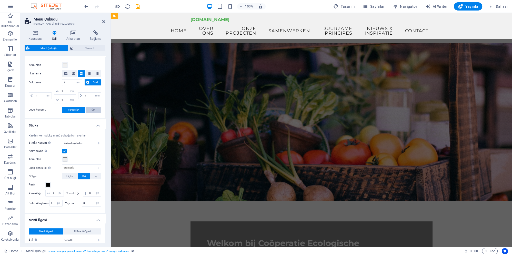
click at [93, 110] on span "Üst" at bounding box center [93, 110] width 4 height 6
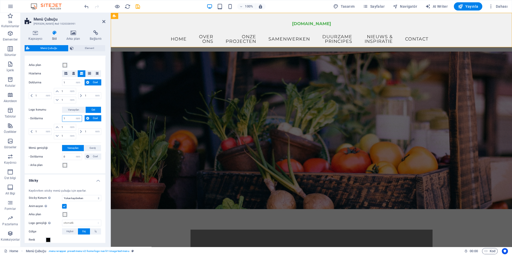
click at [71, 118] on input "1" at bounding box center [71, 118] width 19 height 6
drag, startPoint x: 71, startPoint y: 119, endPoint x: 65, endPoint y: 119, distance: 5.6
click at [65, 119] on input "1" at bounding box center [71, 118] width 19 height 6
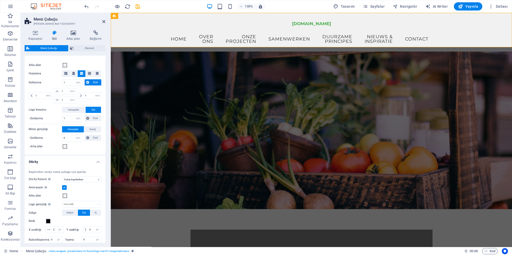
drag, startPoint x: 88, startPoint y: 130, endPoint x: 76, endPoint y: 131, distance: 12.3
click at [76, 131] on div "Arka plan Hizalama Doldurma 1 px rem % vh vw Özel Özel 1 px rem % vh vw 1 px re…" at bounding box center [65, 106] width 83 height 98
click at [94, 118] on span "Özel" at bounding box center [95, 118] width 9 height 6
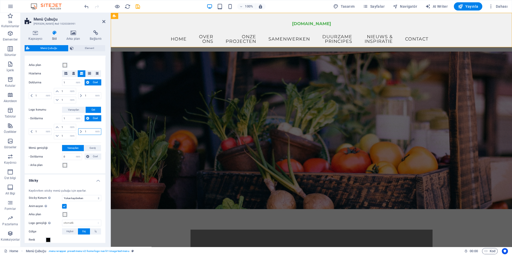
drag, startPoint x: 88, startPoint y: 130, endPoint x: 78, endPoint y: 132, distance: 9.6
click at [84, 132] on input "1" at bounding box center [92, 131] width 17 height 6
type input "3"
select select "DISABLED_OPTION_VALUE"
type input "3"
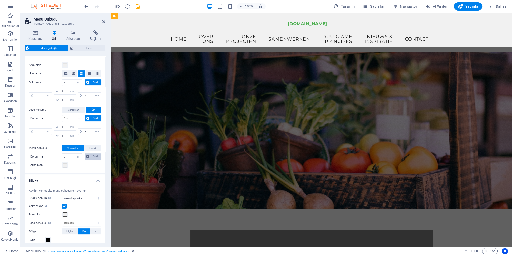
click at [96, 157] on span "Özel" at bounding box center [95, 156] width 9 height 6
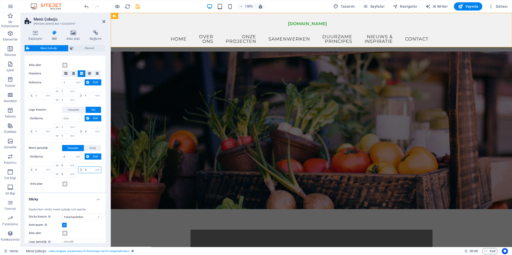
drag, startPoint x: 88, startPoint y: 168, endPoint x: 76, endPoint y: 169, distance: 11.8
click at [84, 169] on input "0" at bounding box center [92, 170] width 17 height 6
type input "3"
select select "DISABLED_OPTION_VALUE"
type input "1"
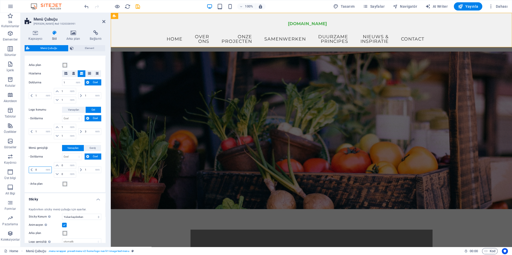
drag, startPoint x: 40, startPoint y: 170, endPoint x: 27, endPoint y: 170, distance: 13.1
click at [34, 170] on input "0" at bounding box center [42, 170] width 17 height 6
type input "3"
type input "1"
click at [91, 95] on input "1" at bounding box center [92, 95] width 17 height 6
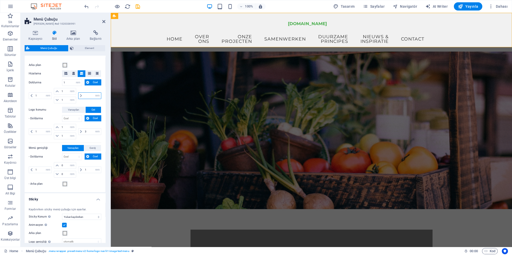
type input "5"
select select "DISABLED_OPTION_VALUE"
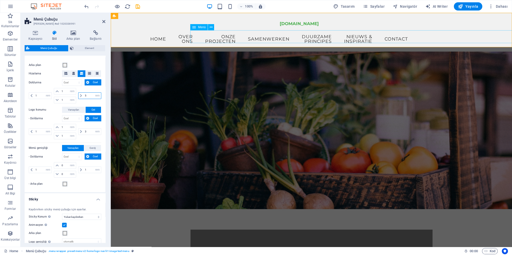
type input "5"
click at [250, 36] on nav "Home Over ons Onze projecten Samenwerken Duurzame principes Nieuws & Inspiratie…" at bounding box center [302, 38] width 225 height 17
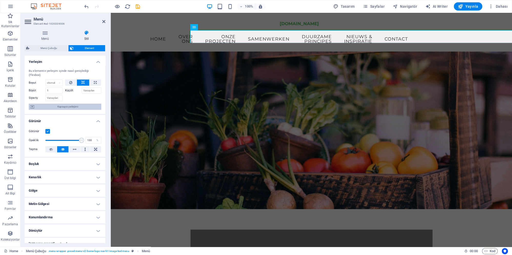
click at [84, 103] on span "Kapsayıcı yerleşimi" at bounding box center [68, 106] width 64 height 6
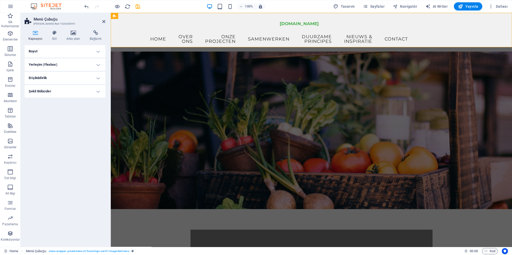
scroll to position [0, 0]
click at [79, 76] on h4 "Erişilebilirlik" at bounding box center [65, 78] width 81 height 12
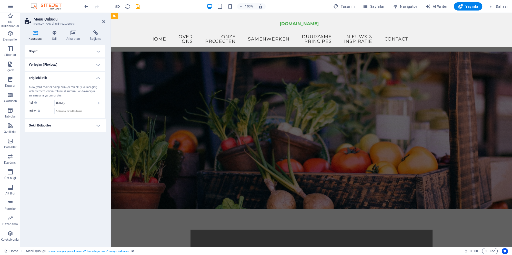
click at [79, 76] on h4 "Erişilebilirlik" at bounding box center [65, 76] width 81 height 9
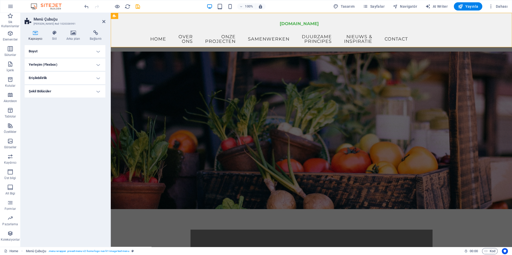
click at [84, 65] on h4 "Yerleşim (Flexbox)" at bounding box center [65, 64] width 81 height 12
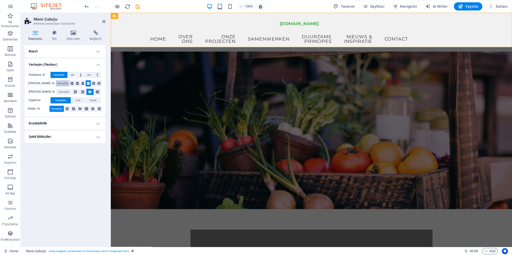
click at [62, 84] on span "Varsayılan" at bounding box center [62, 83] width 11 height 6
click at [87, 83] on icon at bounding box center [88, 83] width 3 height 6
click at [82, 93] on icon at bounding box center [83, 91] width 6 height 3
click at [73, 92] on icon at bounding box center [75, 91] width 6 height 3
click at [58, 90] on span "Varsayılan" at bounding box center [63, 92] width 11 height 6
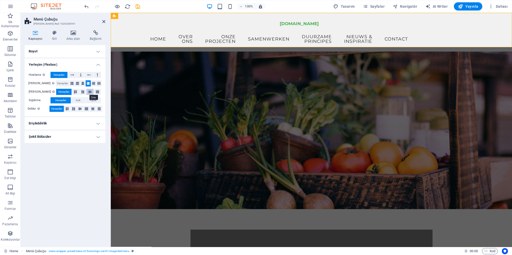
click at [90, 91] on icon at bounding box center [90, 91] width 6 height 3
click at [79, 100] on span "Açık" at bounding box center [78, 100] width 5 height 6
click at [63, 101] on span "Varsayılan" at bounding box center [60, 100] width 11 height 6
click at [92, 109] on icon at bounding box center [93, 108] width 6 height 3
click at [86, 109] on icon at bounding box center [86, 108] width 6 height 3
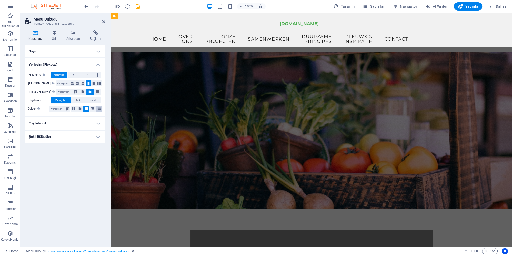
click at [99, 109] on icon at bounding box center [99, 108] width 6 height 3
click at [78, 108] on icon at bounding box center [80, 108] width 6 height 3
click at [73, 109] on icon at bounding box center [73, 108] width 6 height 3
click at [65, 111] on button at bounding box center [67, 109] width 6 height 6
click at [56, 110] on span "Varsayılan" at bounding box center [56, 109] width 11 height 6
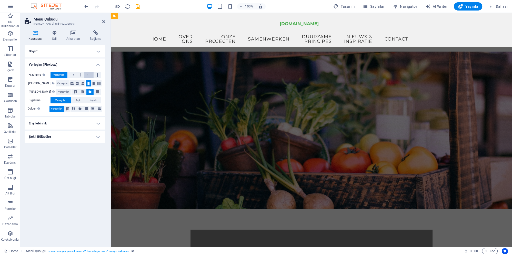
click at [88, 75] on icon at bounding box center [89, 75] width 4 height 6
click at [72, 75] on icon at bounding box center [72, 75] width 4 height 6
click at [88, 76] on icon at bounding box center [89, 75] width 4 height 6
click at [96, 75] on button at bounding box center [97, 75] width 7 height 6
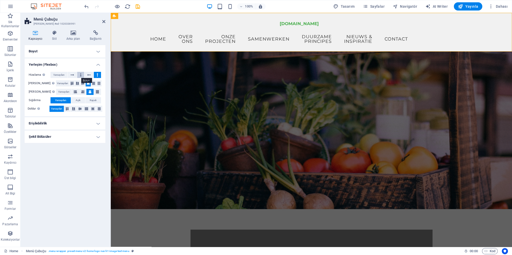
click at [81, 76] on icon at bounding box center [81, 75] width 2 height 6
click at [86, 5] on icon "undo" at bounding box center [87, 7] width 6 height 6
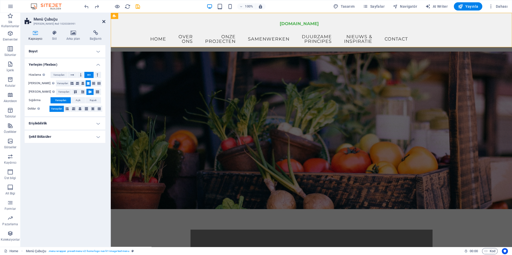
click at [104, 21] on icon at bounding box center [103, 21] width 3 height 4
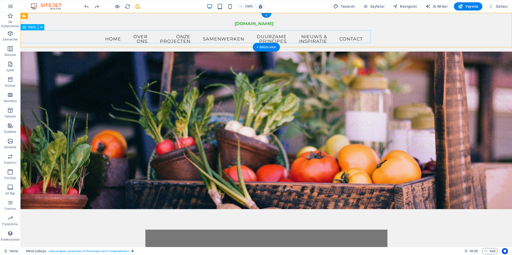
click at [145, 37] on nav "Home Over ons Onze projecten Samenwerken Duurzame principes Nieuws & Inspiratie…" at bounding box center [257, 38] width 225 height 17
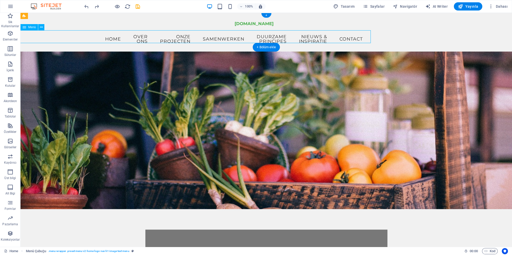
click at [145, 37] on nav "Home Over ons Onze projecten Samenwerken Duurzame principes Nieuws & Inspiratie…" at bounding box center [257, 38] width 225 height 17
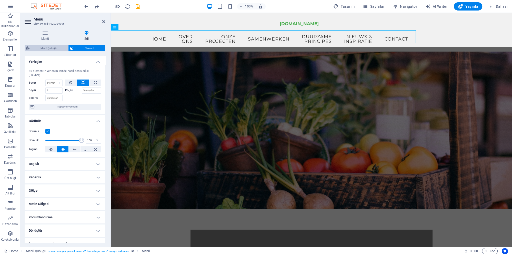
click at [56, 47] on span "Menü Çubuğu" at bounding box center [49, 48] width 36 height 6
select select "rem"
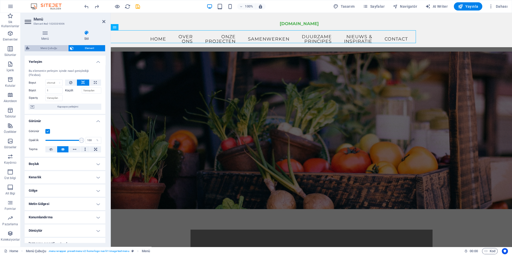
select select "rem"
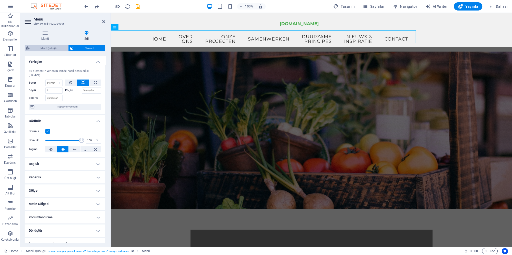
select select "rem"
select select "sticky_reverse"
select select "px"
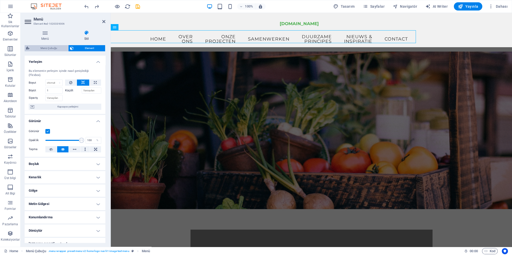
select select "px"
select select "hover_border"
select select "px"
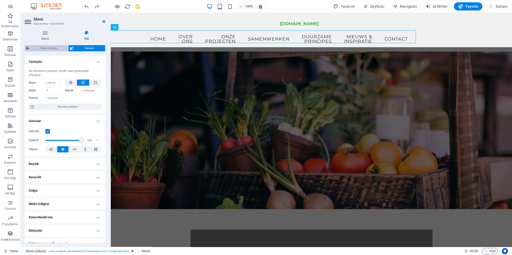
select select "px"
select select "rem"
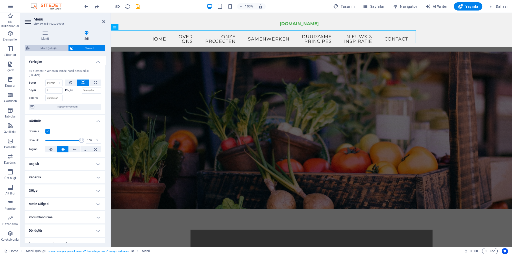
select select "rem"
select select "link-special-font"
select select "rem"
select select "200"
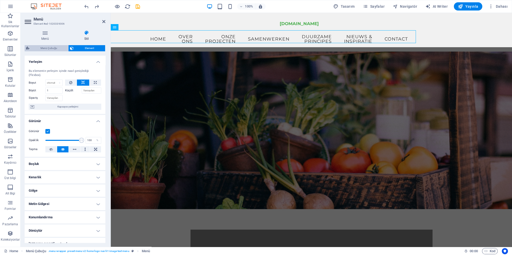
select select "px"
select select "preset-menu-v2-home-logo-nav-h1-image-text-menu"
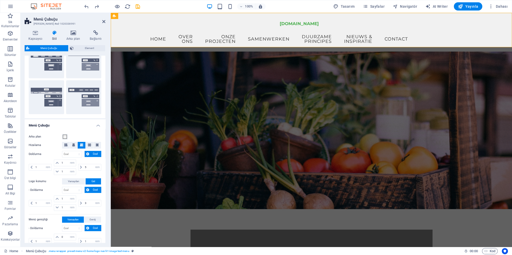
scroll to position [96, 0]
click at [190, 34] on nav "Home Over ons Onze projecten Samenwerken Duurzame principes Nieuws & Inspiratie…" at bounding box center [302, 38] width 225 height 17
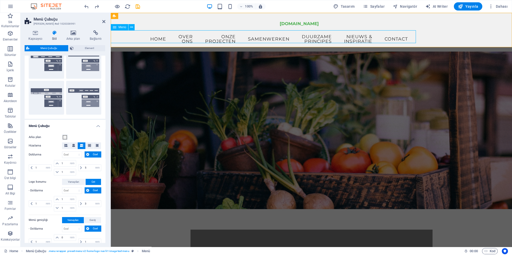
click at [190, 35] on nav "Home Over ons Onze projecten Samenwerken Duurzame principes Nieuws & Inspiratie…" at bounding box center [302, 38] width 225 height 17
click at [190, 37] on nav "Home Over ons Onze projecten Samenwerken Duurzame principes Nieuws & Inspiratie…" at bounding box center [302, 38] width 225 height 17
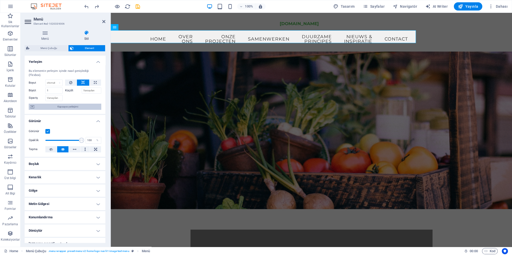
click at [69, 103] on span "Kapsayıcı yerleşimi" at bounding box center [68, 106] width 64 height 6
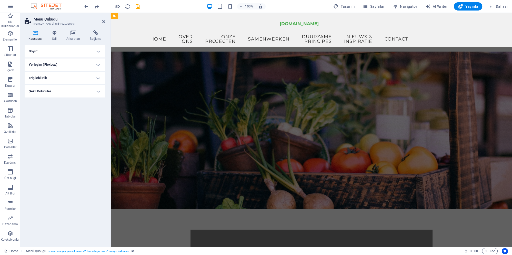
click at [71, 65] on h4 "Yerleşim (Flexbox)" at bounding box center [65, 64] width 81 height 12
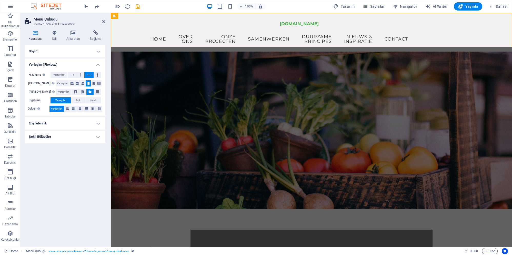
click at [68, 54] on h4 "Boyut" at bounding box center [65, 51] width 81 height 12
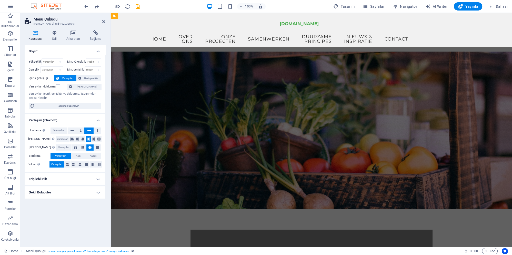
click at [73, 197] on h4 "Şekil Bölücüler" at bounding box center [65, 192] width 81 height 12
click at [76, 202] on select "Hiçbiri Üçgen Kare Çapraz Çokgen 1 Çokgen 2 Zikzak Çoklu Zikzaklar Dalgalar Çok…" at bounding box center [77, 202] width 47 height 6
click at [54, 35] on h4 "Stil" at bounding box center [55, 35] width 14 height 11
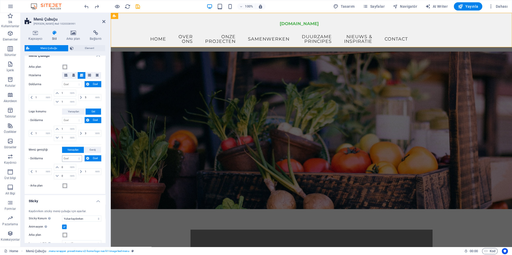
scroll to position [168, 0]
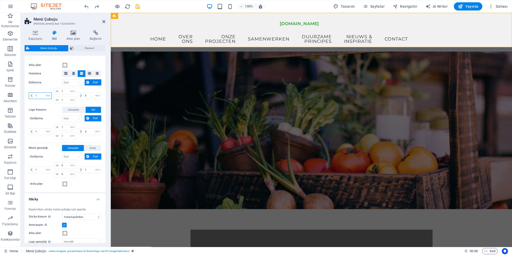
drag, startPoint x: 40, startPoint y: 93, endPoint x: 29, endPoint y: 96, distance: 11.8
click at [34, 96] on input "1" at bounding box center [42, 95] width 17 height 6
type input "3"
type input "1"
drag, startPoint x: 40, startPoint y: 169, endPoint x: 27, endPoint y: 168, distance: 13.9
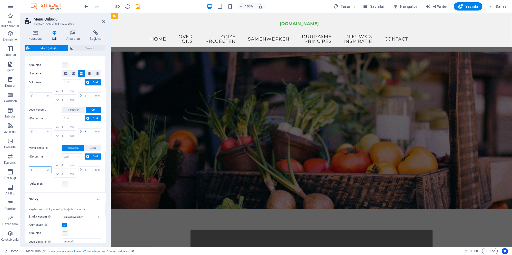
click at [34, 168] on input "1" at bounding box center [42, 170] width 17 height 6
type input "3"
click at [283, 37] on nav "Home Over ons Onze projecten Samenwerken Duurzame principes Nieuws & Inspiratie…" at bounding box center [302, 38] width 225 height 17
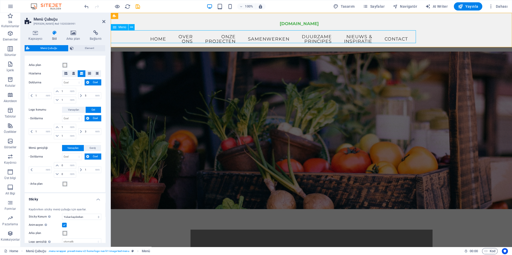
click at [283, 37] on nav "Home Over ons Onze projecten Samenwerken Duurzame principes Nieuws & Inspiratie…" at bounding box center [302, 38] width 225 height 17
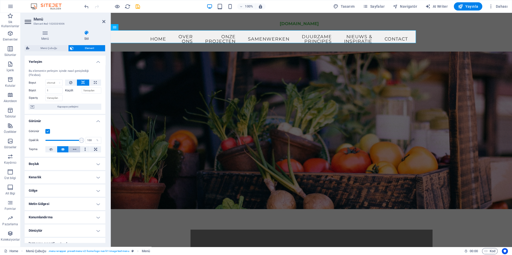
click at [77, 146] on button at bounding box center [75, 149] width 12 height 6
click at [51, 146] on icon at bounding box center [51, 149] width 4 height 6
click at [98, 146] on button at bounding box center [95, 149] width 11 height 6
drag, startPoint x: 82, startPoint y: 136, endPoint x: 64, endPoint y: 136, distance: 18.4
click at [70, 138] on span at bounding box center [72, 140] width 5 height 5
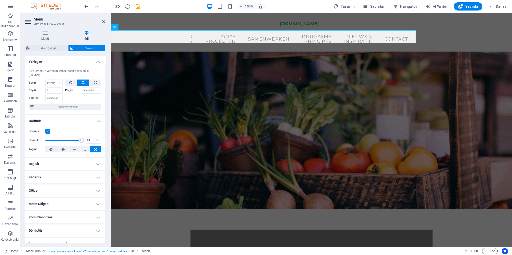
type input "100"
drag, startPoint x: 66, startPoint y: 135, endPoint x: 91, endPoint y: 137, distance: 24.6
click at [84, 138] on span at bounding box center [81, 140] width 5 height 5
click at [71, 146] on button at bounding box center [75, 149] width 12 height 6
click at [61, 146] on icon at bounding box center [63, 149] width 4 height 6
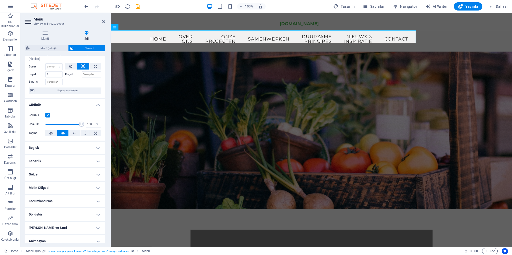
scroll to position [24, 0]
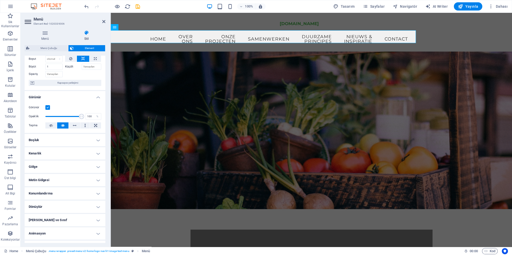
click at [81, 189] on h4 "Konumlandırma" at bounding box center [65, 193] width 81 height 12
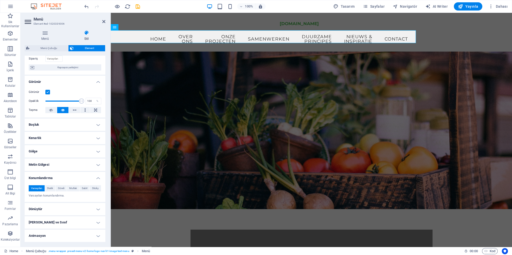
scroll to position [47, 0]
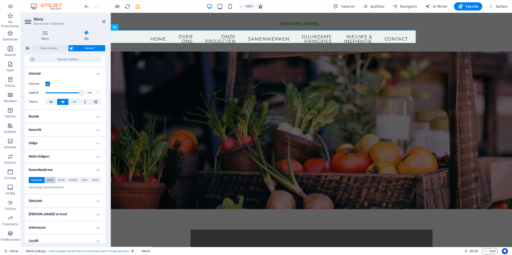
click at [51, 177] on span "Statik" at bounding box center [50, 180] width 6 height 6
click at [63, 177] on span "Göreli" at bounding box center [61, 180] width 6 height 6
select select "px"
click option "px" at bounding box center [0, 0] width 0 height 0
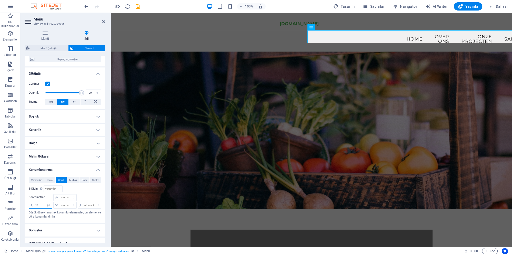
type input "1"
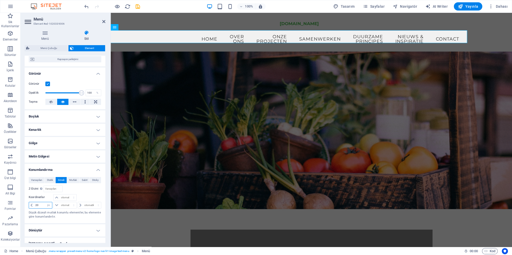
type input "2"
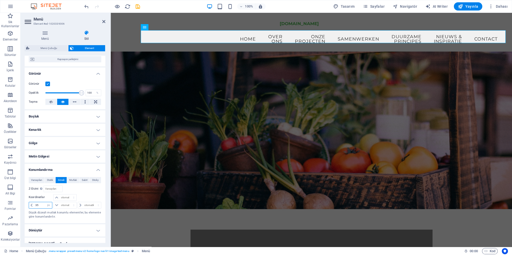
type input "3"
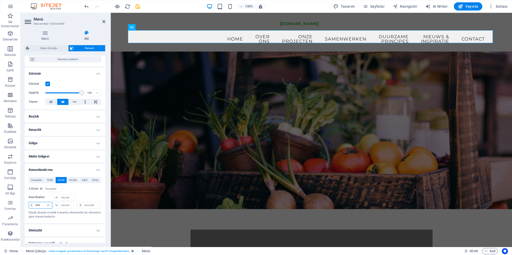
type input "300"
click at [186, 187] on figure at bounding box center [311, 129] width 401 height 157
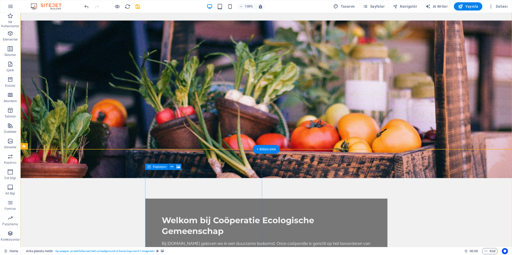
scroll to position [28, 0]
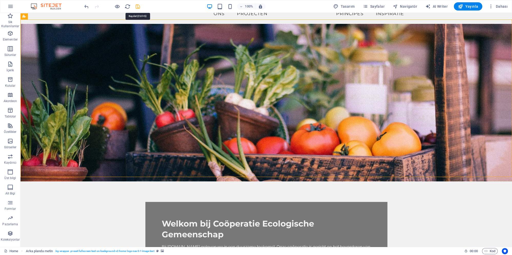
click at [137, 7] on icon "save" at bounding box center [138, 7] width 6 height 6
checkbox input "false"
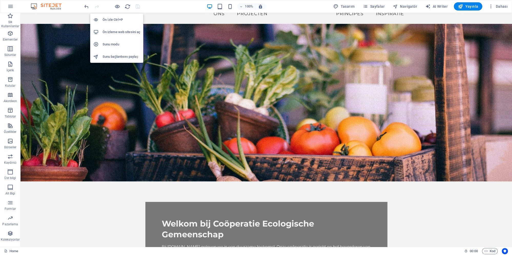
click at [118, 44] on h6 "Sunu modu" at bounding box center [121, 44] width 38 height 6
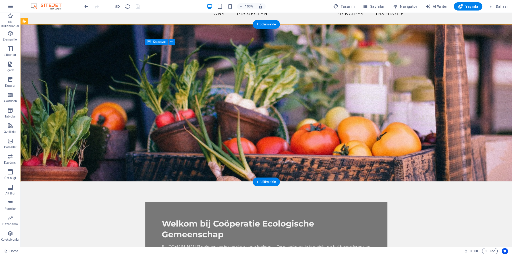
scroll to position [0, 0]
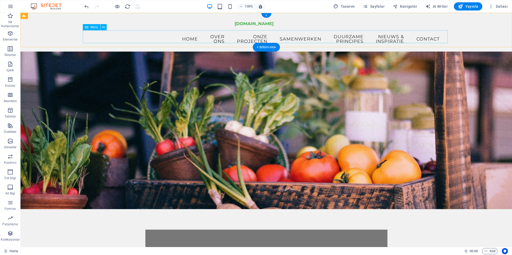
click at [222, 36] on nav "Home Over ons Onze projecten Samenwerken Duurzame principes Nieuws & Inspiratie…" at bounding box center [334, 38] width 225 height 17
select select "px"
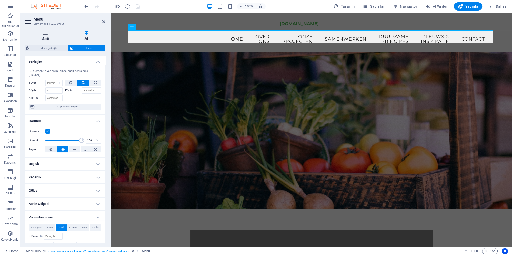
click at [45, 31] on icon at bounding box center [45, 32] width 41 height 5
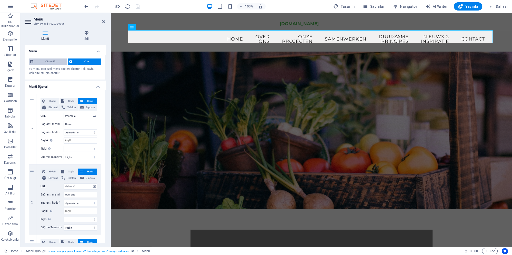
click at [55, 60] on span "Otomatik" at bounding box center [50, 61] width 31 height 6
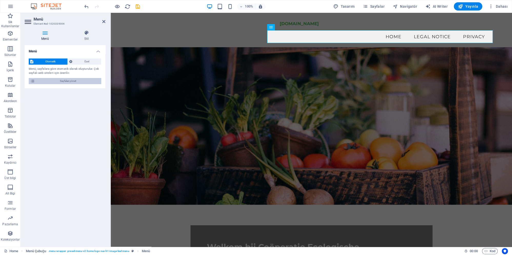
click at [62, 81] on span "Sayfaları yönet" at bounding box center [67, 81] width 63 height 6
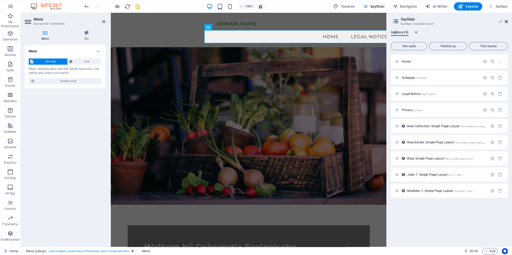
click at [507, 21] on icon at bounding box center [505, 21] width 3 height 4
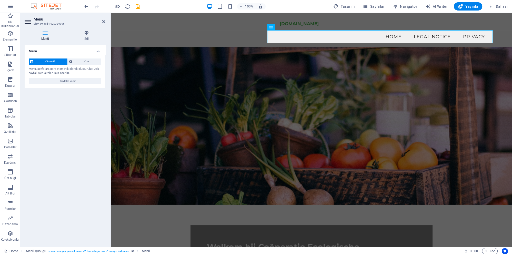
click at [167, 113] on figure at bounding box center [311, 125] width 401 height 157
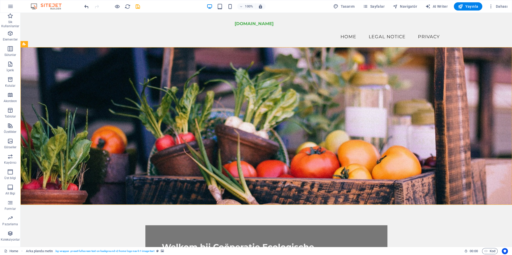
click at [85, 6] on icon "undo" at bounding box center [87, 7] width 6 height 6
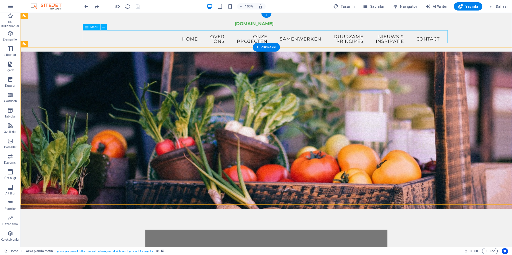
click at [222, 37] on nav "Home Over ons Onze projecten Samenwerken Duurzame principes Nieuws & Inspiratie…" at bounding box center [334, 38] width 225 height 17
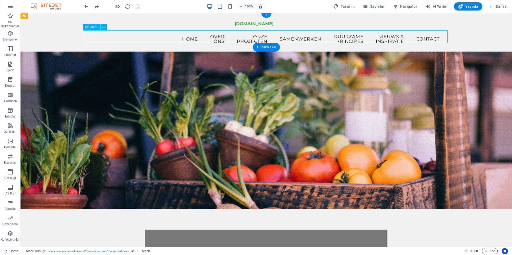
click at [222, 37] on nav "Home Over ons Onze projecten Samenwerken Duurzame principes Nieuws & Inspiratie…" at bounding box center [334, 38] width 225 height 17
select select
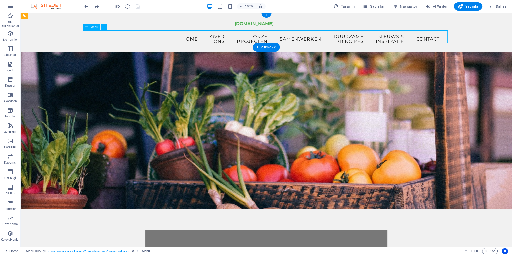
select select
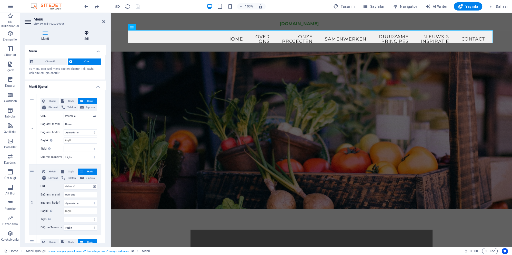
click at [92, 31] on icon at bounding box center [87, 32] width 38 height 5
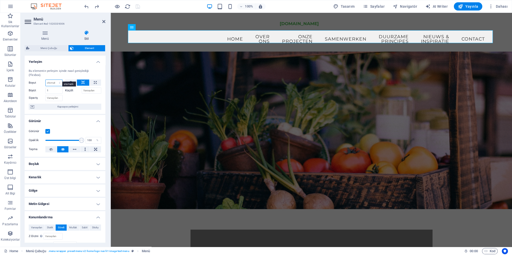
select select "px"
click option "px" at bounding box center [0, 0] width 0 height 0
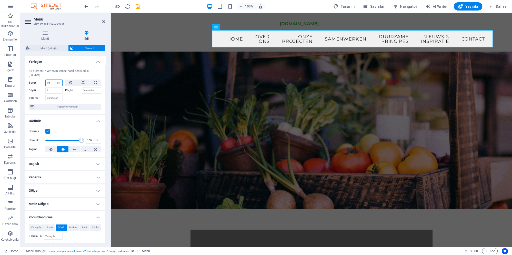
type input "1"
drag, startPoint x: 55, startPoint y: 87, endPoint x: 47, endPoint y: 88, distance: 8.2
click at [47, 88] on input "1" at bounding box center [53, 90] width 17 height 6
drag, startPoint x: 52, startPoint y: 86, endPoint x: 38, endPoint y: 86, distance: 14.1
click at [45, 87] on input "0" at bounding box center [53, 90] width 17 height 6
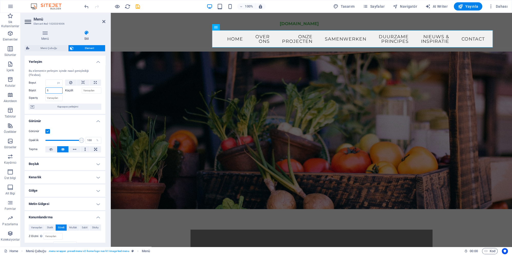
type input "5"
click at [89, 86] on div "Küçült" at bounding box center [83, 89] width 36 height 7
click at [90, 87] on input "Küçült" at bounding box center [92, 90] width 20 height 6
type input "5"
drag, startPoint x: 74, startPoint y: 78, endPoint x: 78, endPoint y: 78, distance: 4.6
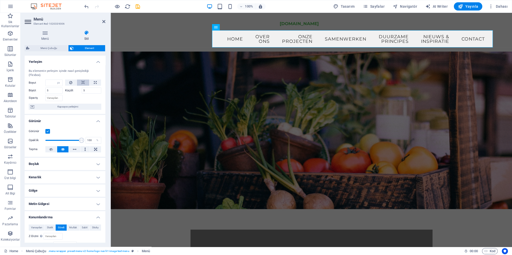
click at [73, 79] on button at bounding box center [71, 82] width 12 height 6
select select "DISABLED_OPTION_VALUE"
click at [84, 79] on icon at bounding box center [83, 82] width 4 height 6
click at [93, 79] on button at bounding box center [95, 82] width 12 height 6
type input "100"
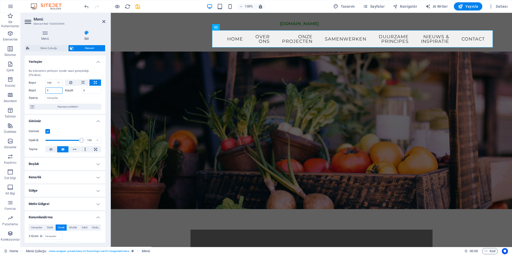
click at [55, 88] on input "5" at bounding box center [53, 90] width 17 height 6
drag, startPoint x: 50, startPoint y: 77, endPoint x: 40, endPoint y: 78, distance: 10.8
click at [46, 80] on input "100" at bounding box center [54, 83] width 17 height 6
click at [55, 80] on select "Varsayılan otomatik px % 1/1 1/2 1/3 1/4 1/5 1/6 1/7 1/8 1/9 1/10" at bounding box center [58, 83] width 7 height 6
select select "glcbh3eqqts"
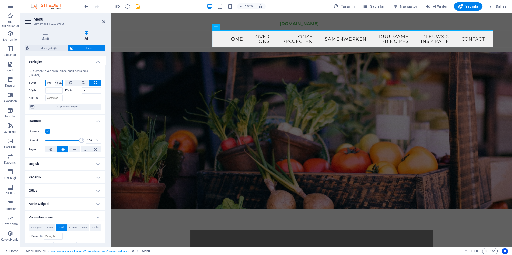
click option "Varsayılan" at bounding box center [0, 0] width 0 height 0
select select "DISABLED_OPTION_VALUE"
click at [52, 87] on input "5" at bounding box center [53, 90] width 17 height 6
type input "1"
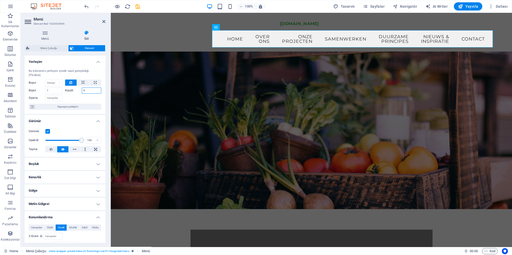
drag, startPoint x: 81, startPoint y: 86, endPoint x: 71, endPoint y: 88, distance: 9.9
click at [82, 88] on input "5" at bounding box center [92, 90] width 20 height 6
type input "1"
click at [74, 104] on span "Kapsayıcı yerleşimi" at bounding box center [68, 106] width 64 height 6
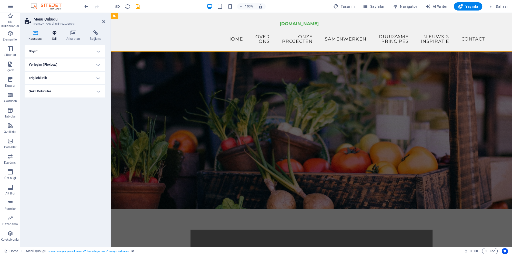
click at [53, 36] on h4 "Stil" at bounding box center [55, 35] width 14 height 11
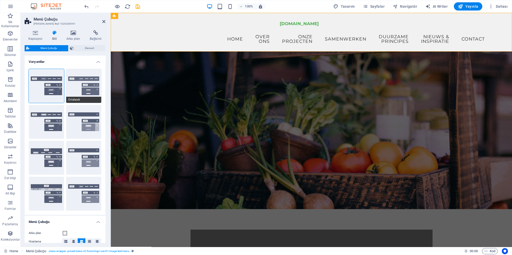
click at [76, 88] on button "Ortalandı" at bounding box center [83, 86] width 35 height 34
type input "1"
select select "rem"
type input "1"
select select "sticky_menu"
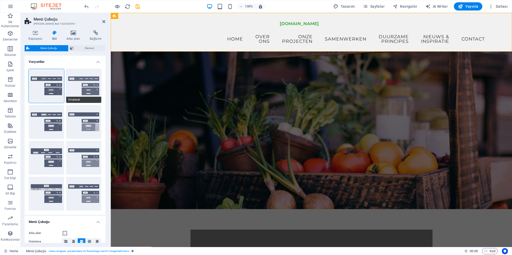
select select "hover_border_bottom"
type input "1"
type input "0"
type input "2"
select select "DISABLED_OPTION_VALUE"
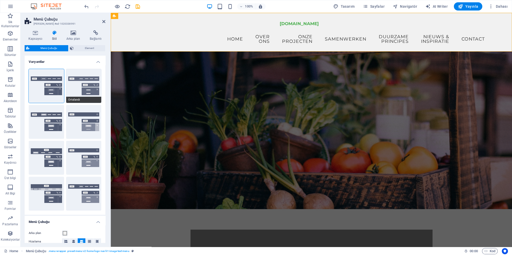
type input "0"
select select "link-special-font"
type input "1.5"
select select "rem"
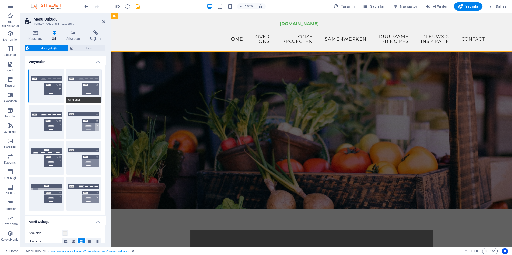
select select
type input "2"
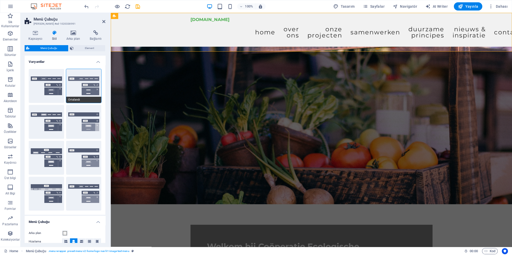
select select "200"
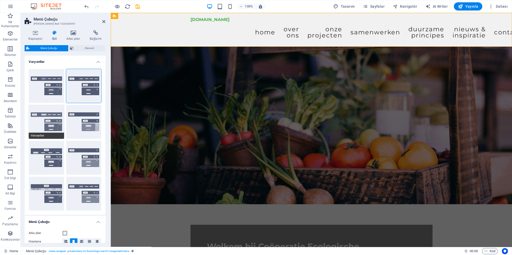
click at [47, 117] on button "Varsayılan" at bounding box center [46, 122] width 35 height 34
select select "hover_box_bottom"
type input "3"
type input "1"
select select "rem"
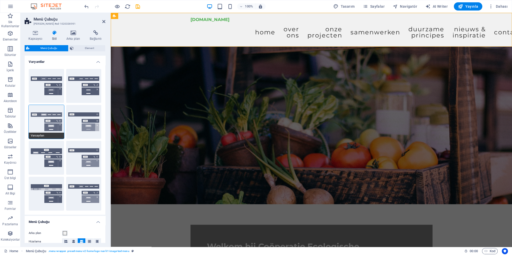
type input "1"
select select "link-default-font"
select select "px"
select select
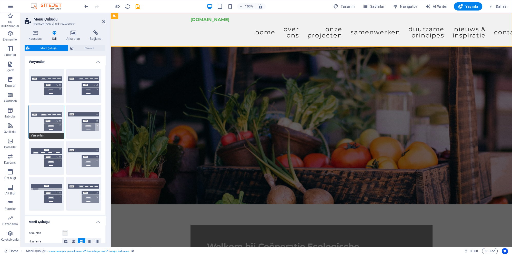
type input "0"
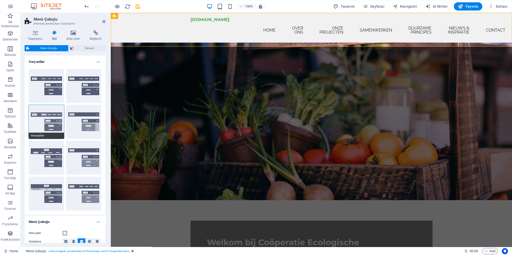
select select
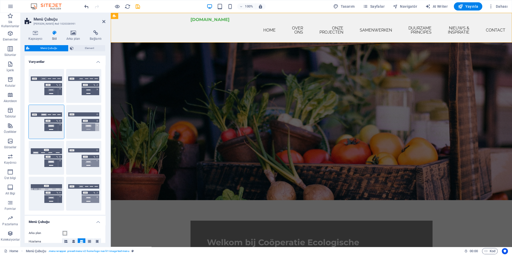
click at [86, 6] on icon "undo" at bounding box center [87, 7] width 6 height 6
select select "hover_border_bottom"
type input "1"
select select "DISABLED_OPTION_VALUE"
type input "0"
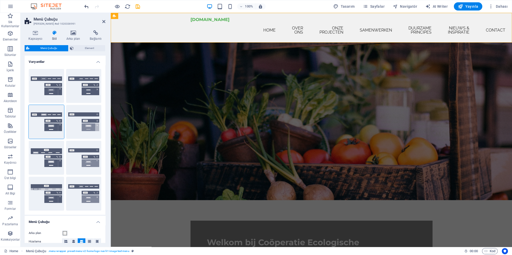
type input "0"
select select "link-special-font"
type input "1.5"
select select "rem"
select select "200"
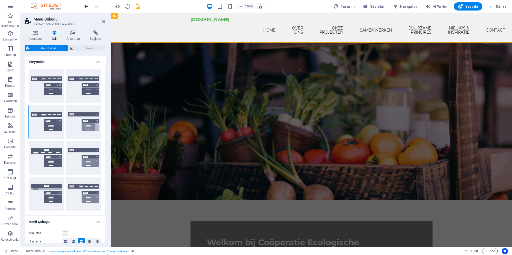
type input "2"
click at [86, 6] on icon "undo" at bounding box center [87, 7] width 6 height 6
select select "DISABLED_OPTION_VALUE"
type input "5"
select select "DISABLED_OPTION_VALUE"
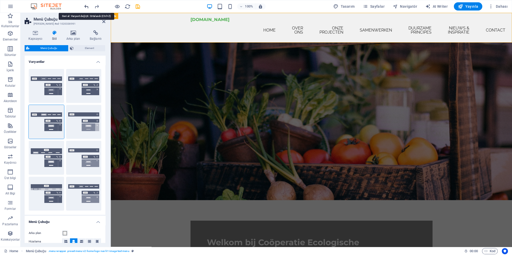
type input "3"
select select "DISABLED_OPTION_VALUE"
type input "3"
type input "1"
select select "sticky_reverse"
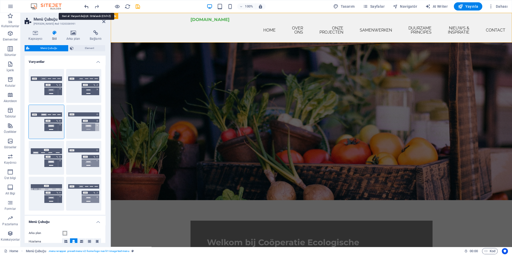
select select "hover_border"
type input "3"
type input "1"
select select "rem"
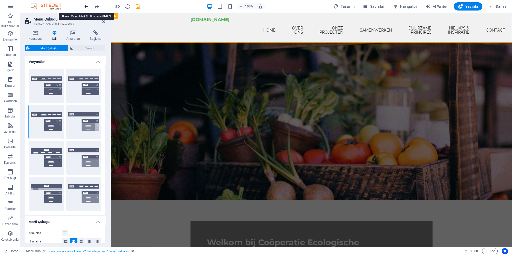
type input "1"
select select "link-special-font"
type input "1.1"
select select "200"
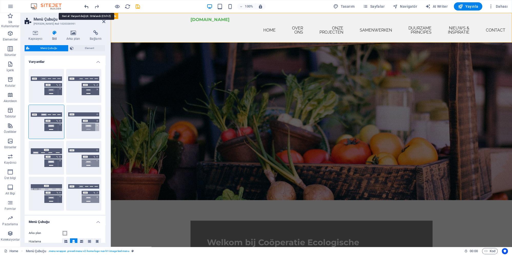
type input "1"
click at [86, 6] on icon "undo" at bounding box center [87, 7] width 6 height 6
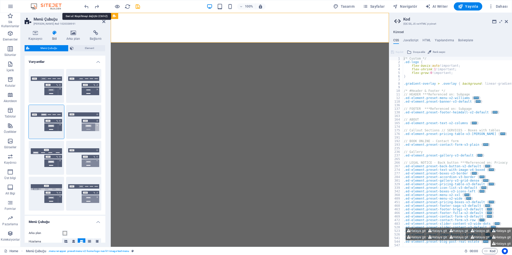
select select "rem"
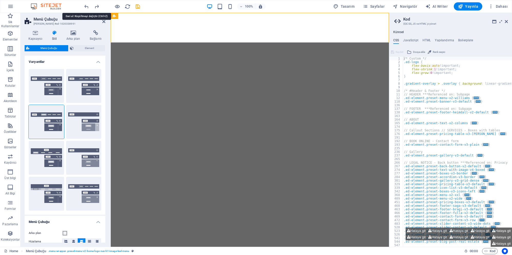
select select "rem"
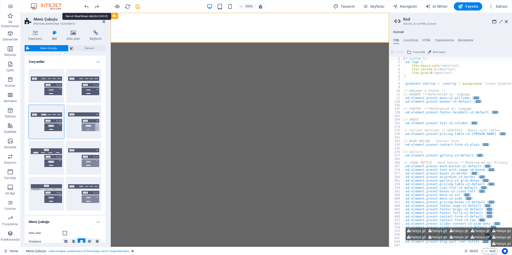
select select "rem"
select select "sticky_reverse"
select select "px"
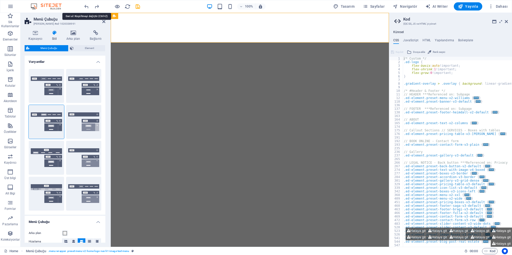
select select "px"
select select "hover_border"
select select "px"
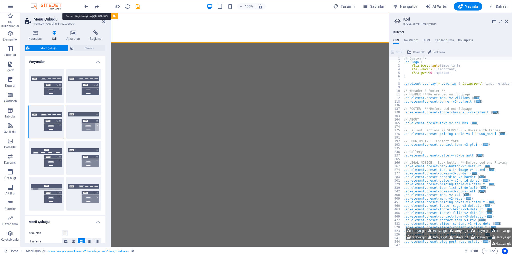
select select "rem"
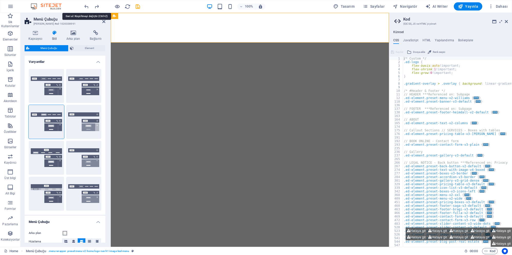
select select "rem"
select select "link-special-font"
select select "rem"
select select "200"
select select "px"
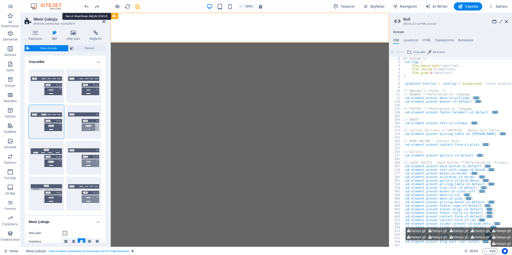
select select "preset-menu-v2-home-logo-nav-h1-image-text-menu"
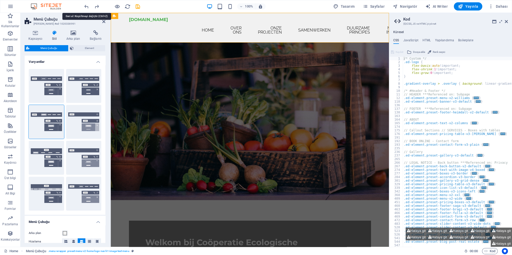
click at [86, 6] on icon "undo" at bounding box center [87, 7] width 6 height 6
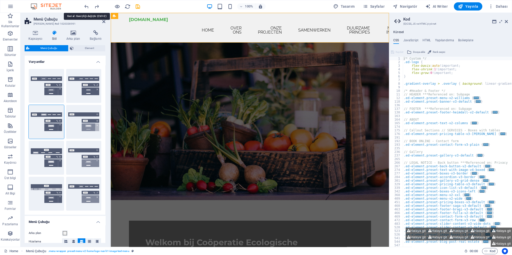
click at [86, 6] on icon "undo" at bounding box center [87, 7] width 6 height 6
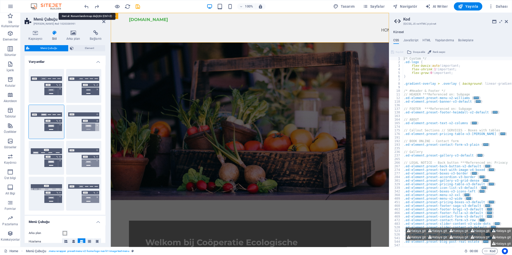
click at [86, 6] on icon "undo" at bounding box center [87, 7] width 6 height 6
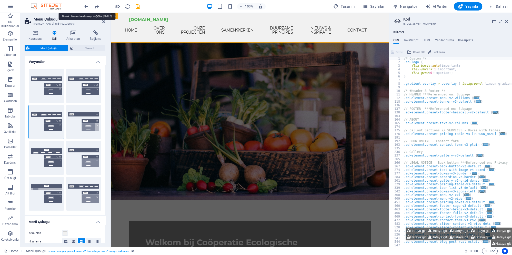
click at [86, 6] on icon "undo" at bounding box center [87, 7] width 6 height 6
click at [506, 21] on icon at bounding box center [505, 21] width 3 height 4
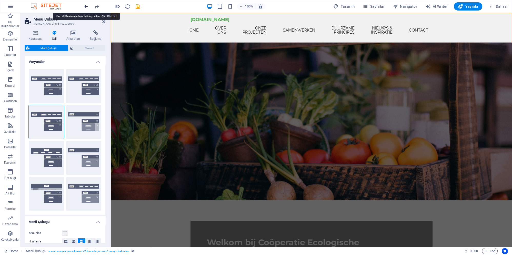
click at [87, 6] on icon "undo" at bounding box center [87, 7] width 6 height 6
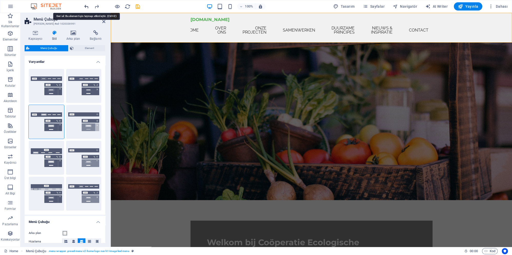
click at [87, 6] on icon "undo" at bounding box center [87, 7] width 6 height 6
type input "1"
click at [87, 6] on icon "undo" at bounding box center [87, 7] width 6 height 6
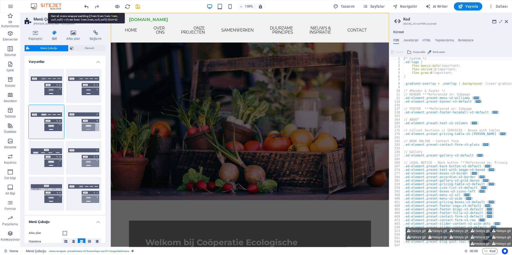
click at [87, 6] on icon "undo" at bounding box center [87, 7] width 6 height 6
type input "1"
click at [87, 6] on icon "undo" at bounding box center [87, 7] width 6 height 6
click at [505, 23] on icon at bounding box center [505, 21] width 3 height 4
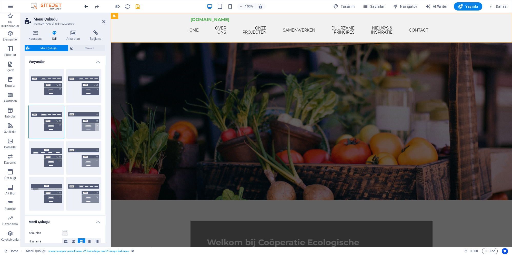
click at [84, 5] on icon "undo" at bounding box center [87, 7] width 6 height 6
click at [85, 5] on icon "undo" at bounding box center [87, 7] width 6 height 6
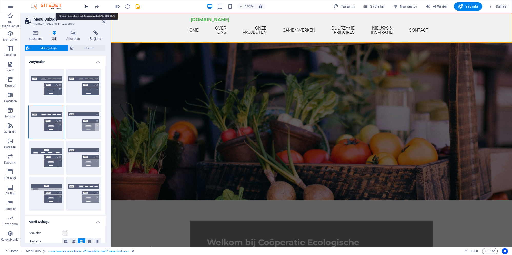
click at [85, 5] on icon "undo" at bounding box center [87, 7] width 6 height 6
click at [86, 5] on icon "undo" at bounding box center [87, 7] width 6 height 6
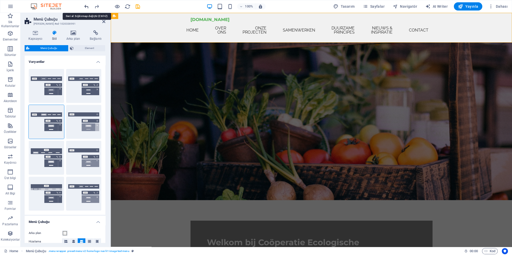
click at [86, 5] on icon "undo" at bounding box center [87, 7] width 6 height 6
